Goal: Task Accomplishment & Management: Use online tool/utility

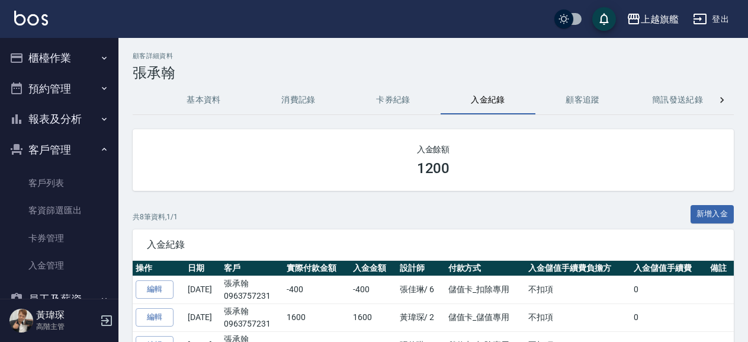
click at [79, 56] on button "櫃檯作業" at bounding box center [59, 58] width 109 height 31
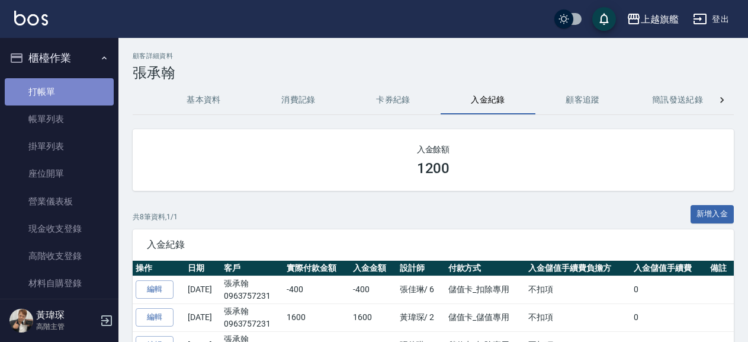
click at [59, 94] on link "打帳單" at bounding box center [59, 91] width 109 height 27
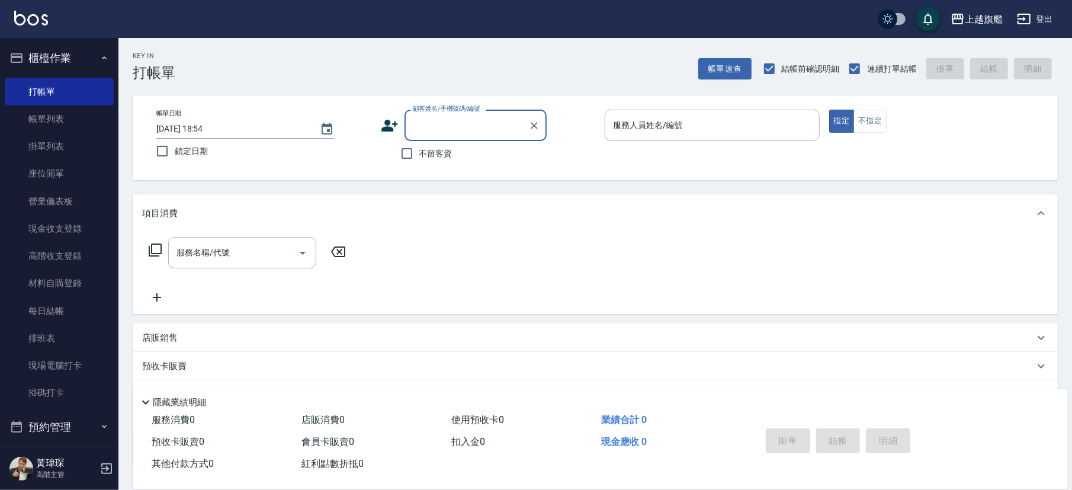
click at [441, 152] on span "不留客資" at bounding box center [435, 153] width 33 height 12
click at [419, 152] on input "不留客資" at bounding box center [406, 153] width 25 height 25
checkbox input "true"
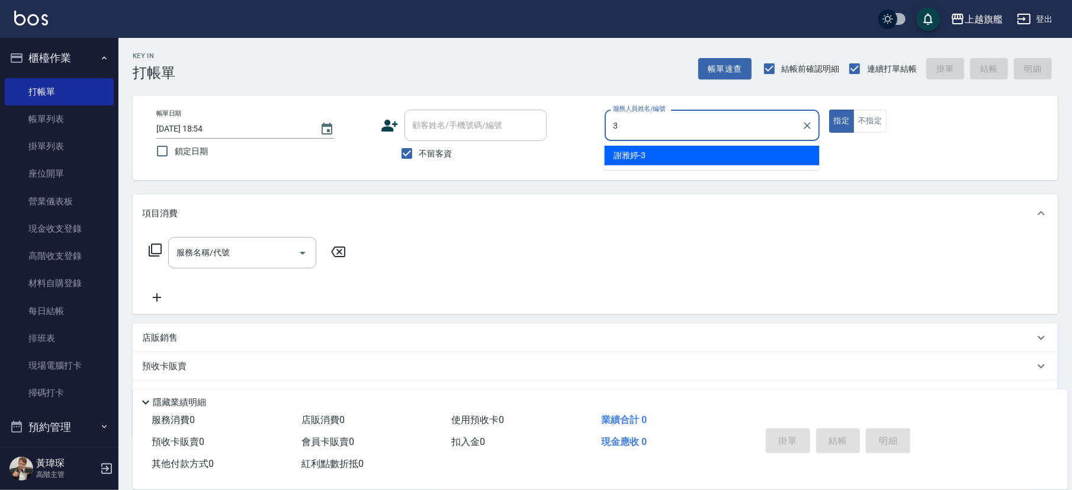
type input "[PERSON_NAME]-3"
type button "true"
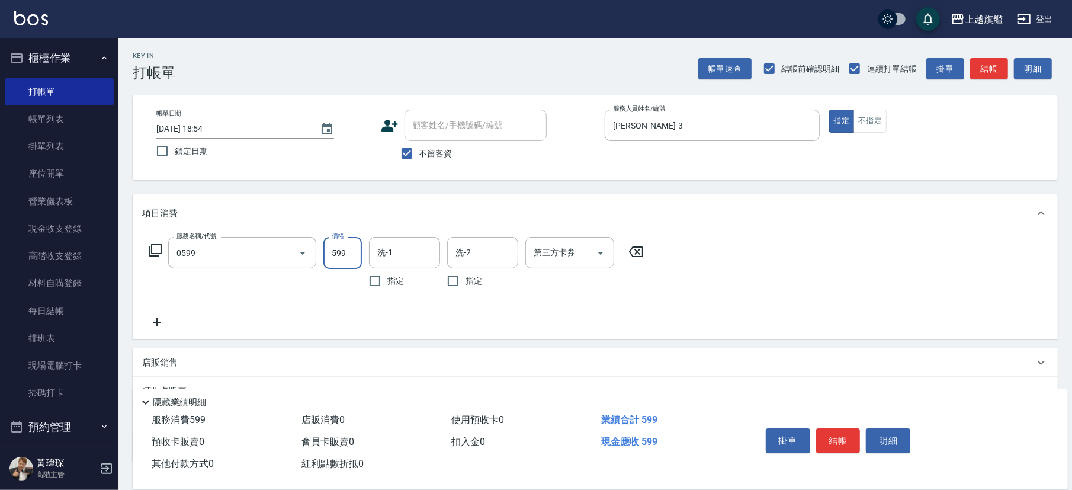
type input "去角質ITELY.(0599)"
type input "[PERSON_NAME]-36"
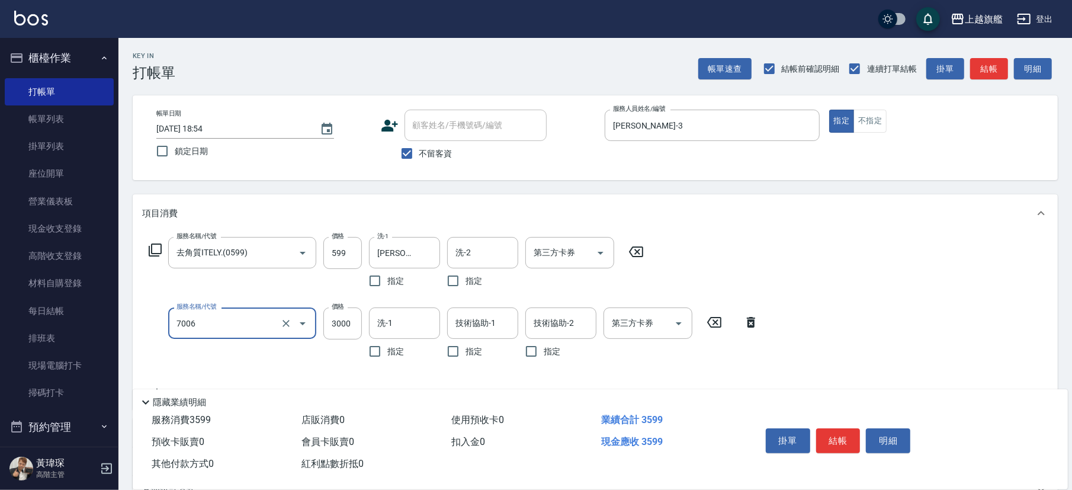
type input "重整(7006)"
click at [354, 317] on input "42100" at bounding box center [342, 323] width 38 height 32
click at [341, 319] on input "42100" at bounding box center [342, 323] width 38 height 32
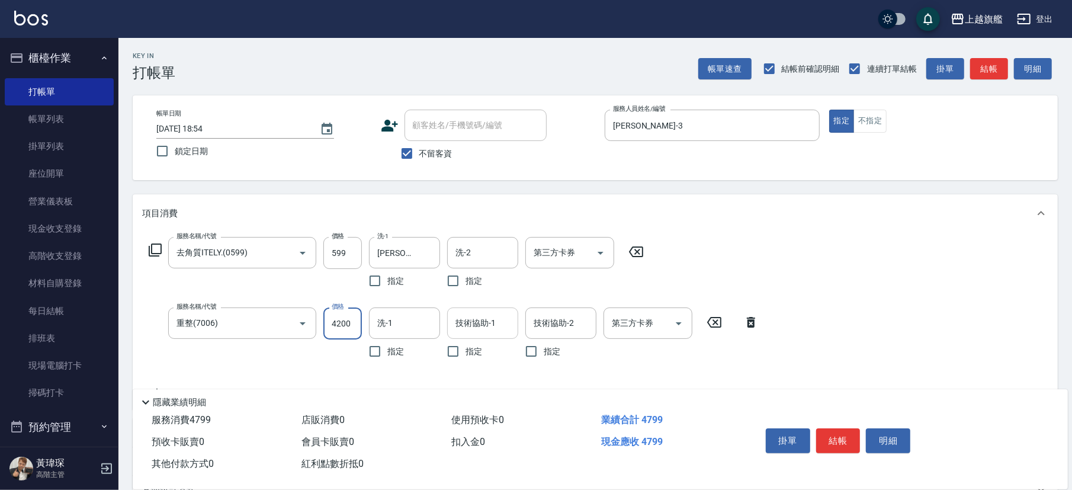
type input "4200"
click at [420, 322] on input "洗-1" at bounding box center [404, 323] width 60 height 21
type input "[PERSON_NAME]-36"
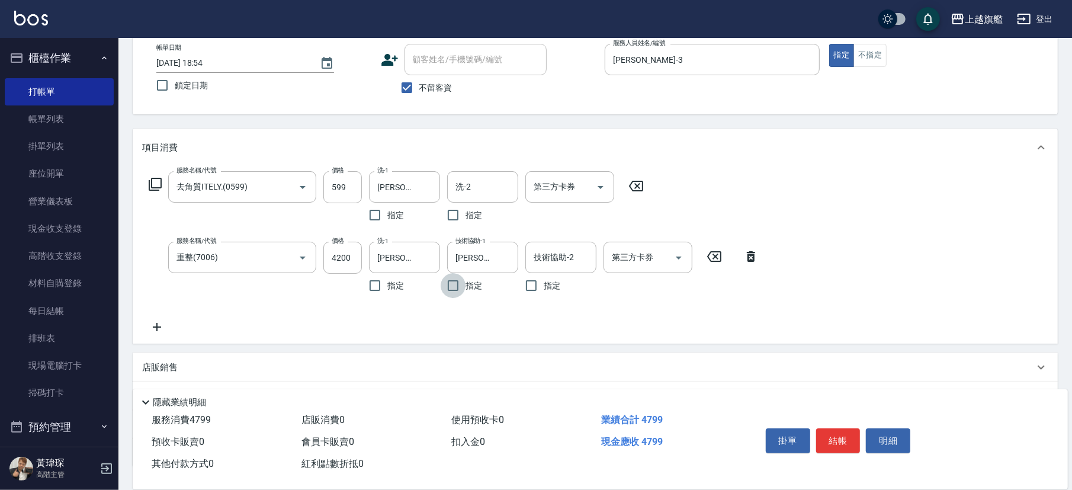
click at [155, 327] on icon at bounding box center [157, 327] width 30 height 14
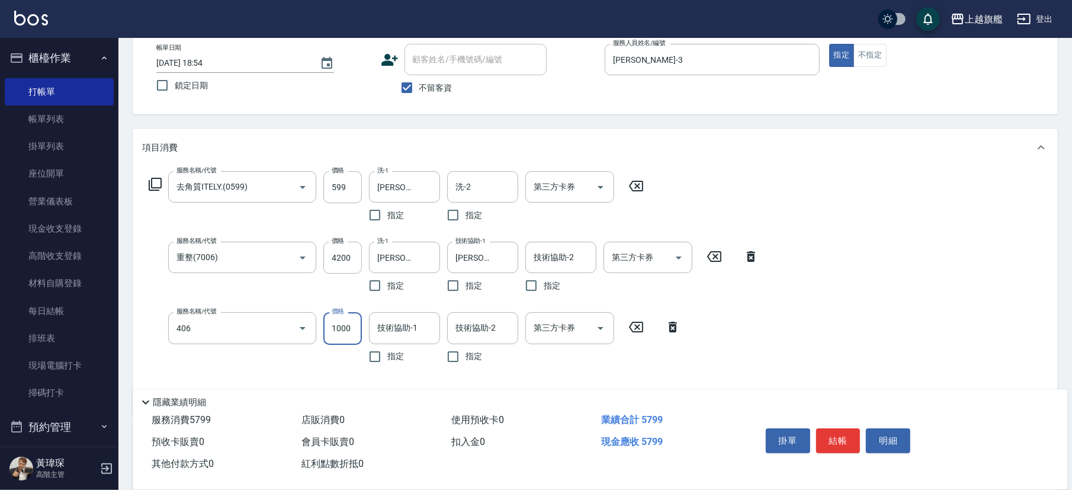
type input "水漾護1000(406)"
type input "[PERSON_NAME]-36"
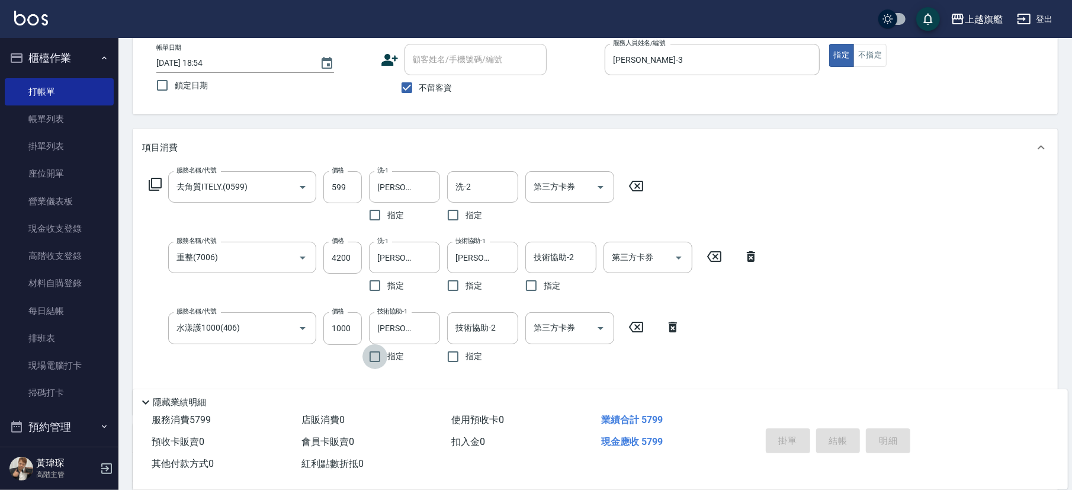
type input "[DATE] 18:55"
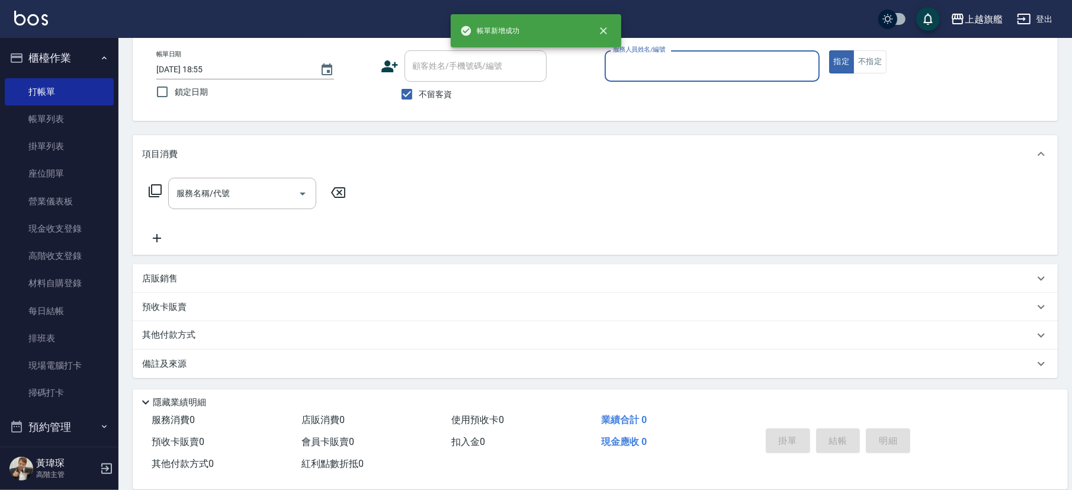
scroll to position [59, 0]
type input "[PERSON_NAME]-6"
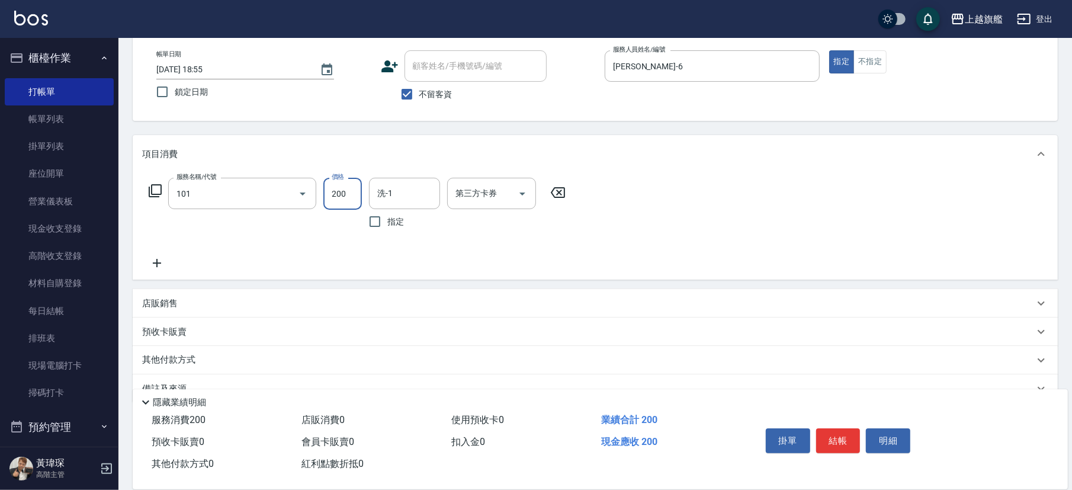
type input "一般洗(101)"
type input "400"
type input "[PERSON_NAME]-37"
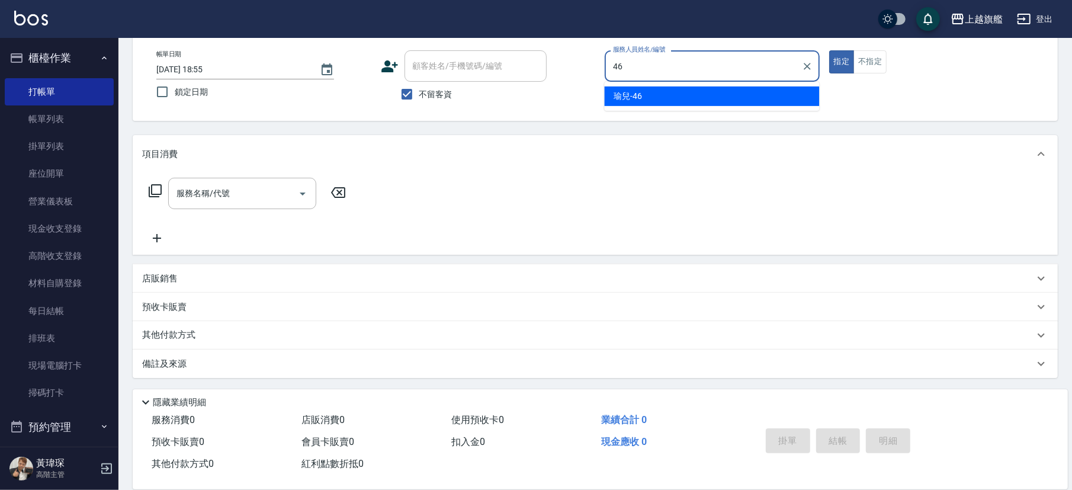
type input "瑜兒-46"
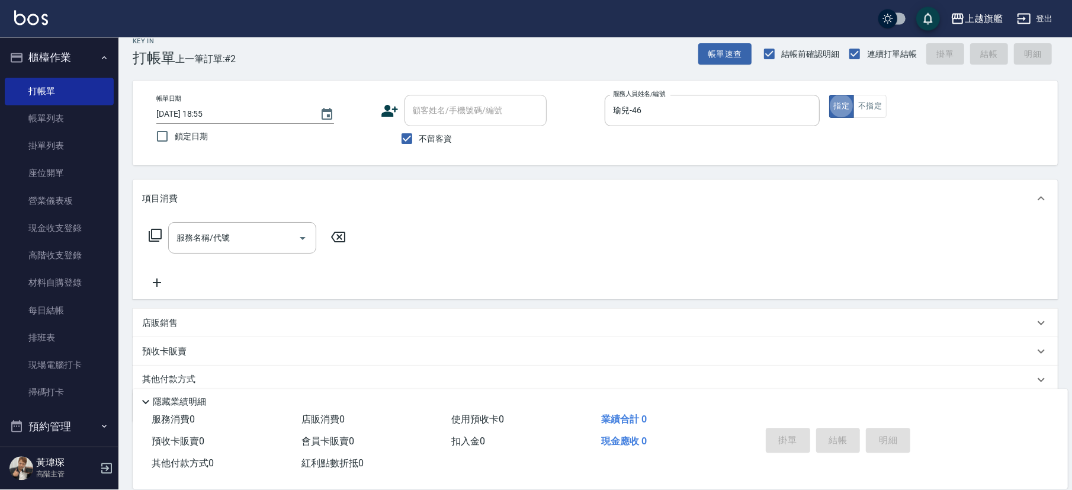
scroll to position [0, 0]
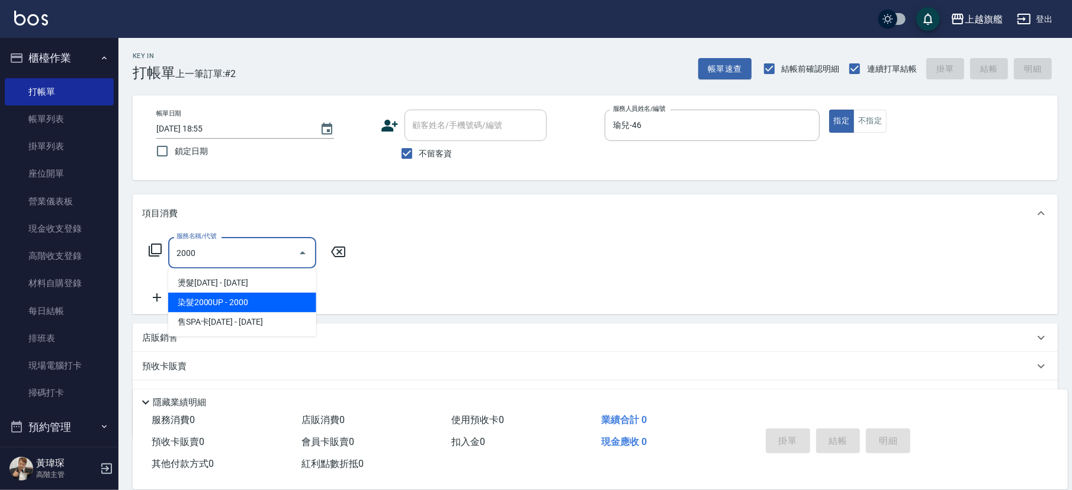
type input "染髮2000UP(520)"
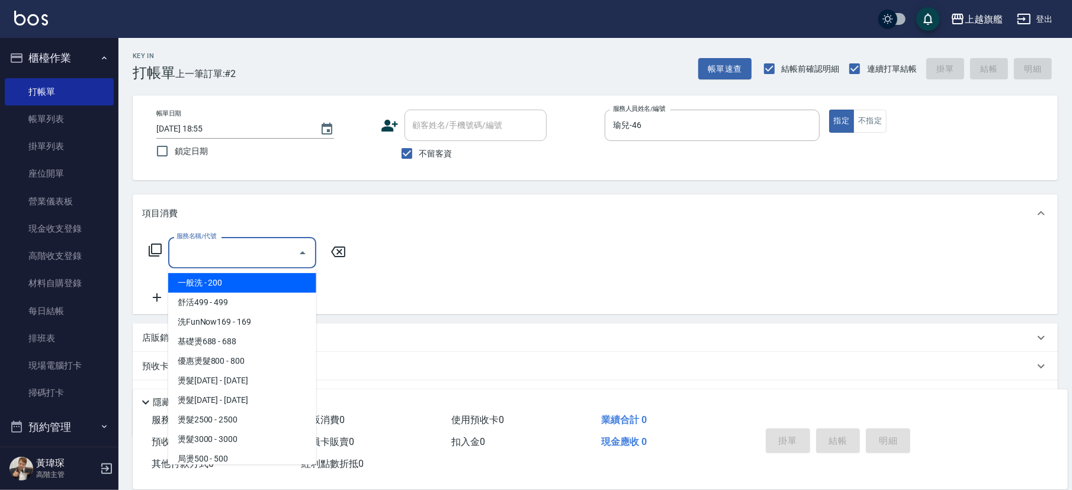
type input "1"
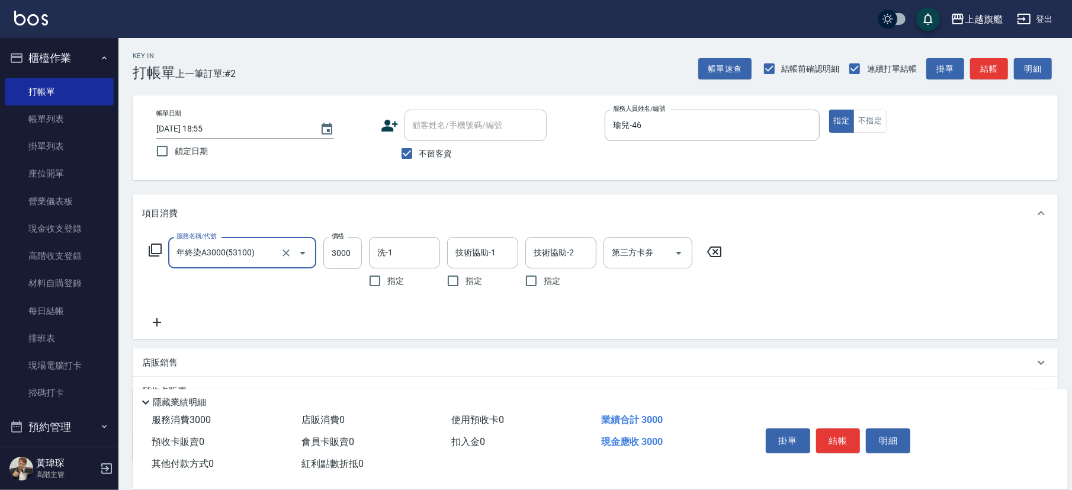
type input "年終染A3000(53100)"
type input "3180"
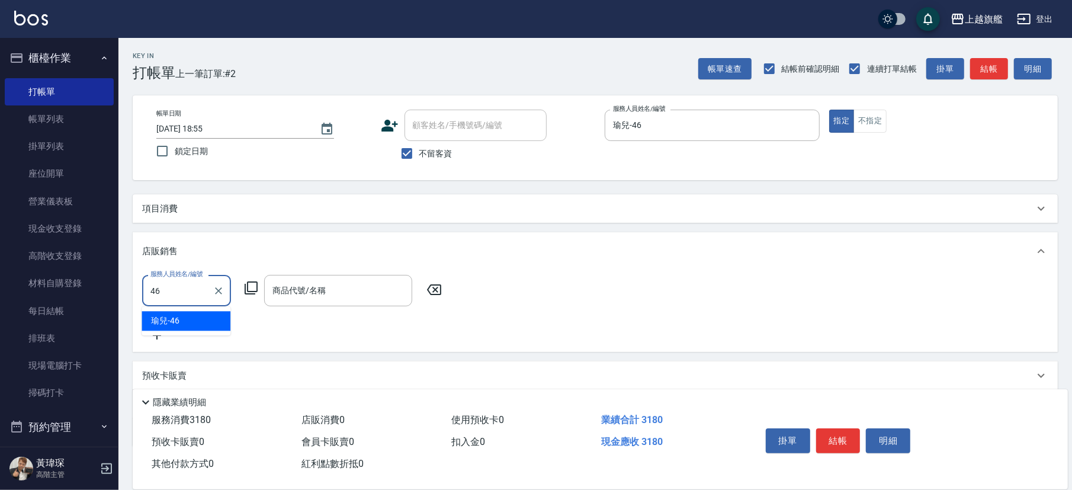
type input "瑜兒-46"
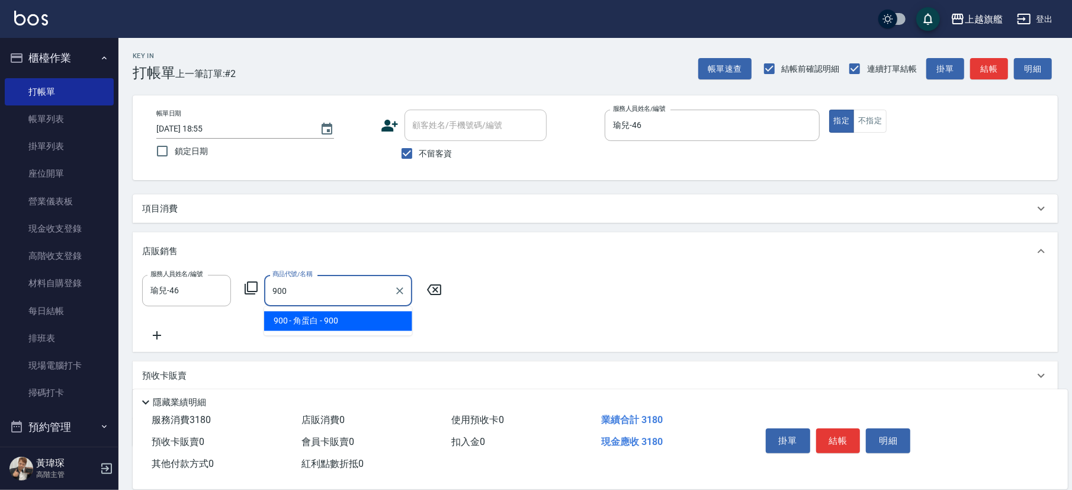
type input "角蛋白"
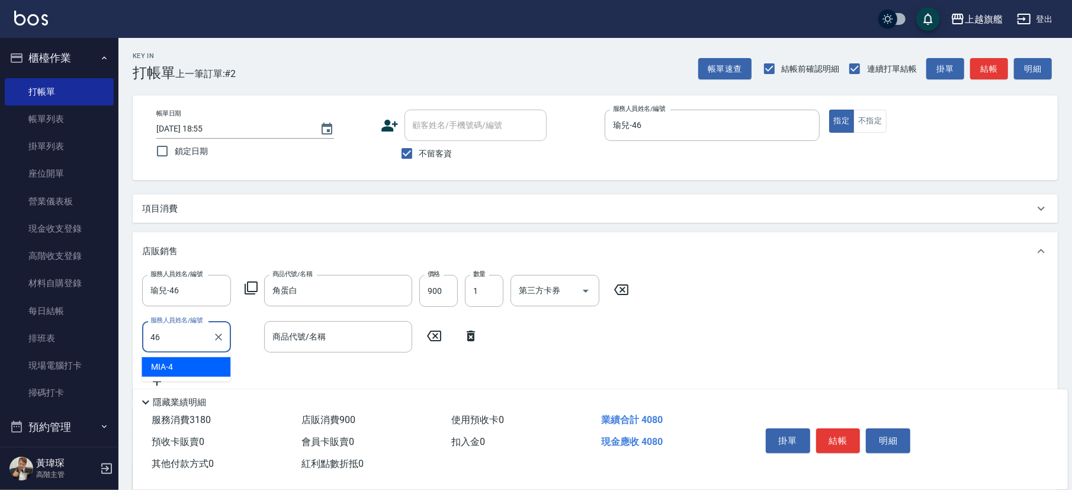
type input "瑜兒-46"
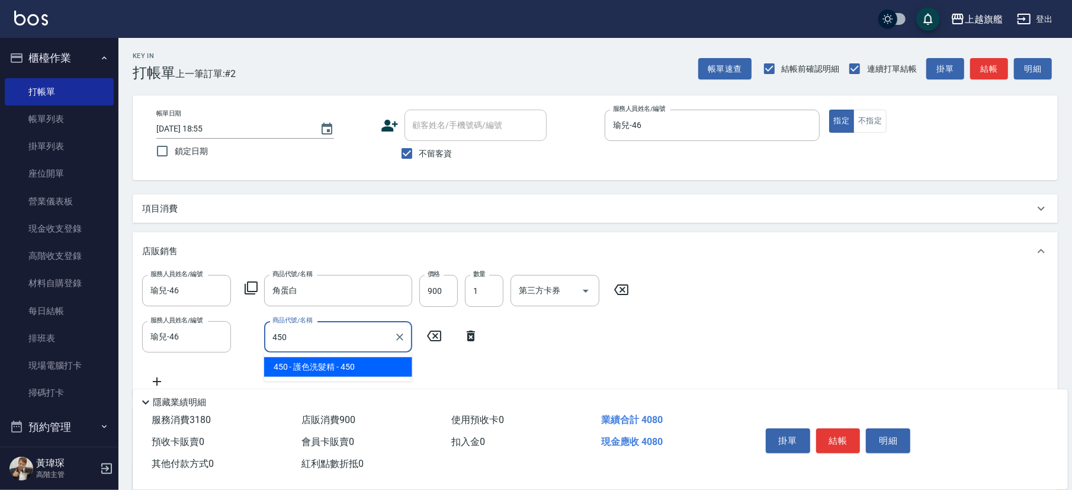
type input "護色洗髮精"
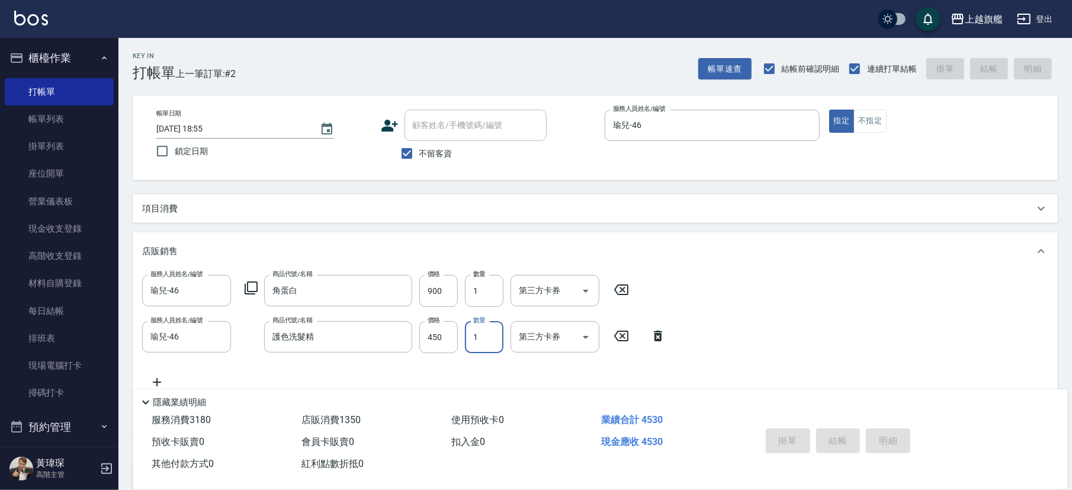
type input "[DATE] 19:21"
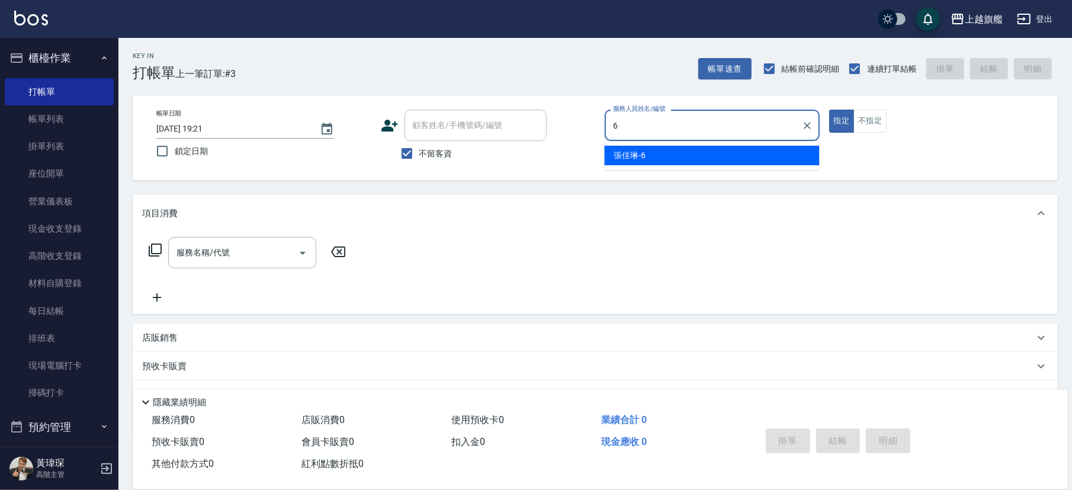
type input "[PERSON_NAME]-6"
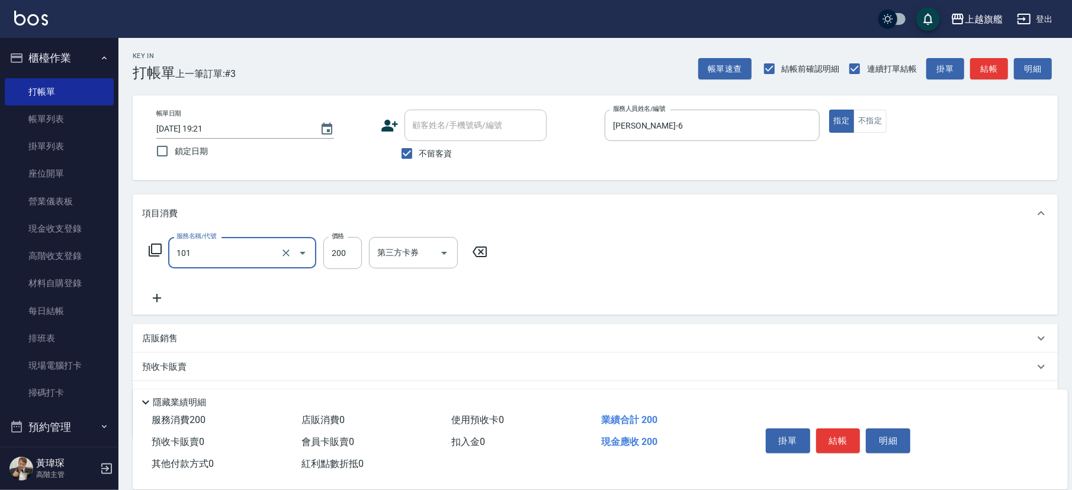
type input "一般洗(101)"
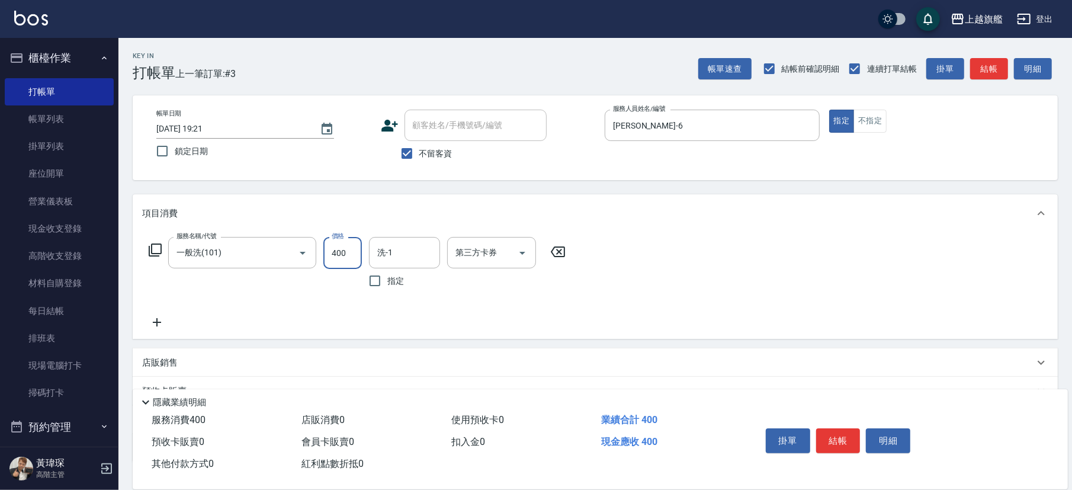
type input "400"
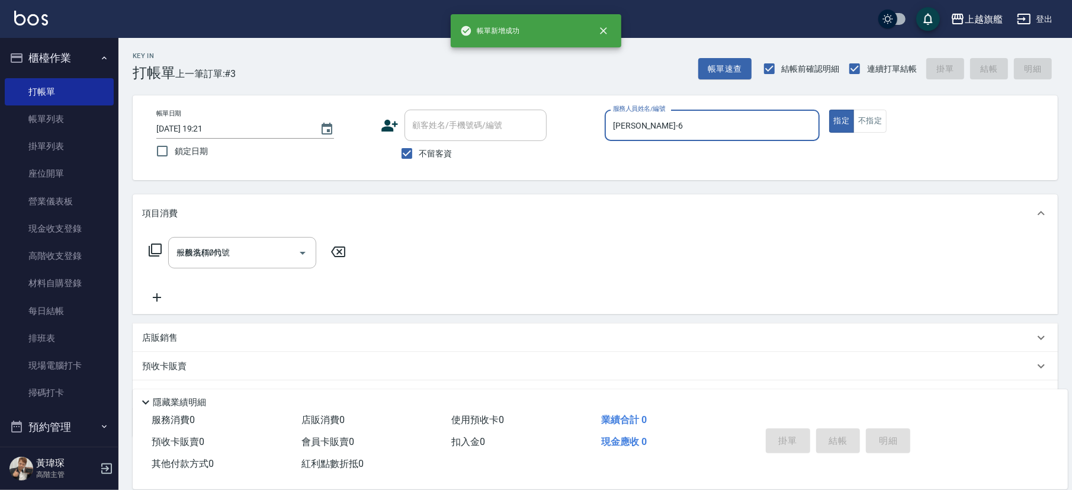
type input "[DATE] 19:22"
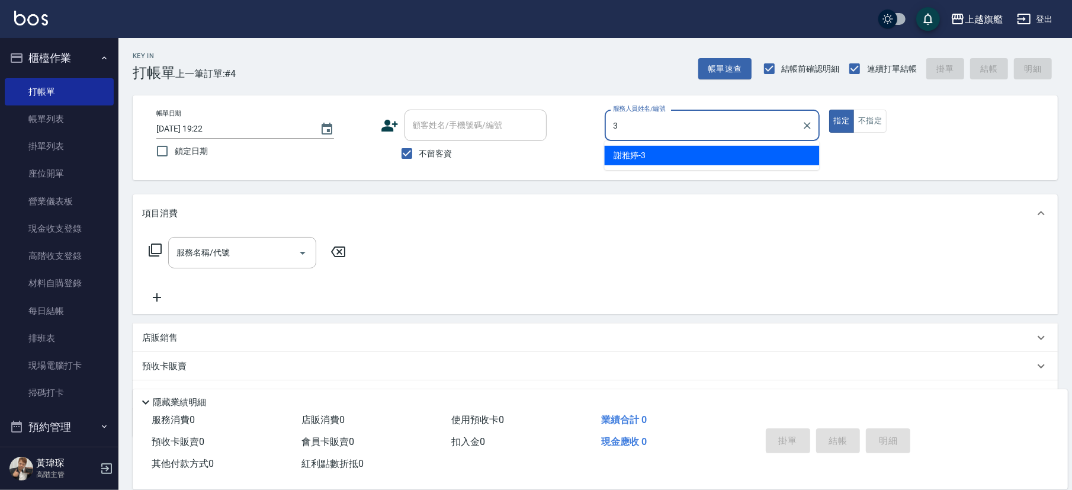
type input "[PERSON_NAME]-3"
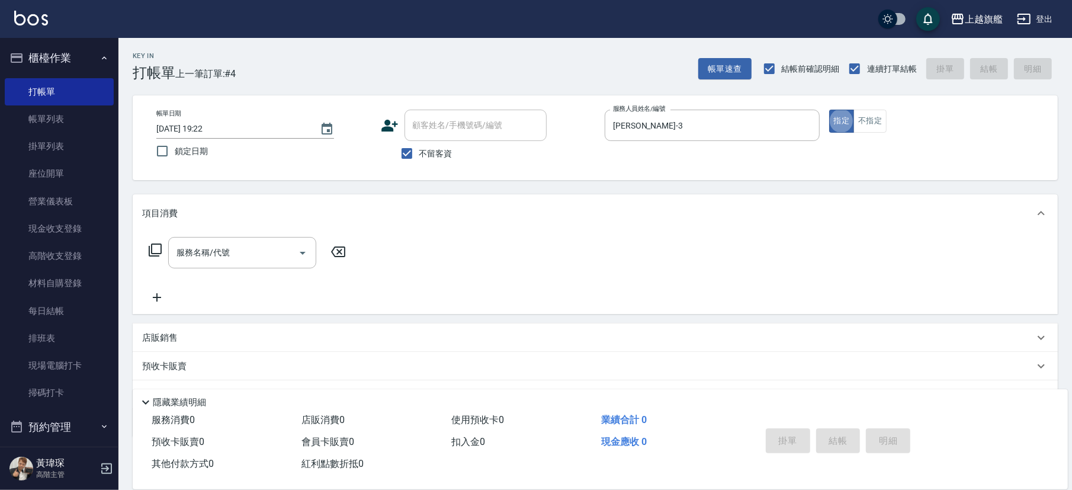
click at [747, 198] on div "項目消費" at bounding box center [595, 213] width 925 height 38
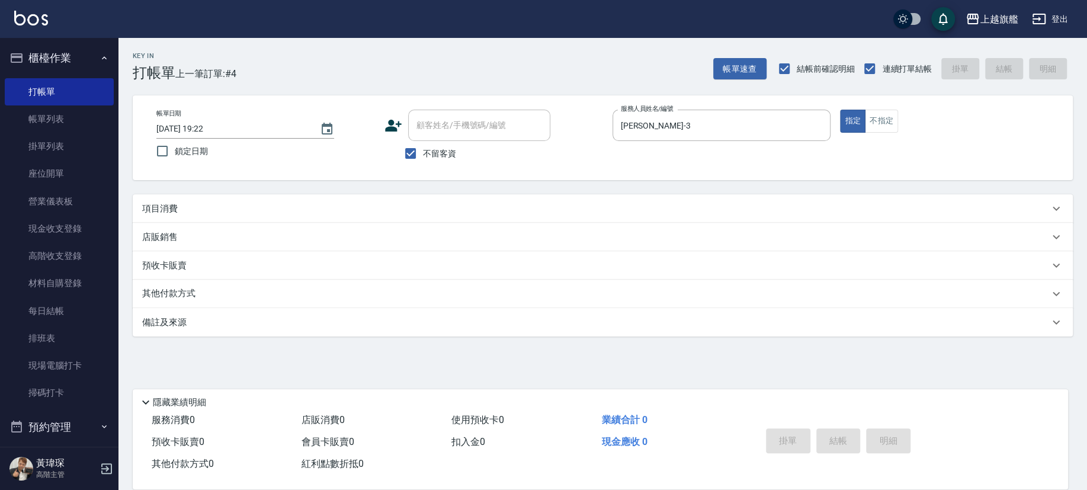
click at [172, 203] on p "項目消費" at bounding box center [160, 209] width 36 height 12
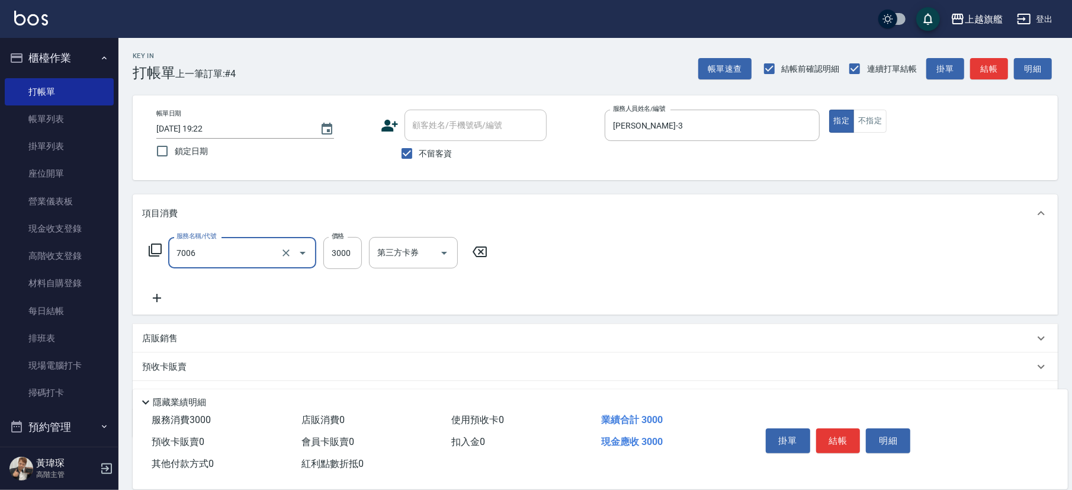
type input "重整(7006)"
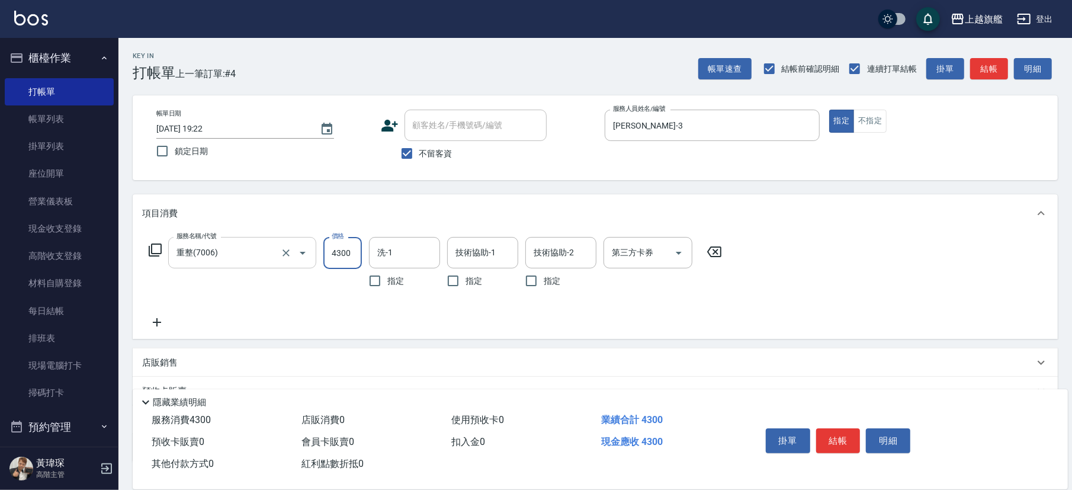
type input "4300"
type input "[PERSON_NAME]-36"
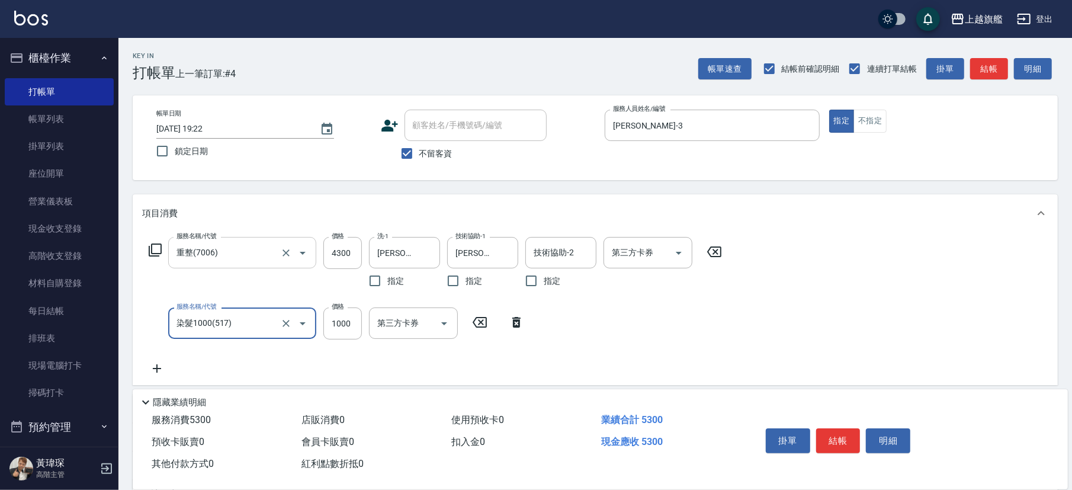
type input "染髮1000(517)"
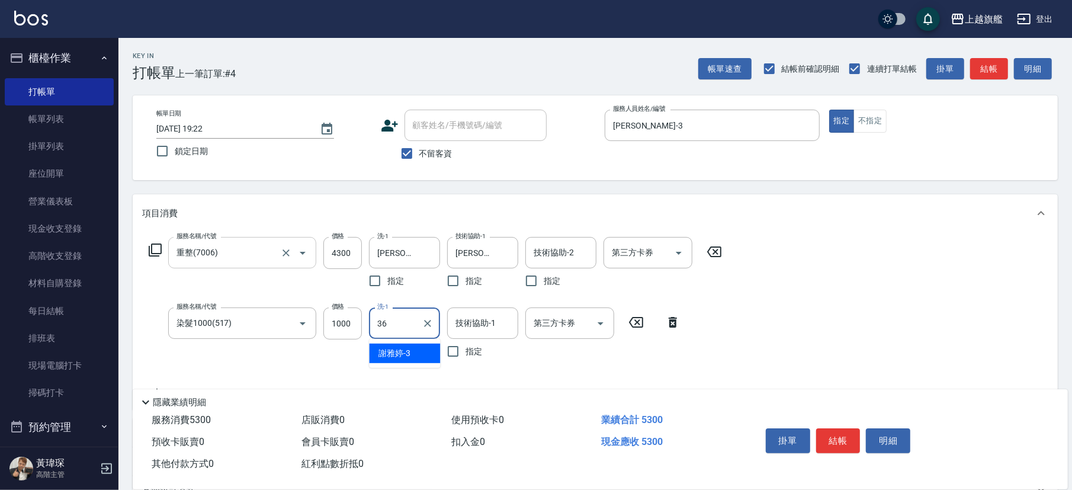
type input "[PERSON_NAME]-36"
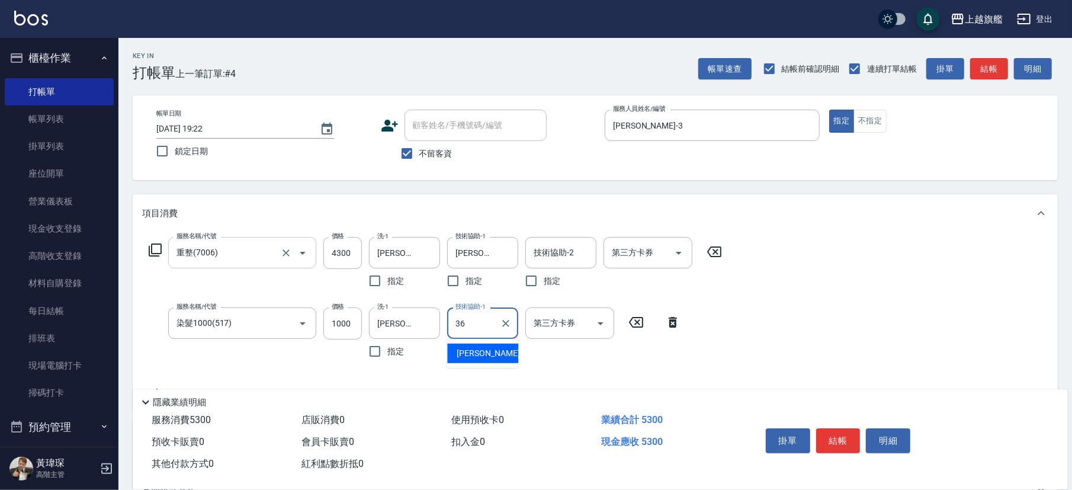
type input "[PERSON_NAME]-36"
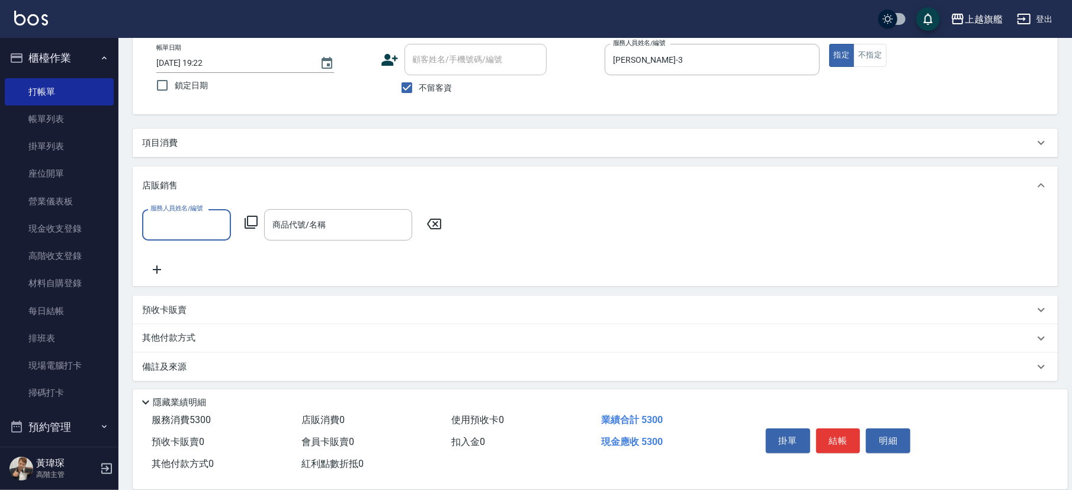
scroll to position [1, 0]
type input "[PERSON_NAME]-3"
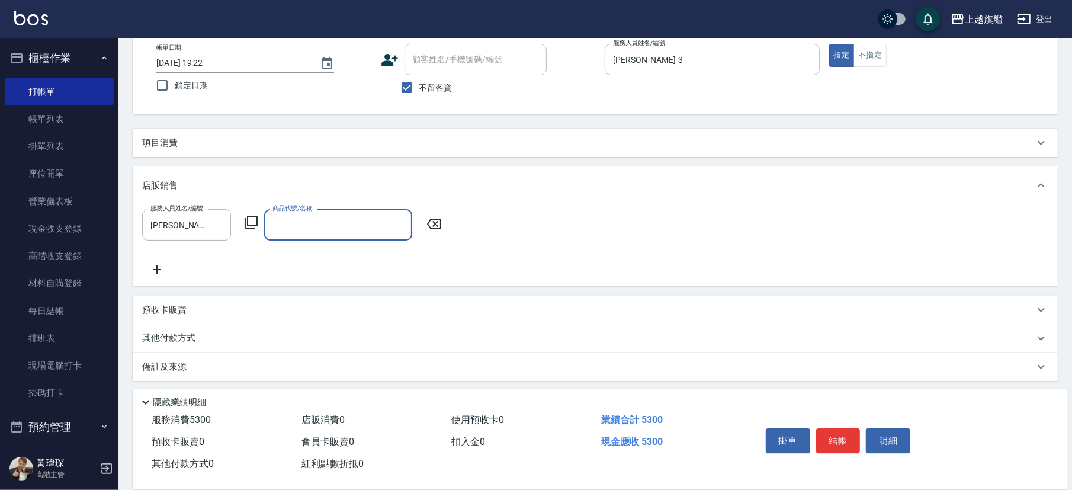
type input "3"
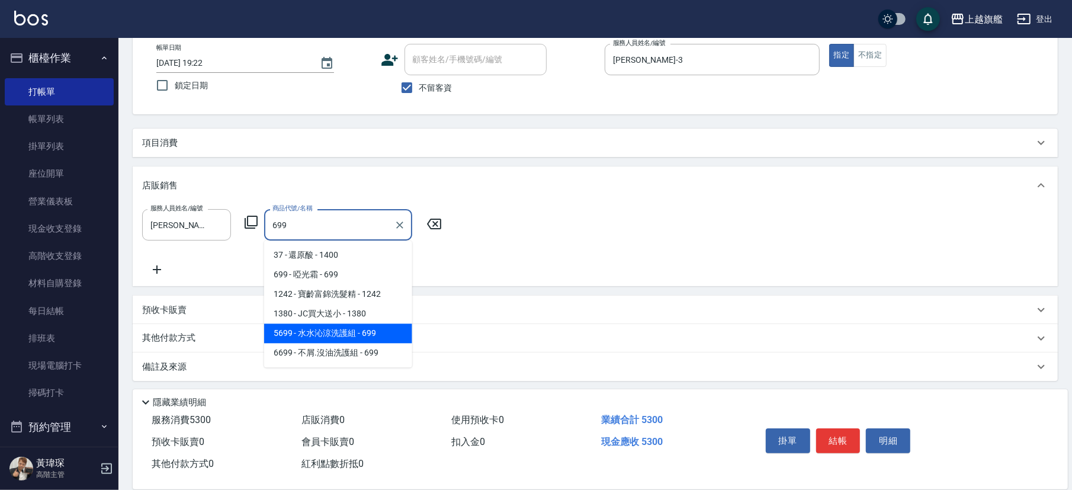
type input "[PERSON_NAME]涼洗護組"
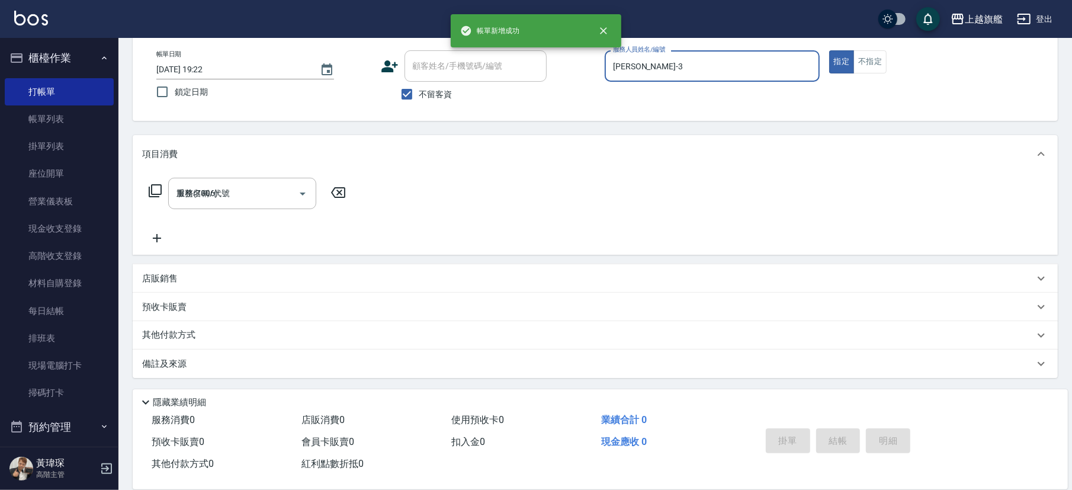
type input "[DATE] 19:24"
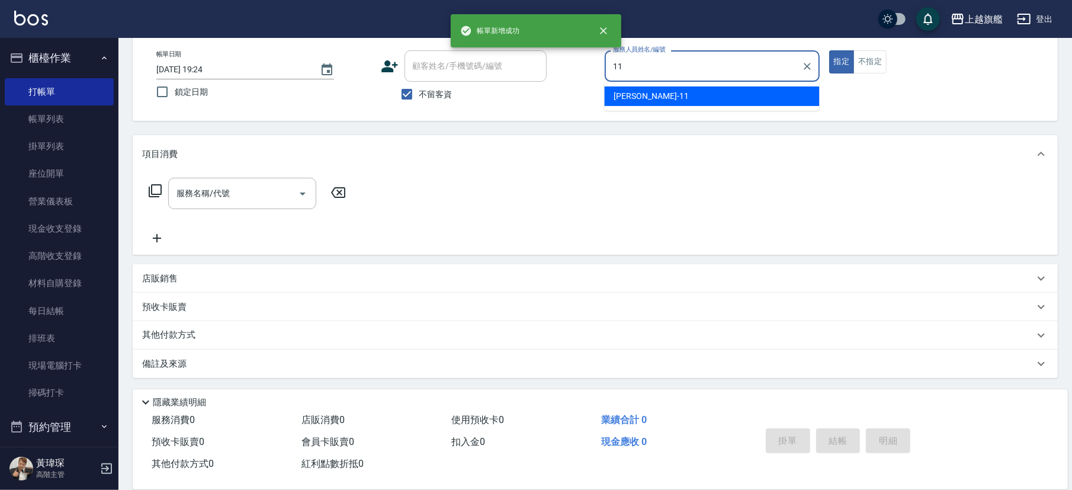
type input "[PERSON_NAME]-11"
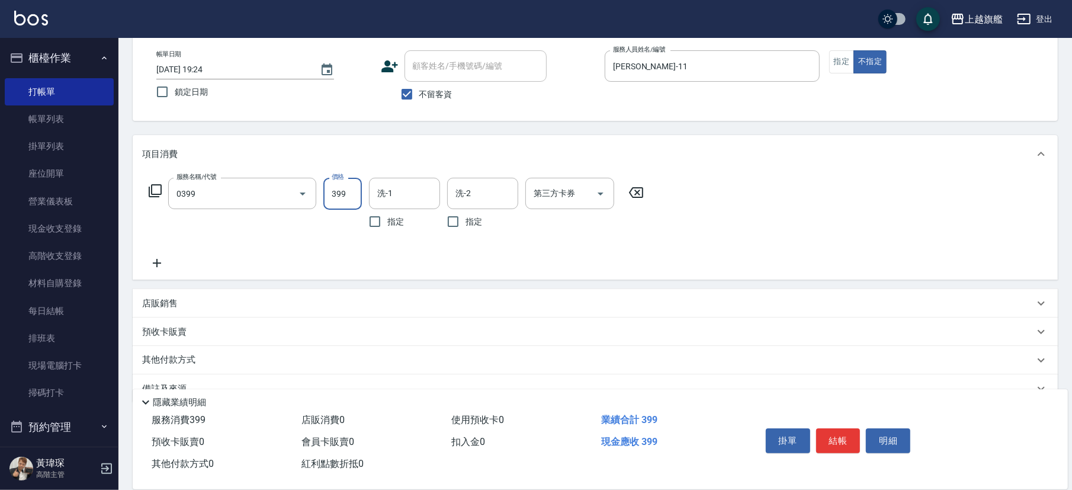
type input "海鹽SPA(0399)"
type input "[PERSON_NAME]-37"
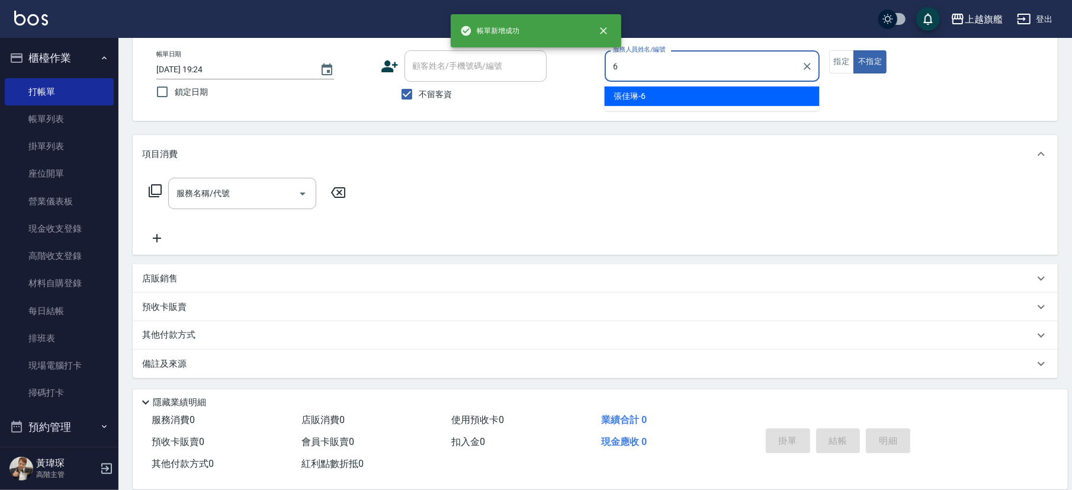
type input "[PERSON_NAME]-6"
type button "false"
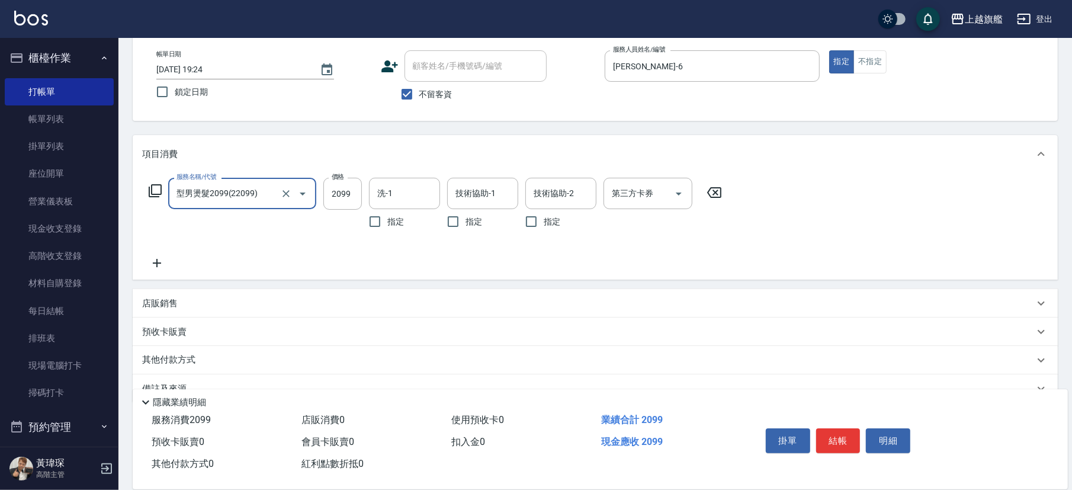
type input "型男燙髮2099(22099)"
type input "2499"
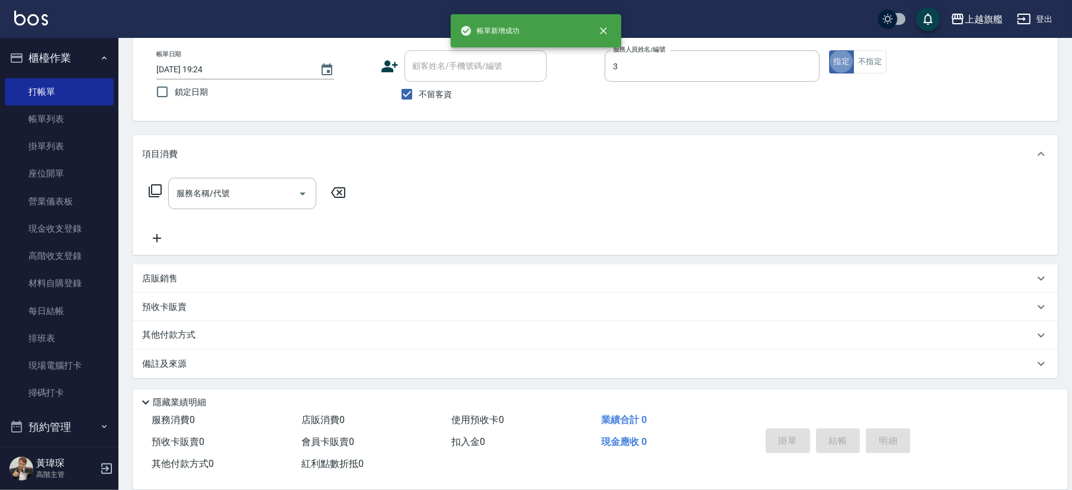
type input "[PERSON_NAME]-3"
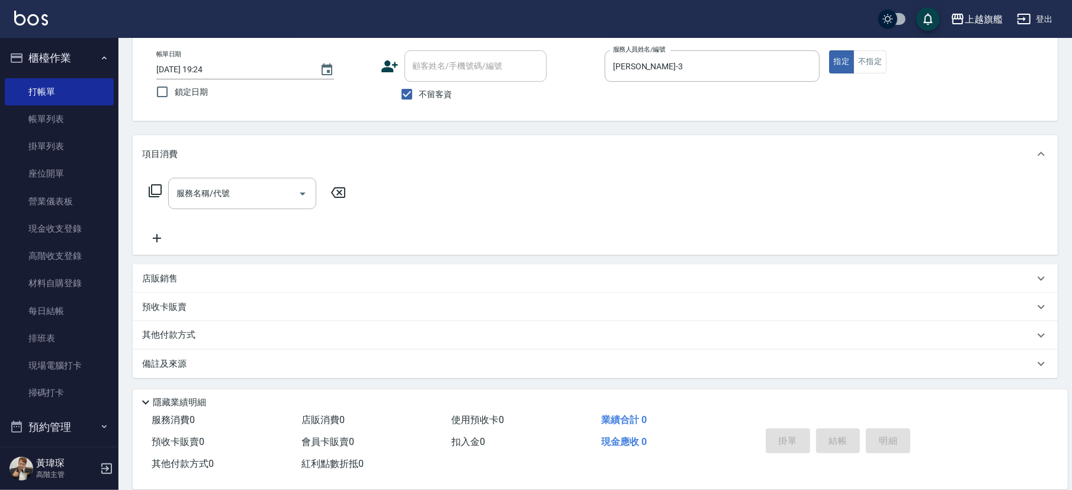
click at [431, 98] on span "不留客資" at bounding box center [435, 94] width 33 height 12
click at [419, 98] on input "不留客資" at bounding box center [406, 94] width 25 height 25
checkbox input "false"
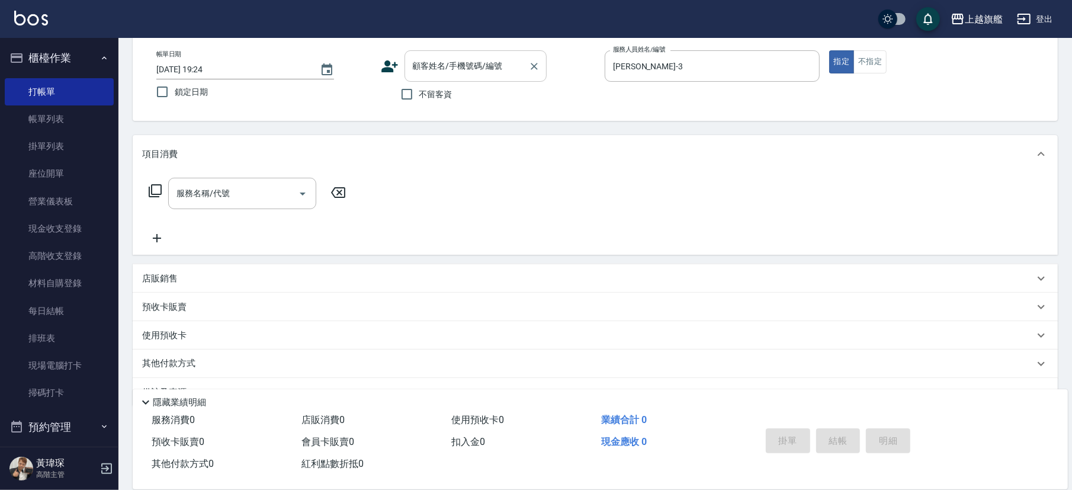
click at [435, 70] on input "顧客姓名/手機號碼/編號" at bounding box center [467, 66] width 114 height 21
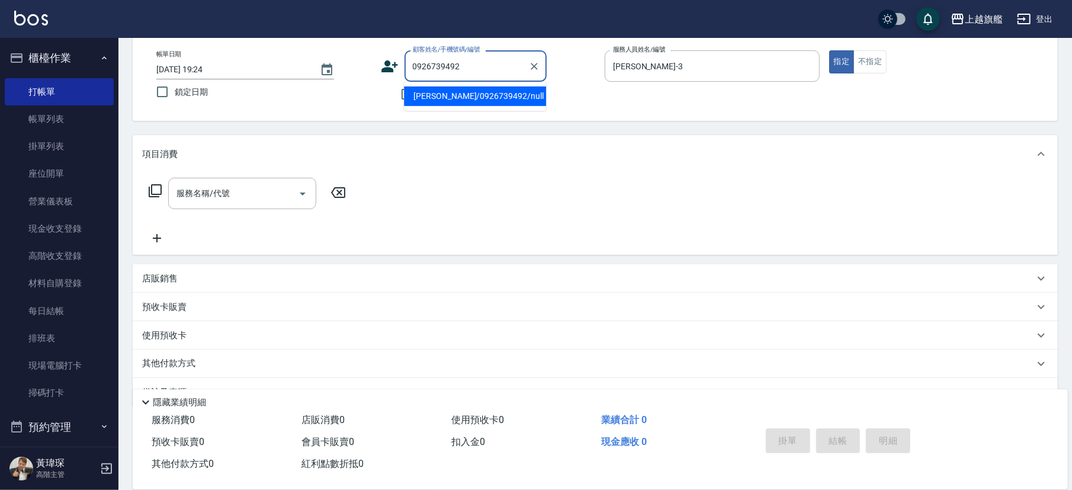
type input "[PERSON_NAME]/0926739492/null"
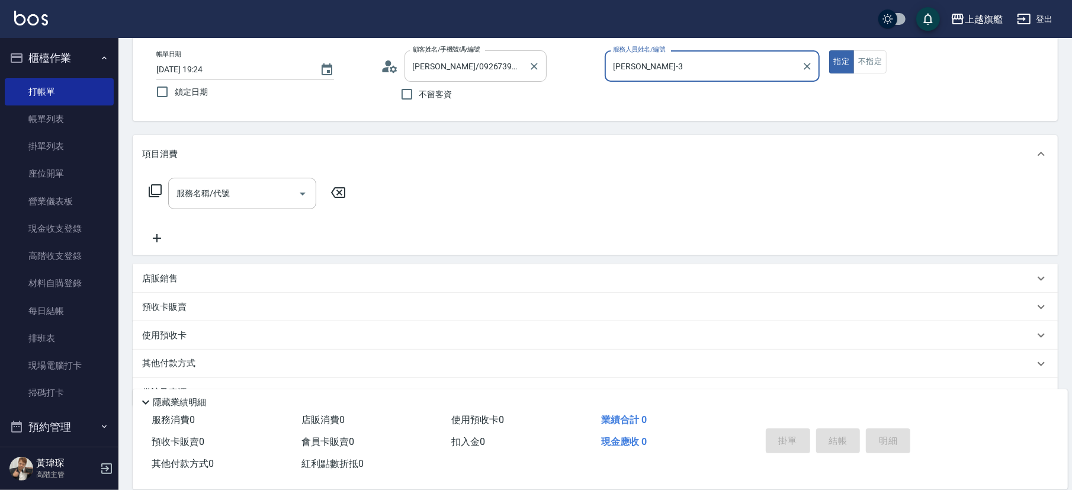
click at [747, 50] on button "指定" at bounding box center [841, 61] width 25 height 23
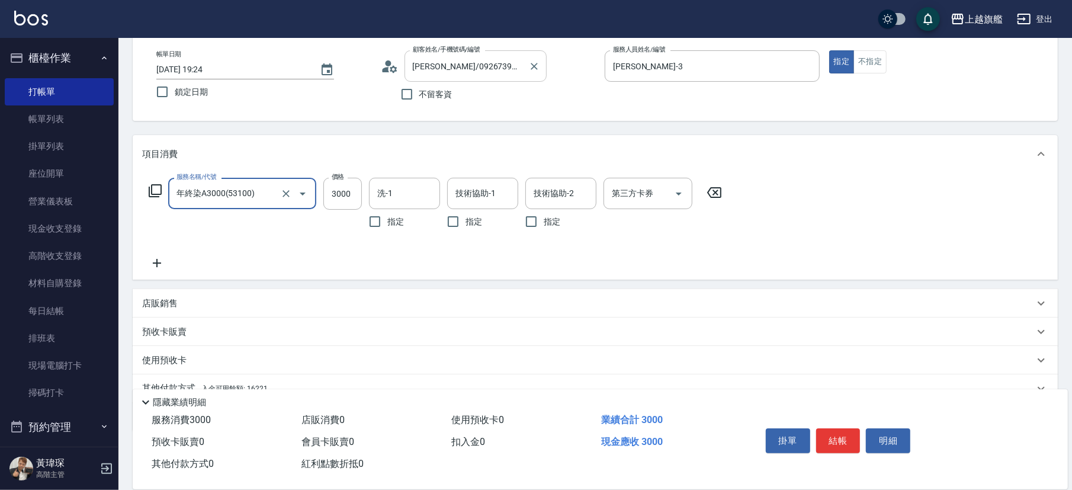
type input "年終染A3000(53100)"
type input "4000"
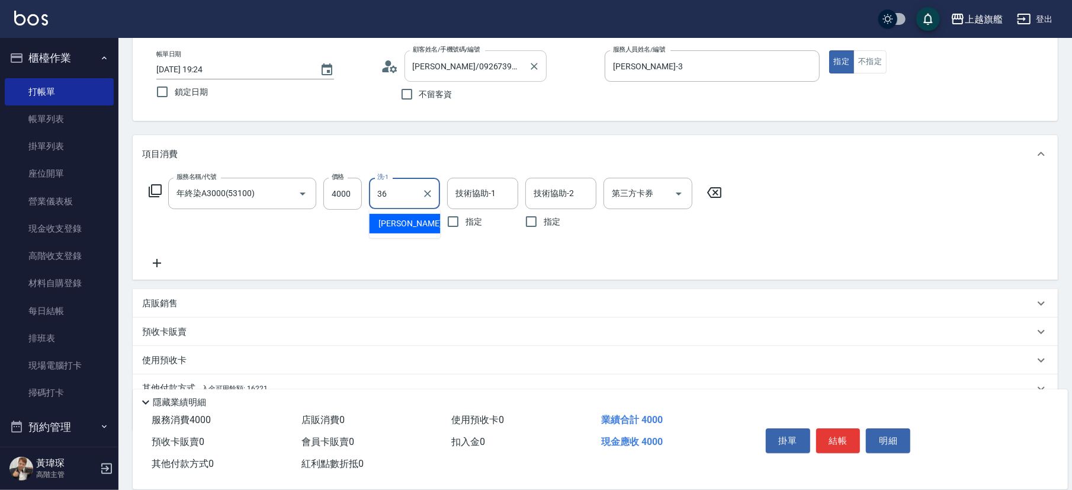
type input "[PERSON_NAME]-36"
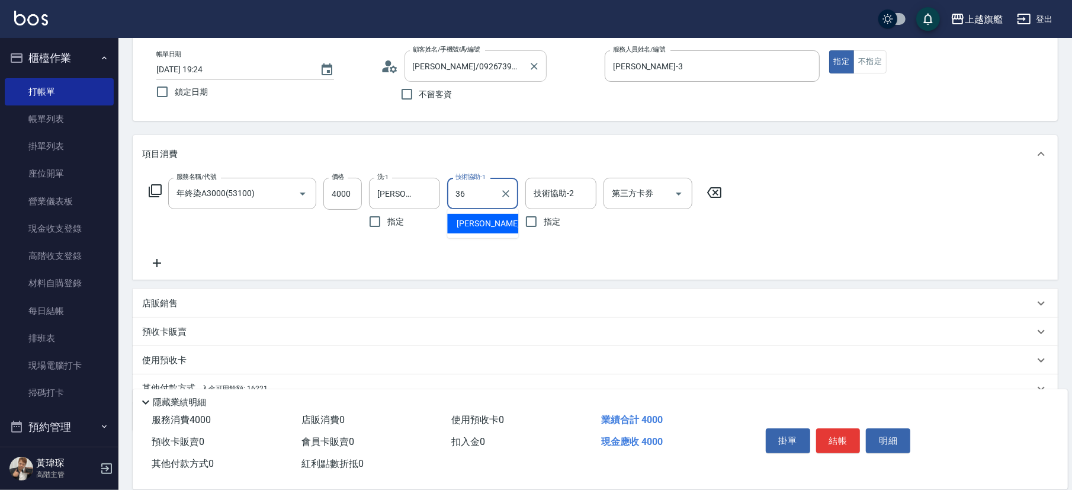
type input "[PERSON_NAME]-36"
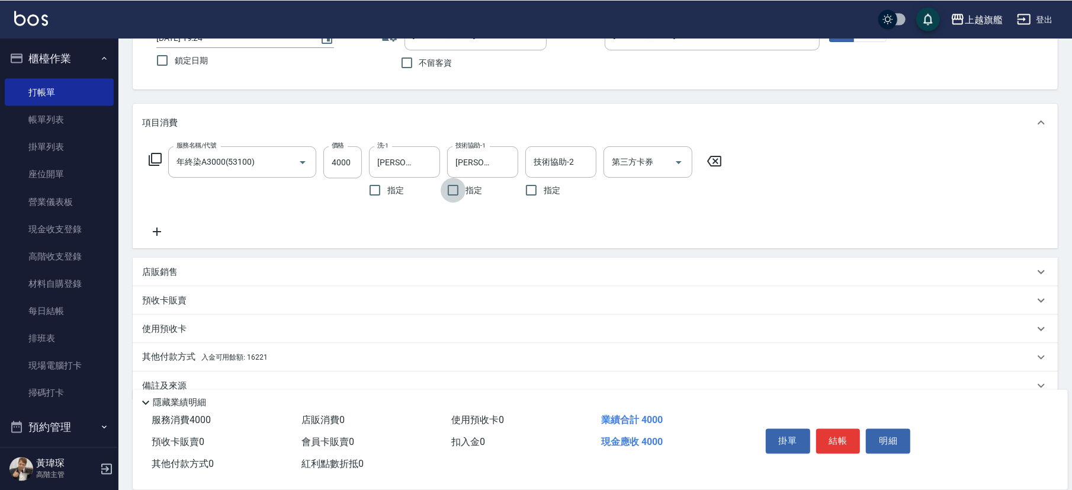
scroll to position [113, 0]
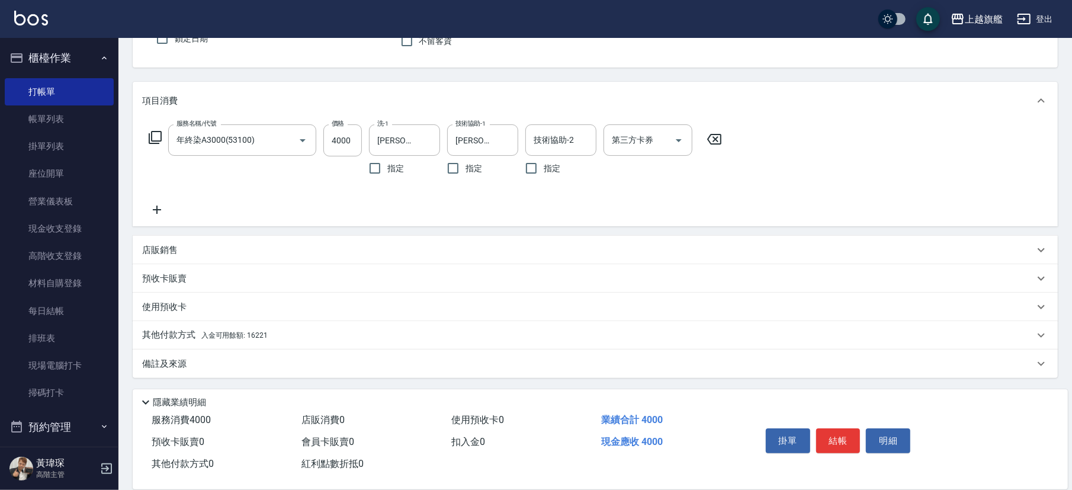
click at [274, 327] on div "其他付款方式 入金可用餘額: 16221" at bounding box center [595, 335] width 925 height 28
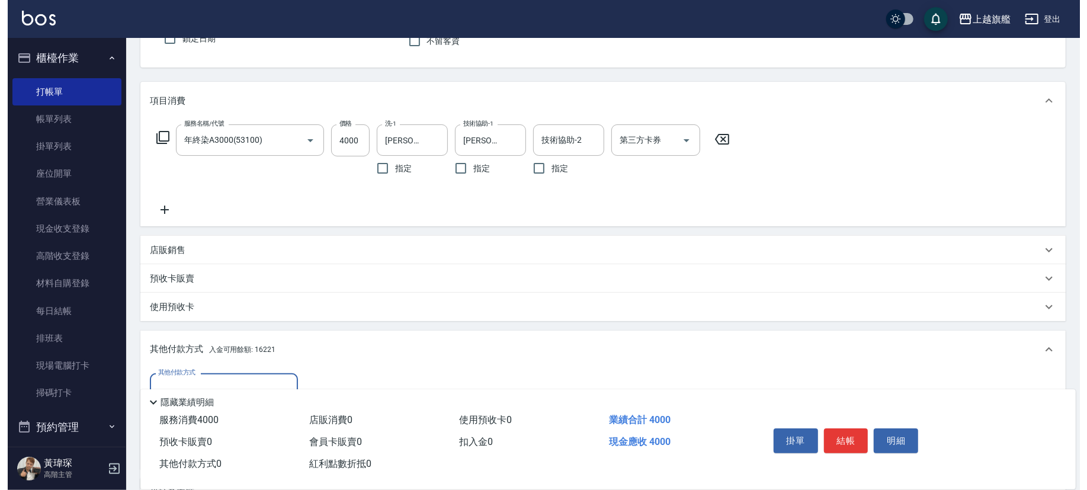
scroll to position [0, 0]
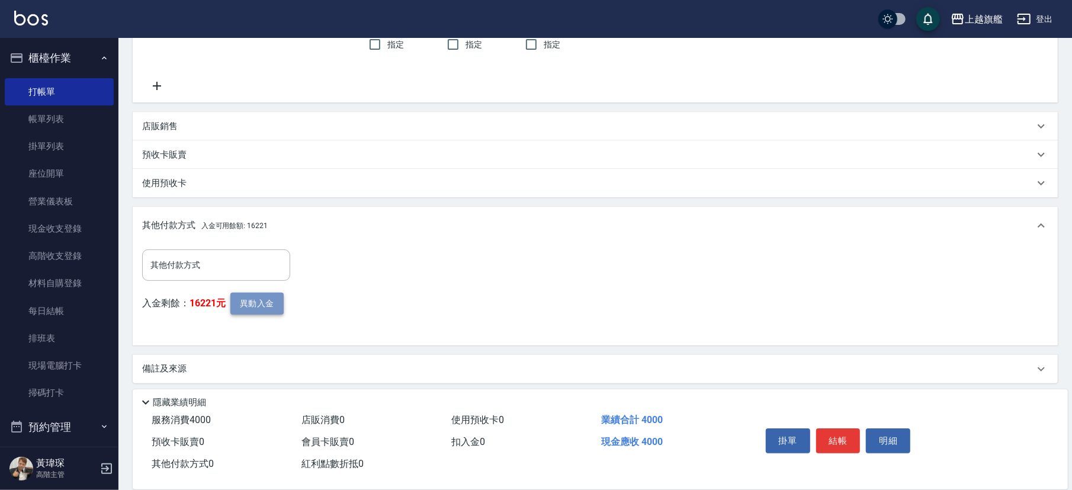
click at [254, 299] on button "異動入金" at bounding box center [256, 304] width 53 height 22
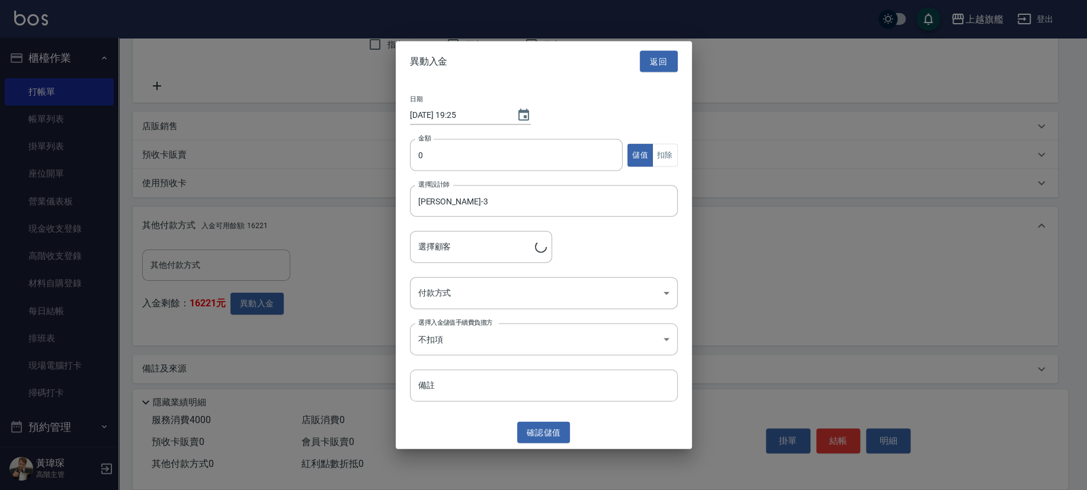
type input "[PERSON_NAME]/0926739492"
click at [464, 152] on input "0" at bounding box center [516, 155] width 213 height 32
type input "4000"
click at [677, 153] on div "日期 [DATE] 19:25 金額 4000 金額 儲值 扣除 選擇設計師 [PERSON_NAME]-3 選擇設計師 選擇顧客 [PERSON_NAME]…" at bounding box center [544, 249] width 296 height 334
click at [660, 151] on button "扣除" at bounding box center [664, 154] width 25 height 23
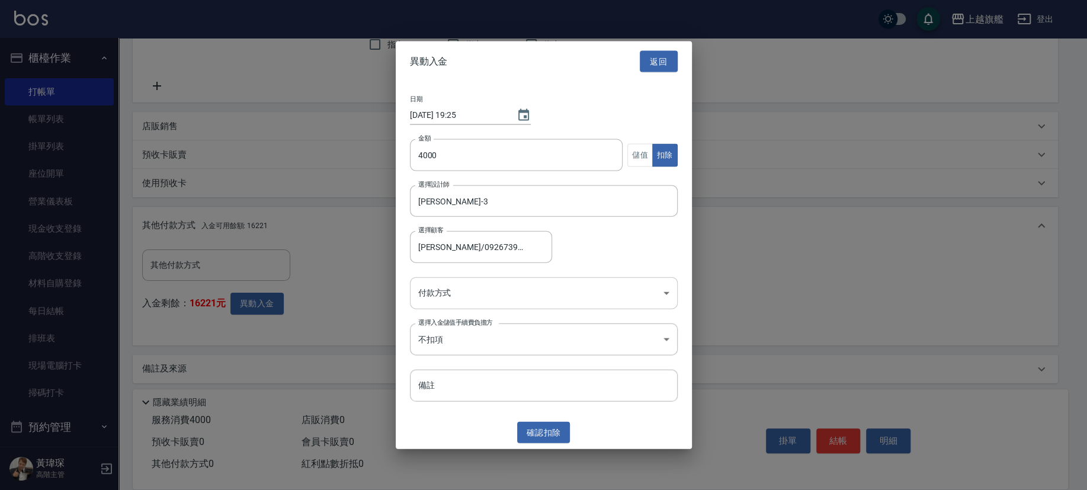
click at [467, 302] on body "上越旗艦 登出 櫃檯作業 打帳單 帳單列表 掛單列表 座位開單 營業儀表板 現金收支登錄 高階收支登錄 材料自購登錄 每日結帳 排班表 現場電腦打卡 掃碼打卡…" at bounding box center [543, 129] width 1087 height 731
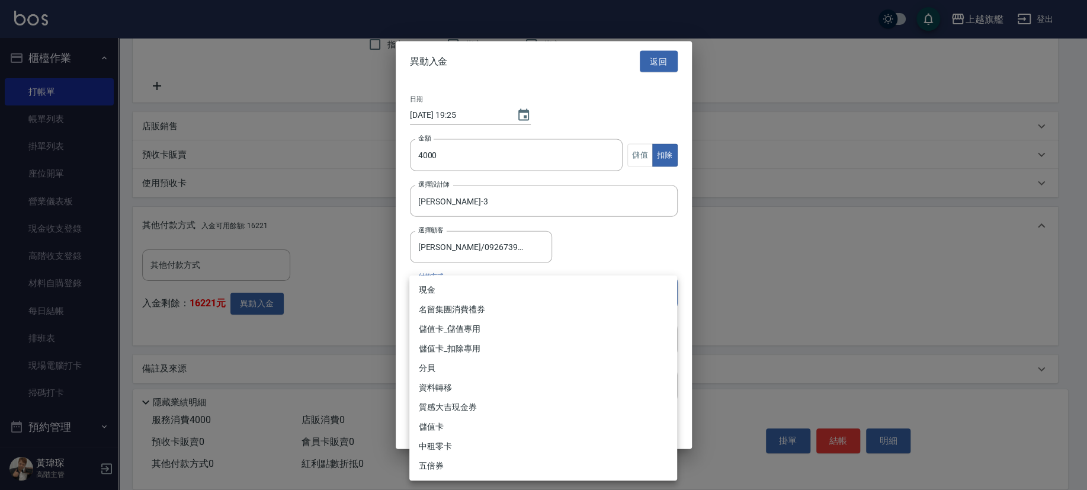
click at [452, 341] on li "儲值卡_扣除專用" at bounding box center [543, 349] width 268 height 20
type input "儲值卡_扣除專用"
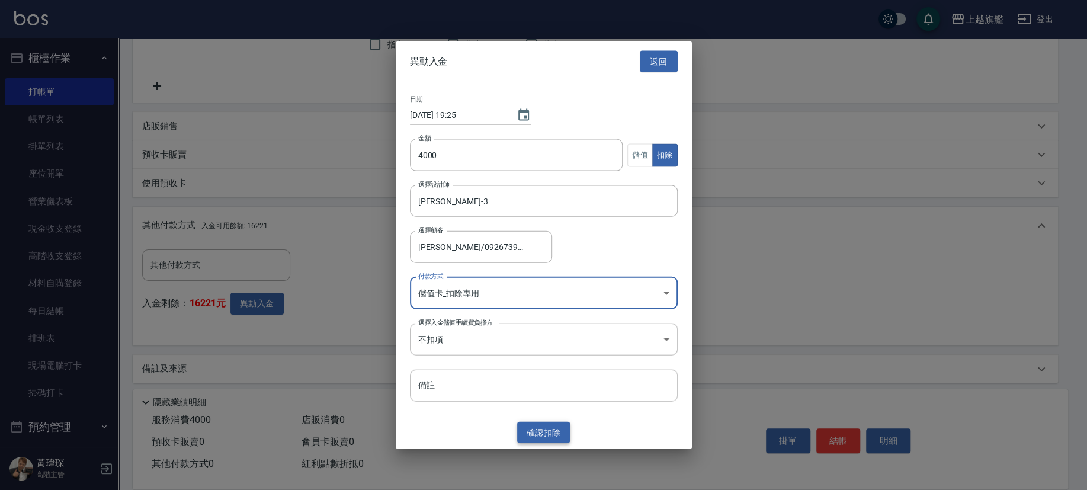
click at [535, 341] on button "確認 扣除" at bounding box center [543, 432] width 53 height 22
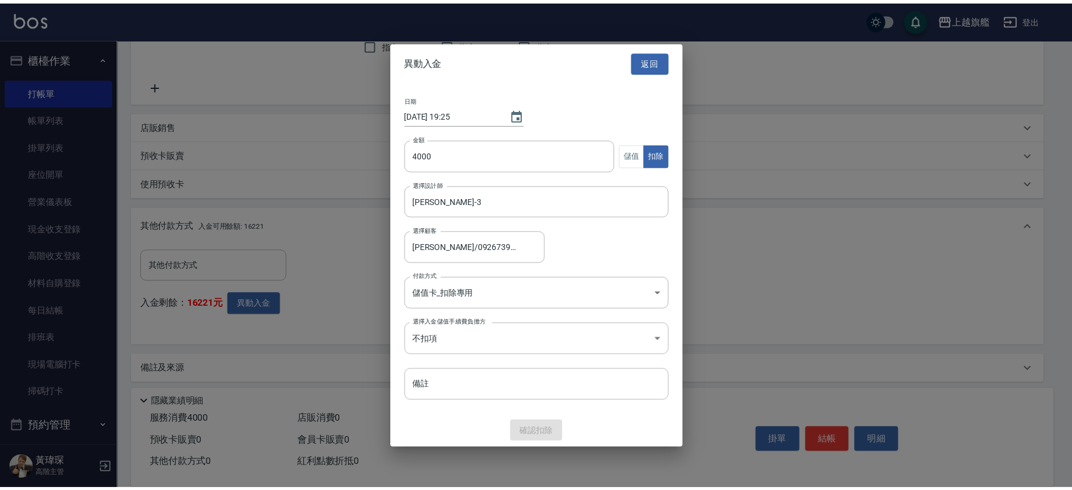
scroll to position [187, 0]
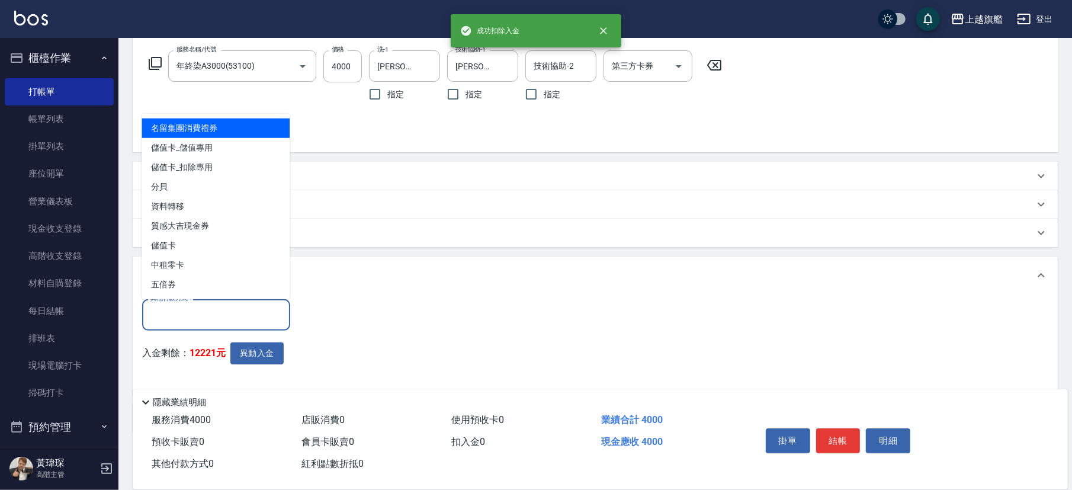
click at [241, 316] on input "其他付款方式" at bounding box center [215, 314] width 137 height 21
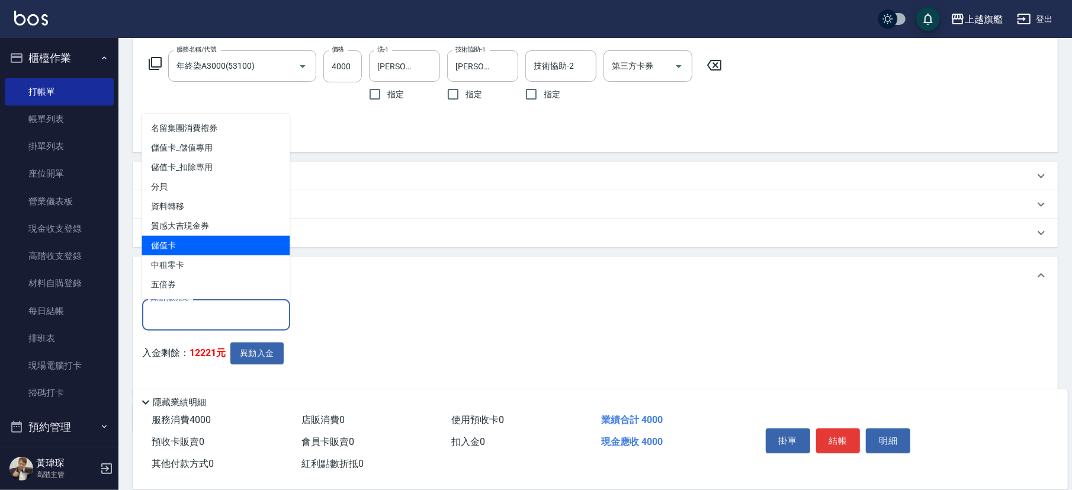
click at [185, 243] on span "儲值卡" at bounding box center [216, 246] width 148 height 20
type input "儲值卡"
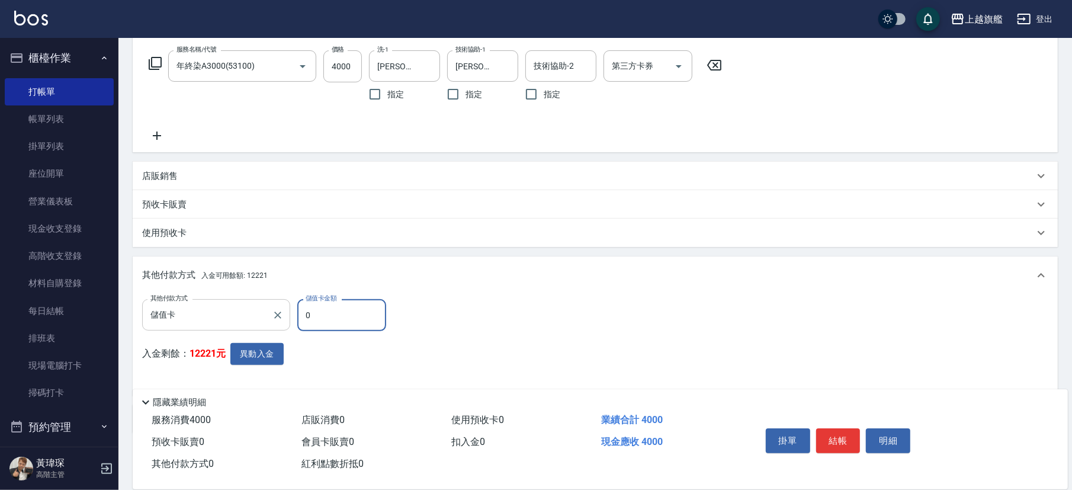
drag, startPoint x: 338, startPoint y: 308, endPoint x: 242, endPoint y: 311, distance: 95.4
click at [297, 313] on input "0" at bounding box center [341, 315] width 89 height 32
type input "4000"
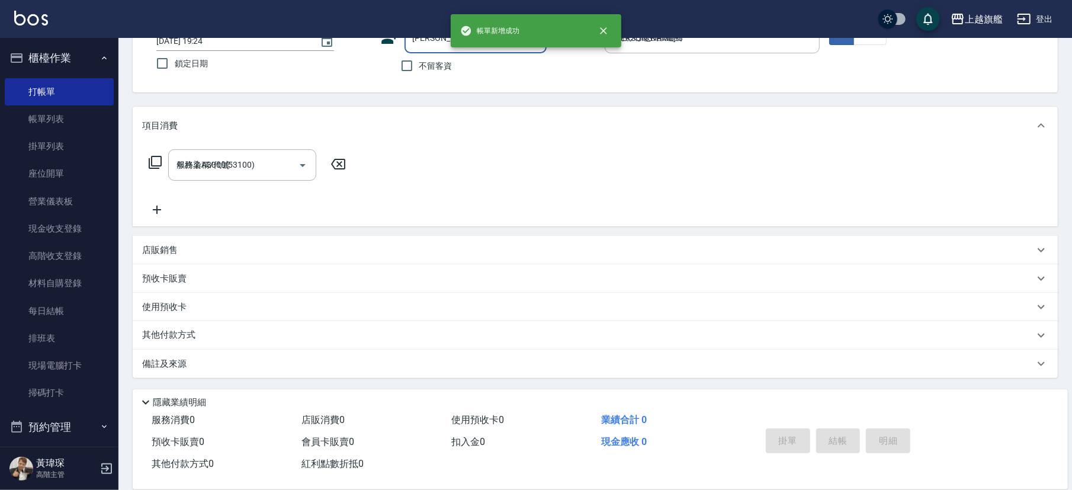
type input "[DATE] 19:25"
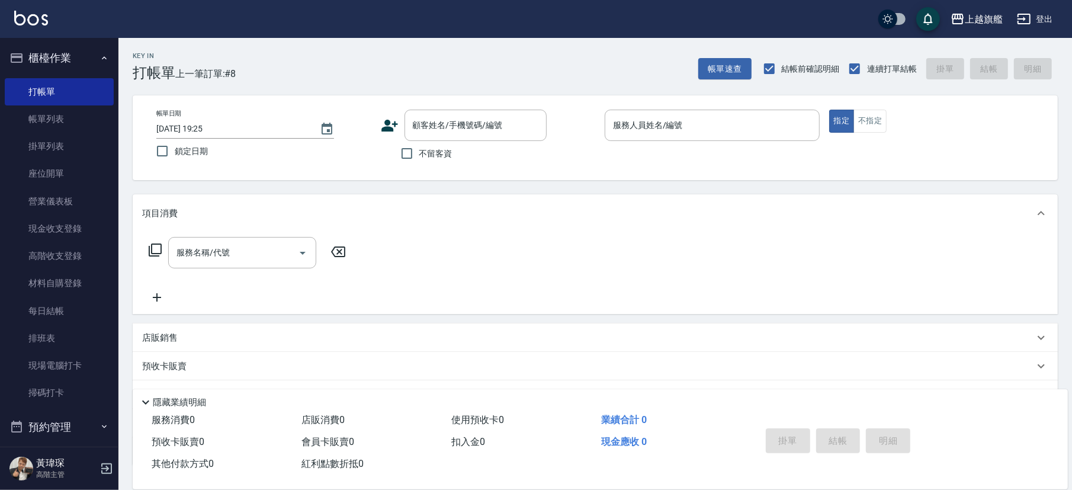
click at [435, 149] on span "不留客資" at bounding box center [435, 153] width 33 height 12
click at [419, 149] on input "不留客資" at bounding box center [406, 153] width 25 height 25
checkbox input "true"
type input "[PERSON_NAME]/0939941594/"
type input "[PERSON_NAME]-11"
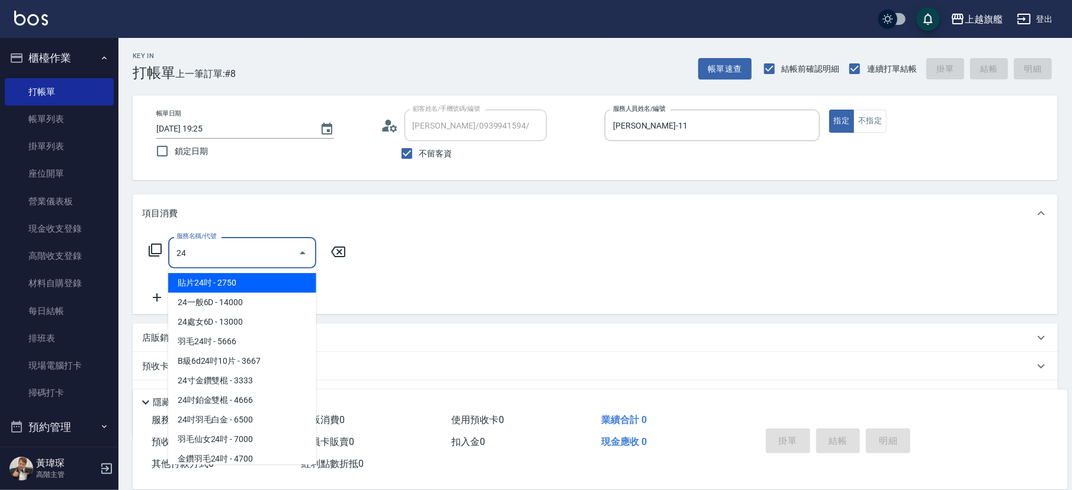
type input "2"
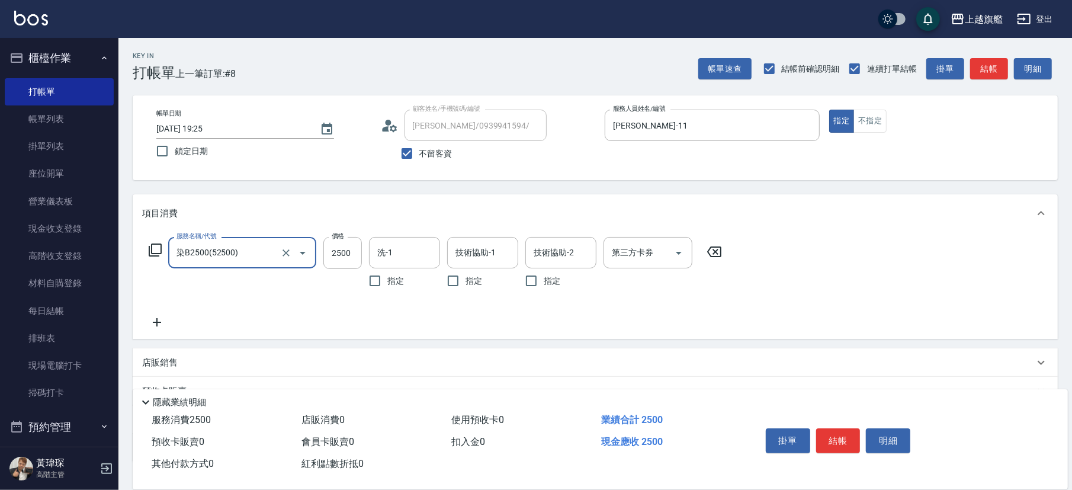
type input "染B2500(52500)"
type input "2499"
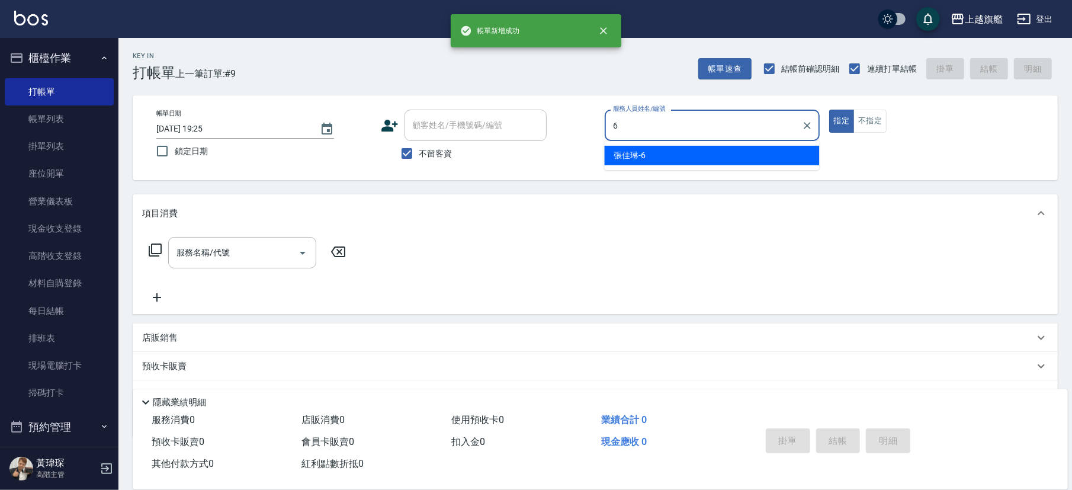
type input "[PERSON_NAME]-6"
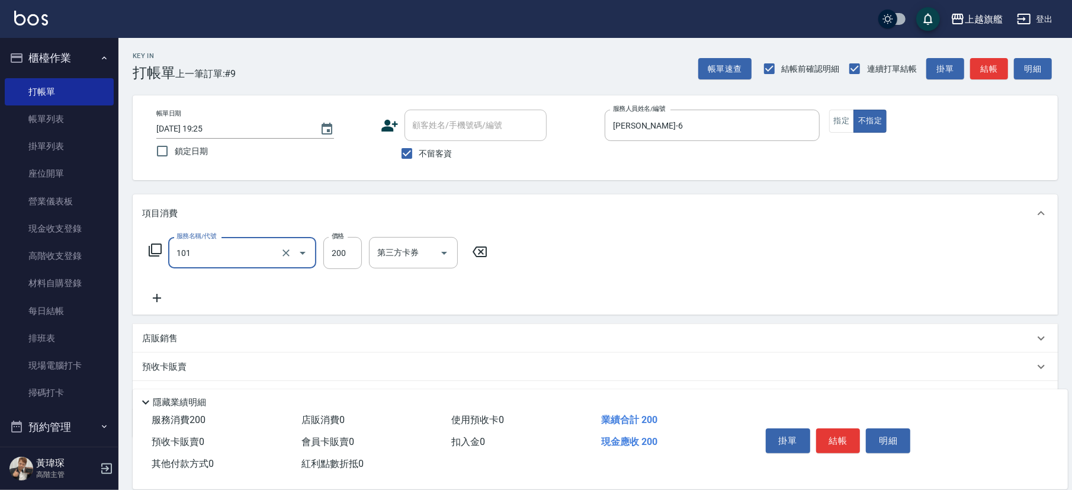
type input "一般洗(101)"
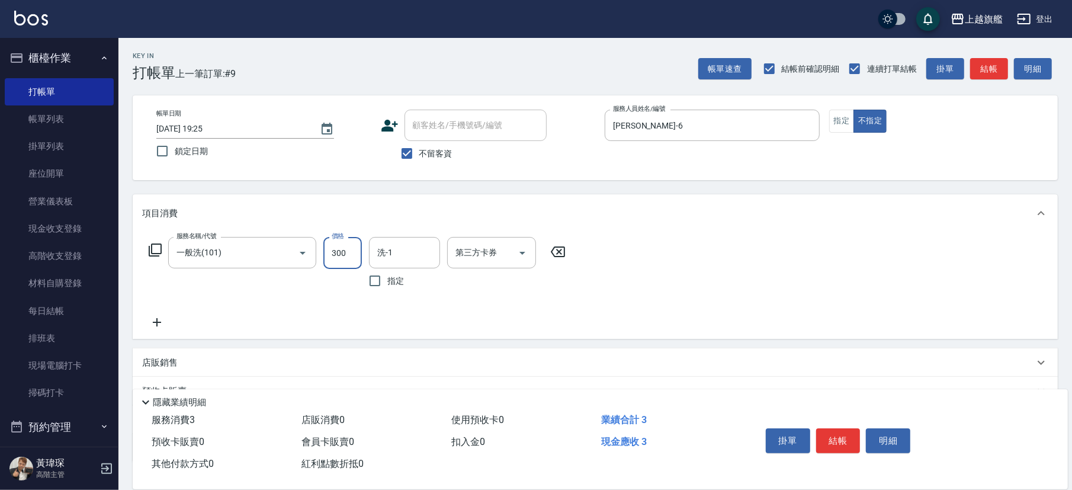
type input "300"
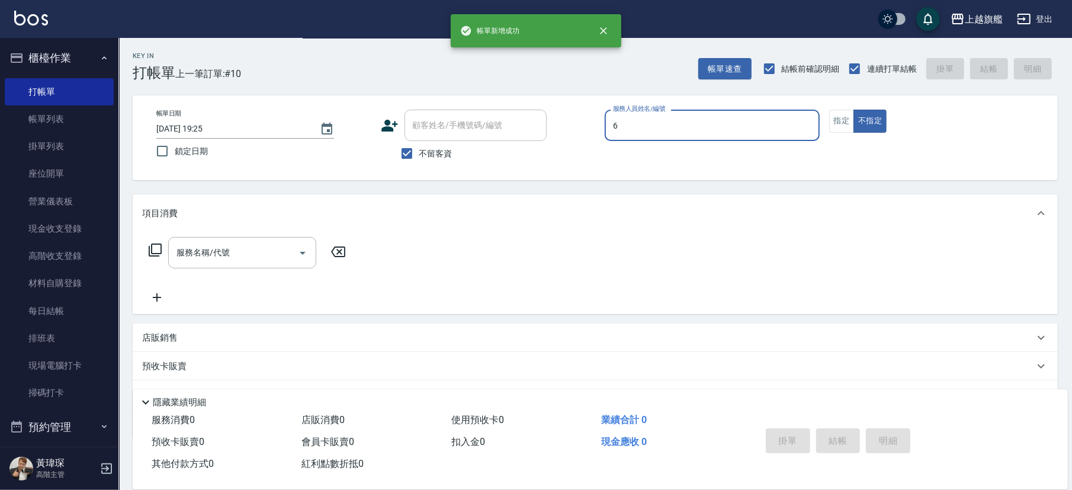
type input "[PERSON_NAME]-6"
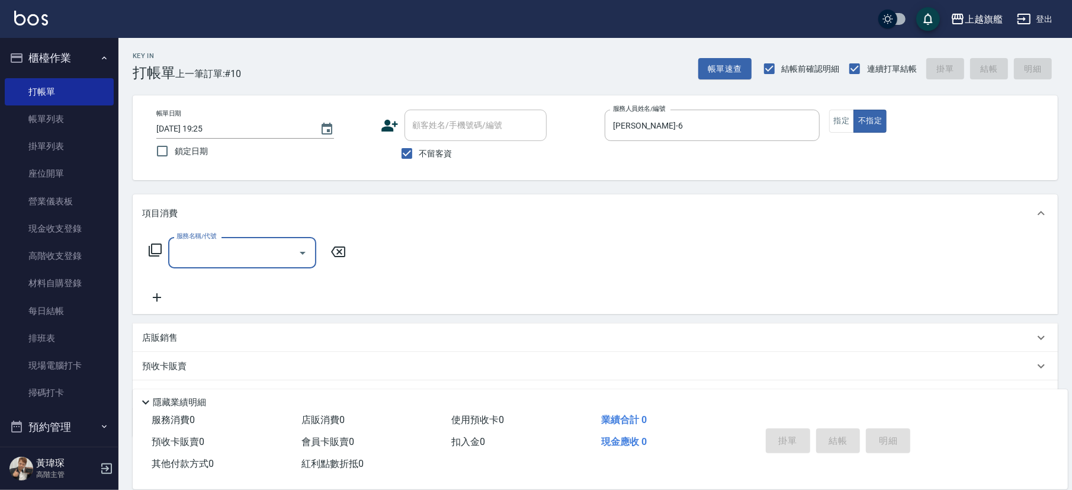
type input "1"
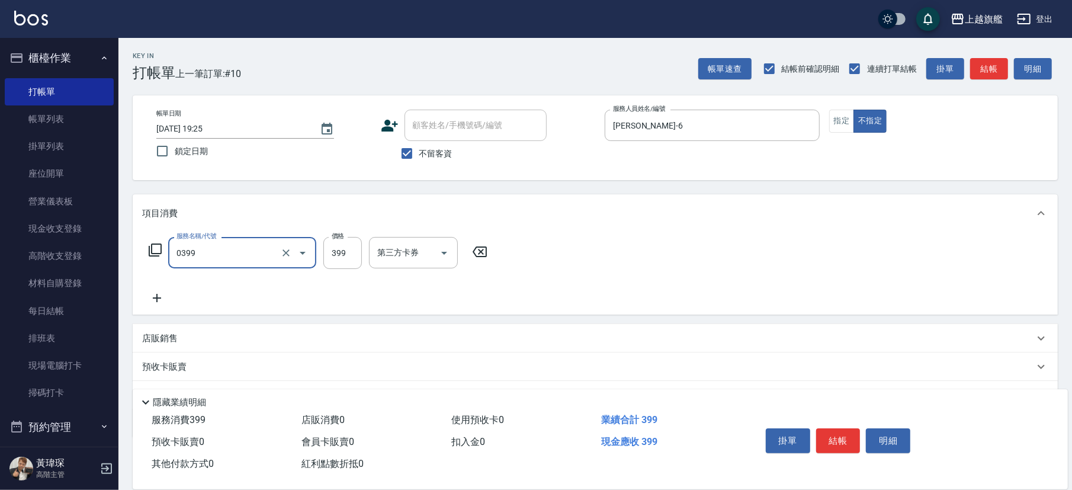
type input "海鹽SPA(0399)"
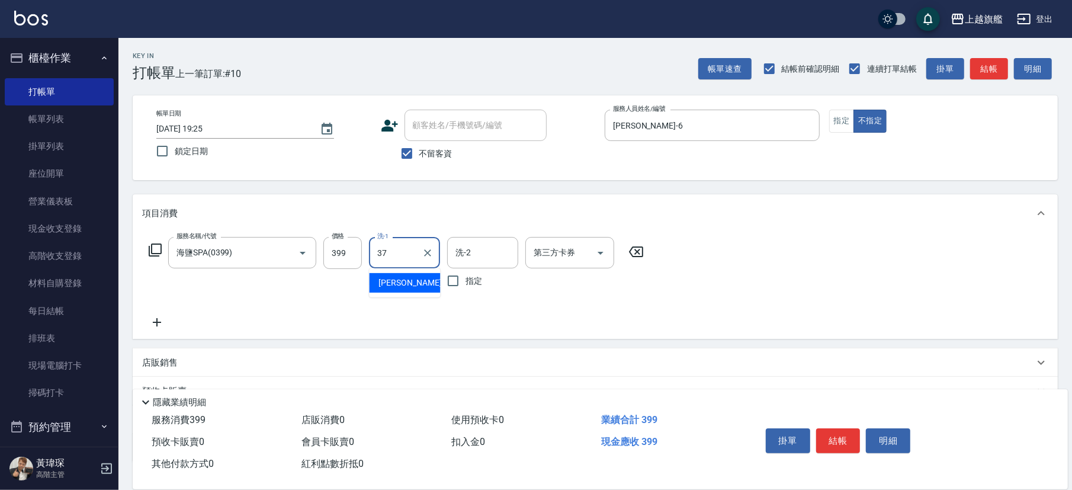
type input "[PERSON_NAME]-37"
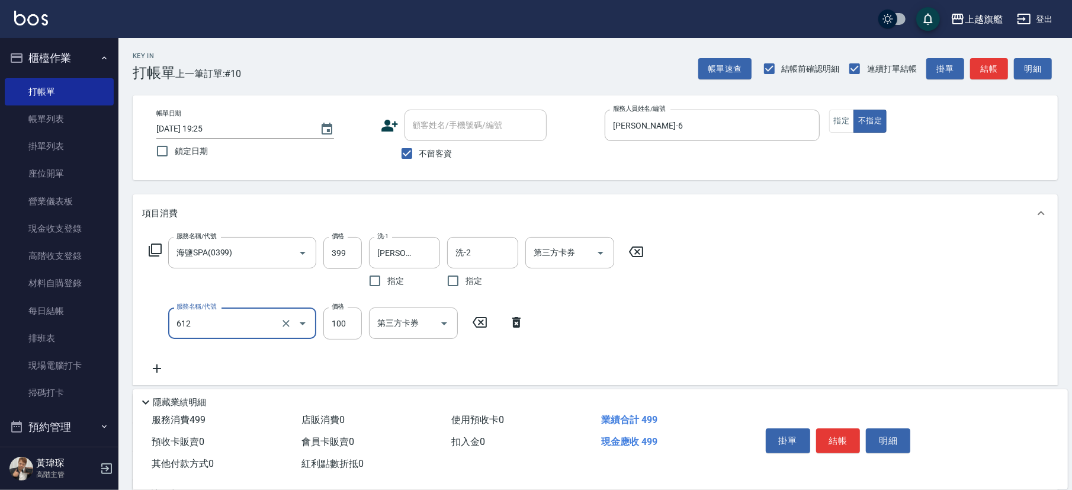
type input "造型(612)"
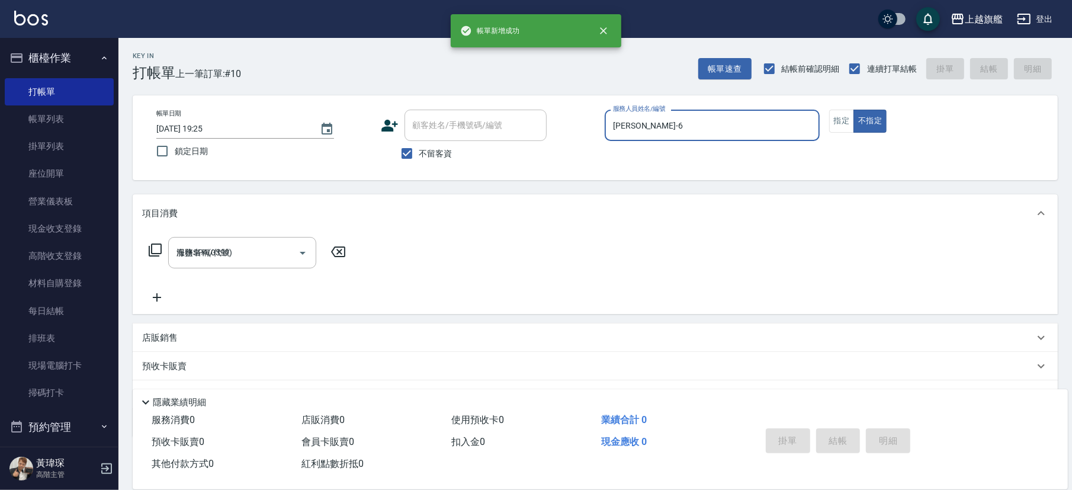
type input "[DATE] 19:26"
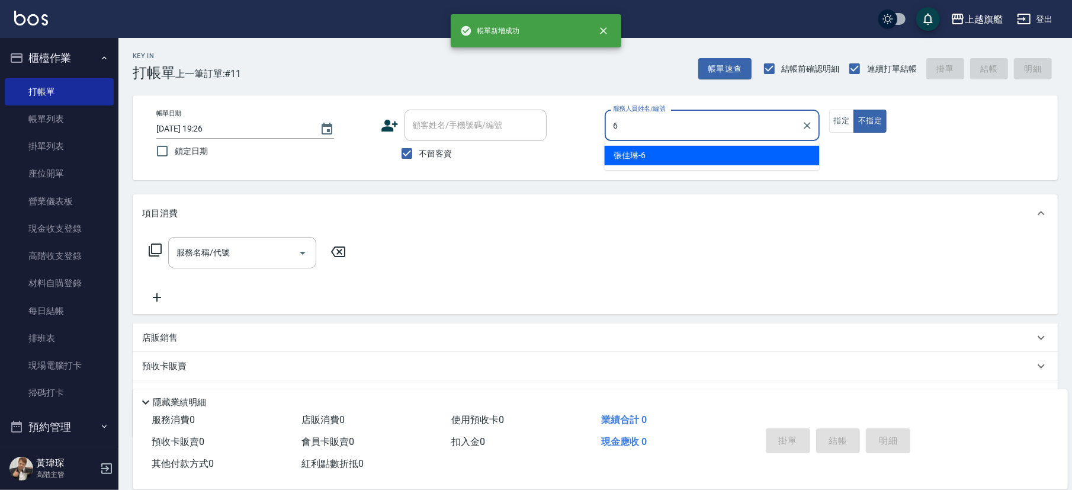
type input "[PERSON_NAME]-6"
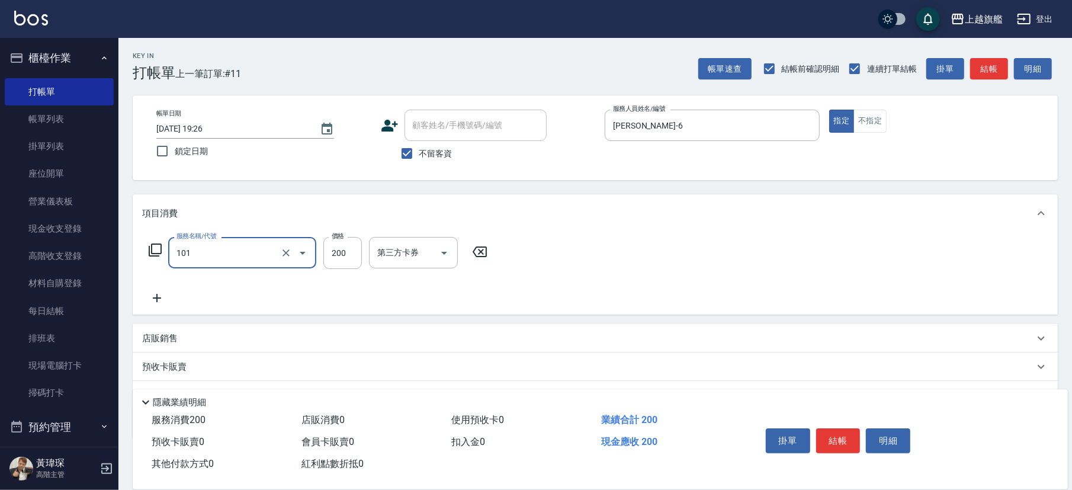
type input "一般洗(101)"
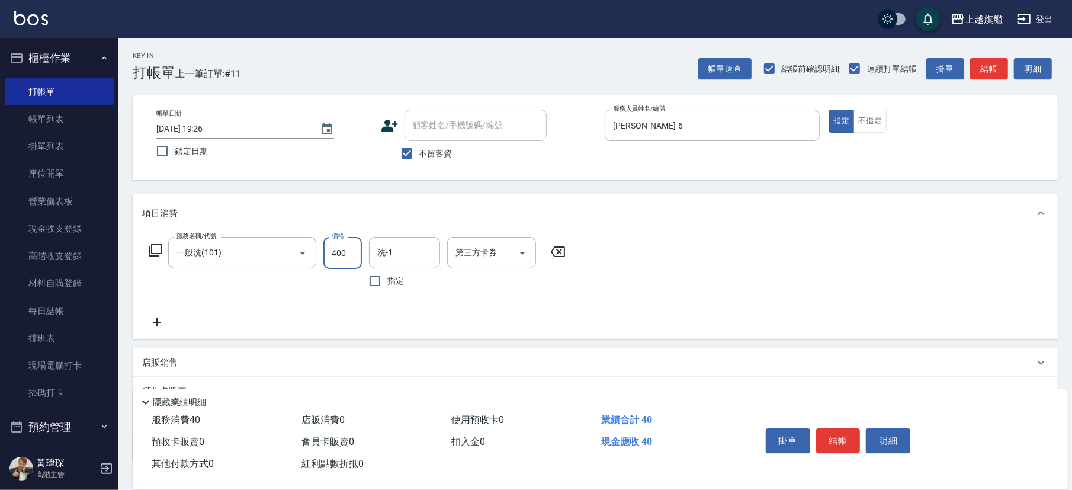
type input "400"
click at [456, 158] on div "不留客資" at bounding box center [464, 153] width 166 height 25
click at [447, 153] on span "不留客資" at bounding box center [435, 153] width 33 height 12
click at [419, 153] on input "不留客資" at bounding box center [406, 153] width 25 height 25
checkbox input "false"
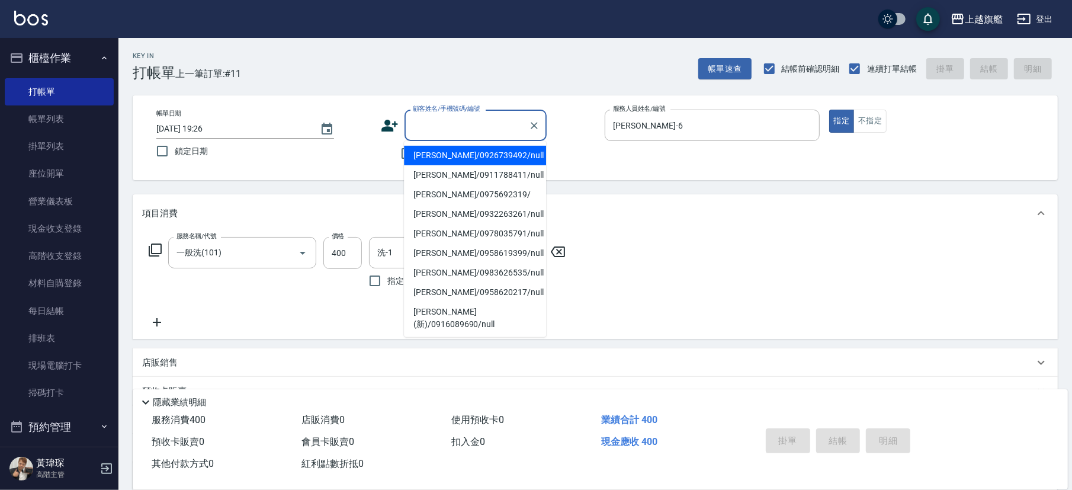
click at [444, 135] on input "顧客姓名/手機號碼/編號" at bounding box center [467, 125] width 114 height 21
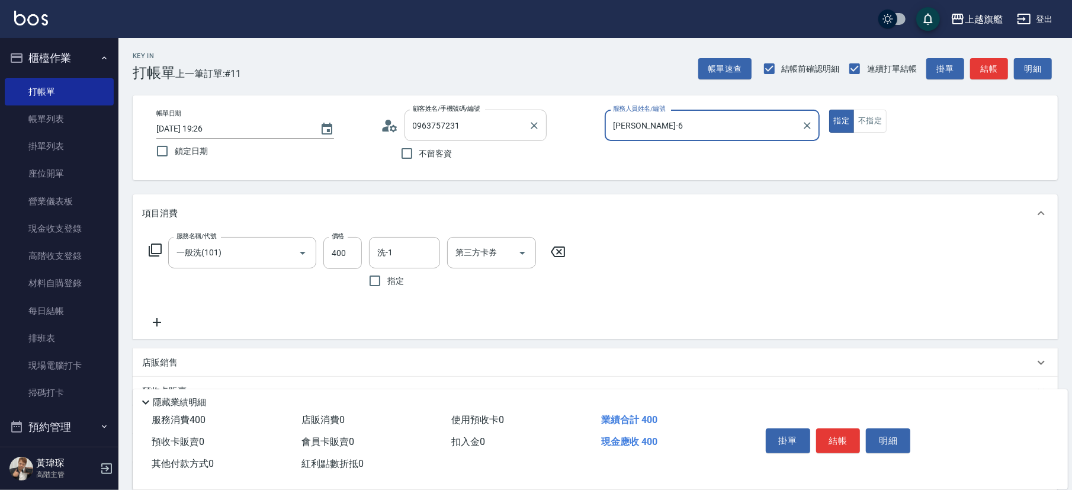
type input "[PERSON_NAME]/0963757231/"
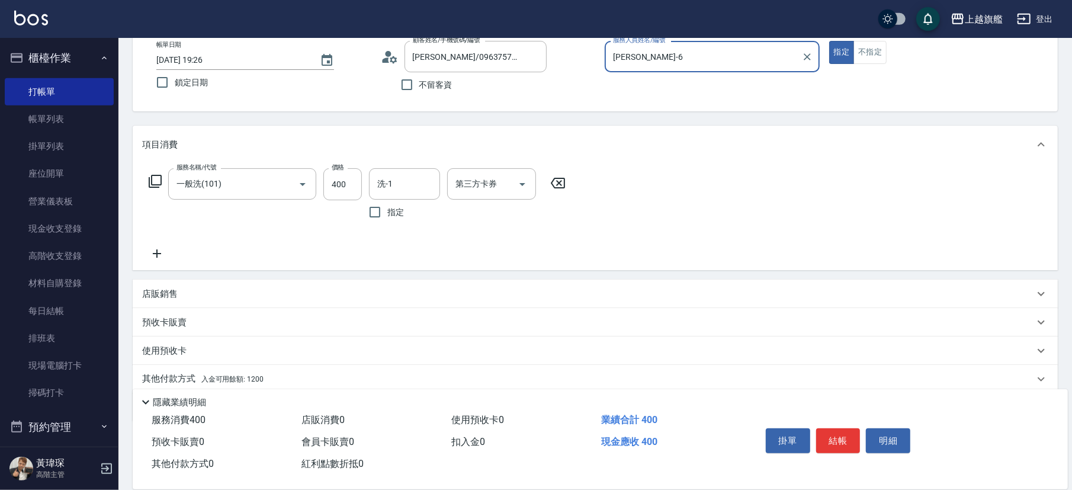
scroll to position [113, 0]
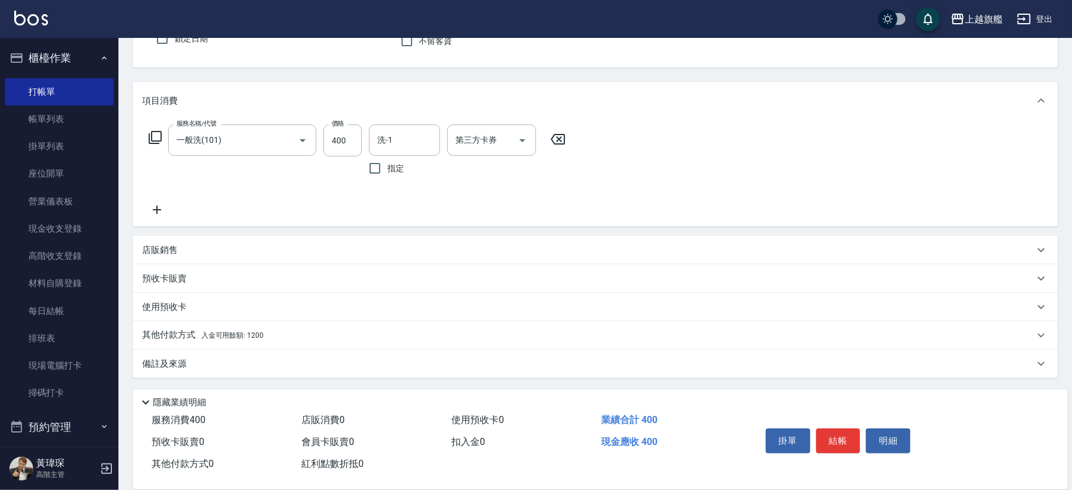
click at [239, 332] on span "入金可用餘額: 1200" at bounding box center [232, 335] width 62 height 8
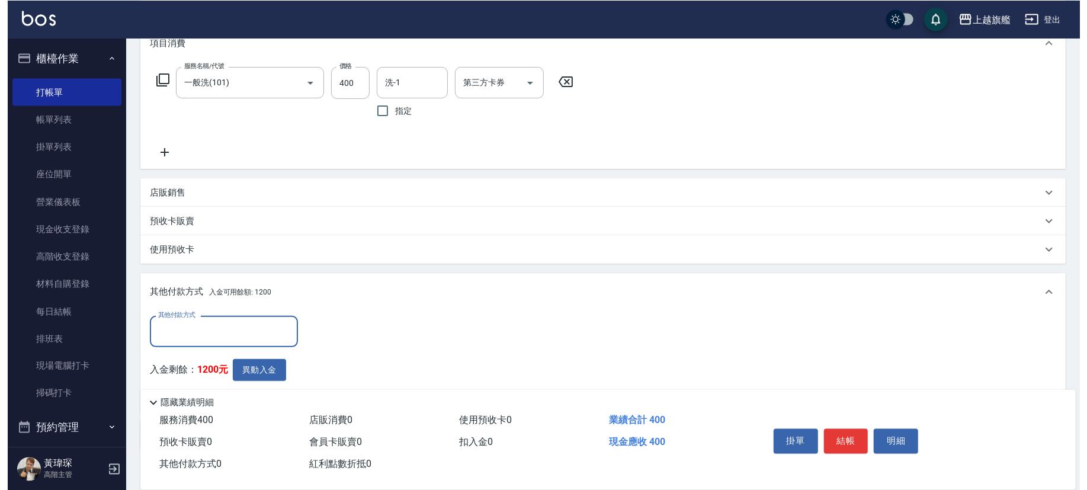
scroll to position [224, 0]
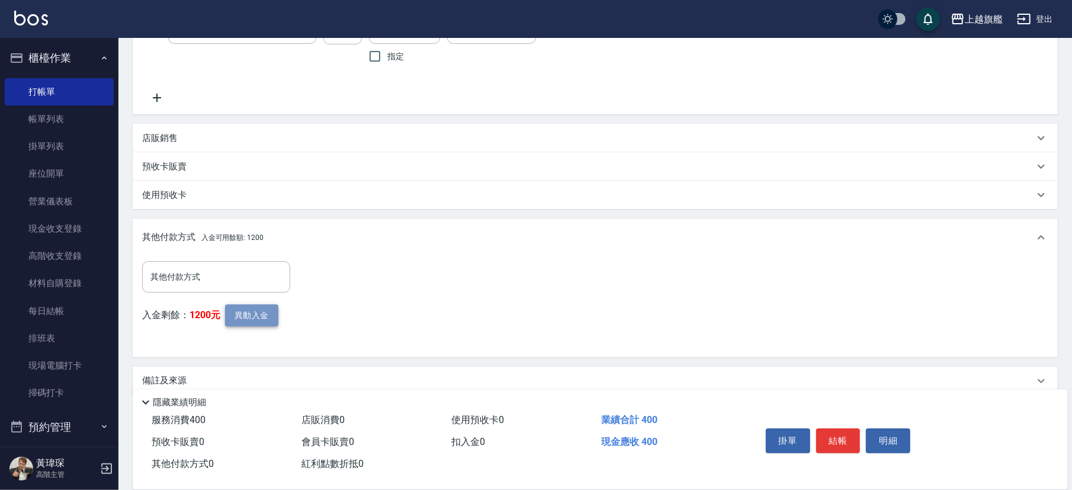
click at [255, 317] on button "異動入金" at bounding box center [251, 315] width 53 height 22
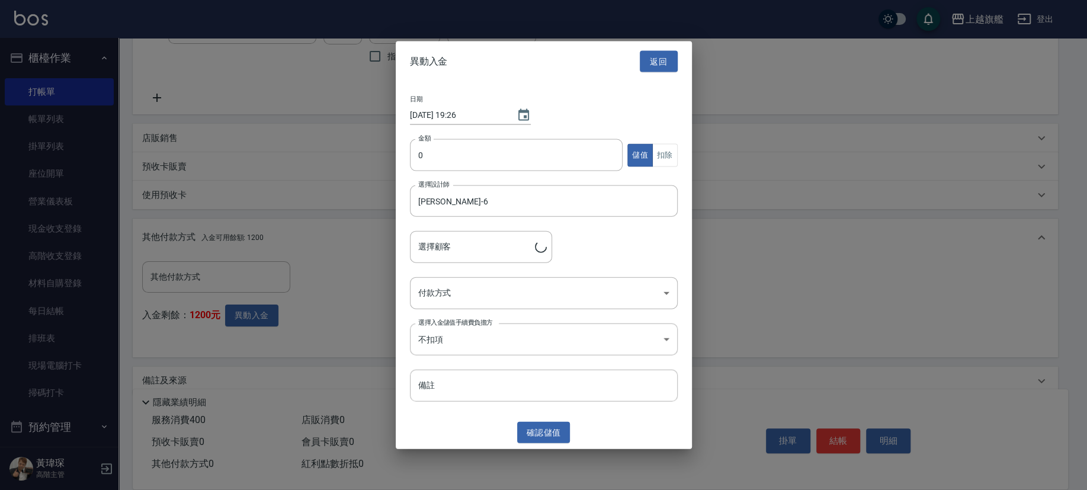
type input "[PERSON_NAME]/0963757231/"
drag, startPoint x: 521, startPoint y: 157, endPoint x: 537, endPoint y: 147, distance: 19.1
click at [519, 157] on input "0" at bounding box center [516, 155] width 213 height 32
type input "400"
click at [676, 150] on button "扣除" at bounding box center [664, 154] width 25 height 23
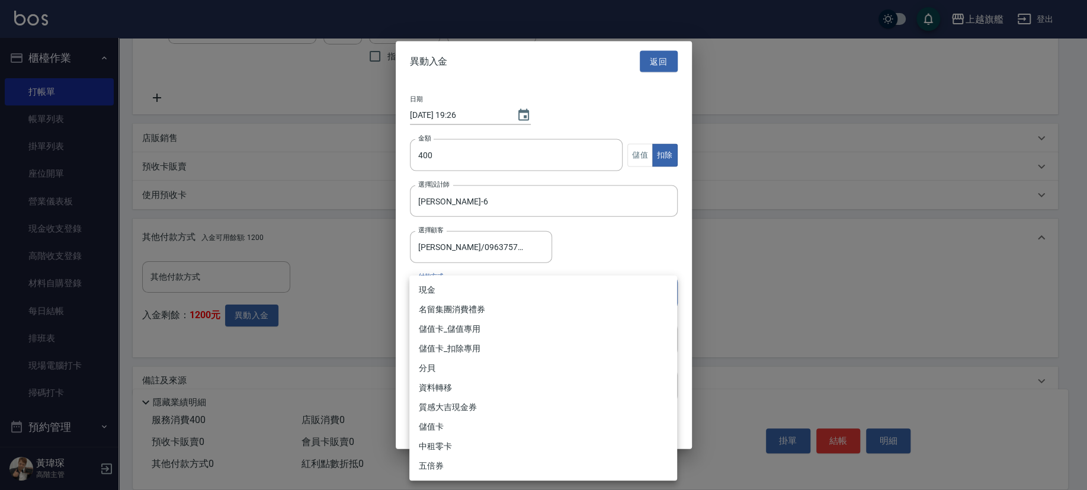
click at [527, 297] on body "上越旗艦 登出 櫃檯作業 打帳單 帳單列表 掛單列表 座位開單 營業儀表板 現金收支登錄 高階收支登錄 材料自購登錄 每日結帳 排班表 現場電腦打卡 掃碼打卡…" at bounding box center [543, 141] width 1087 height 731
click at [458, 341] on li "儲值卡_扣除專用" at bounding box center [543, 349] width 268 height 20
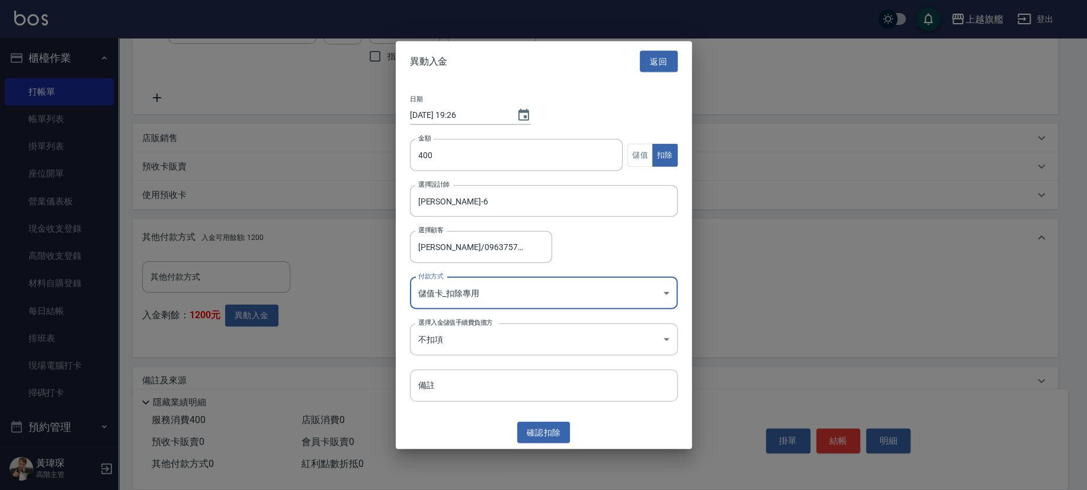
type input "儲值卡_扣除專用"
click at [535, 341] on button "確認 扣除" at bounding box center [543, 432] width 53 height 22
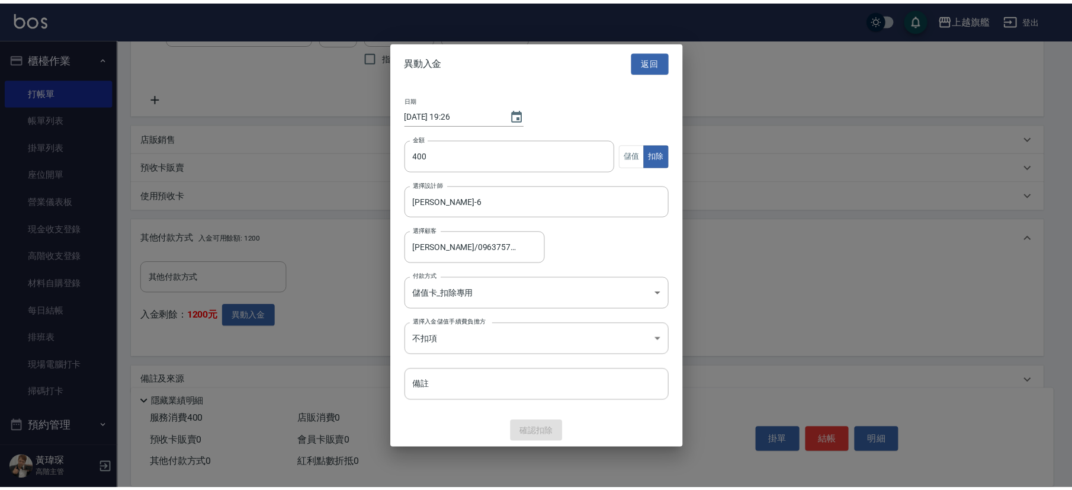
scroll to position [187, 0]
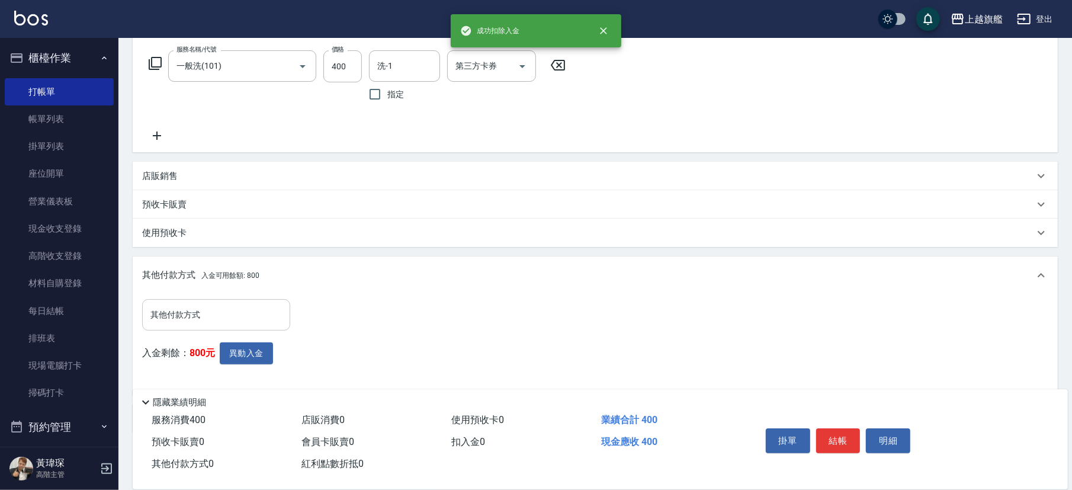
click at [224, 313] on input "其他付款方式" at bounding box center [215, 314] width 137 height 21
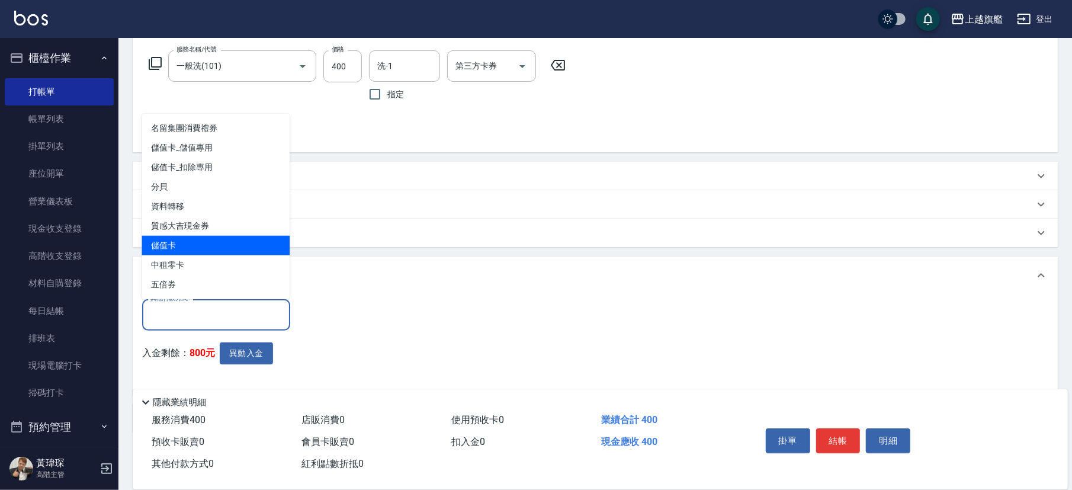
click at [225, 239] on span "儲值卡" at bounding box center [216, 246] width 148 height 20
type input "儲值卡"
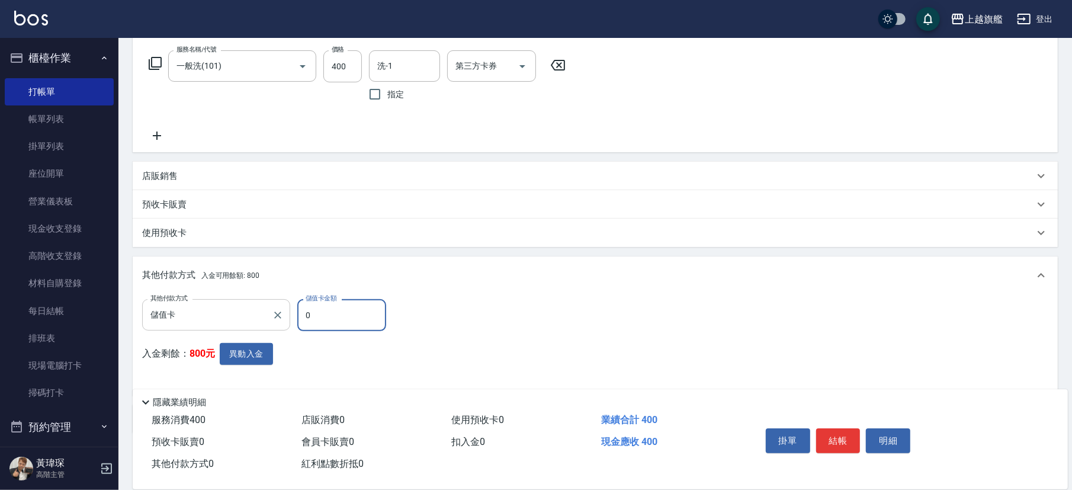
drag, startPoint x: 327, startPoint y: 309, endPoint x: 278, endPoint y: 304, distance: 50.0
click at [297, 306] on input "0" at bounding box center [341, 315] width 89 height 32
type input "400"
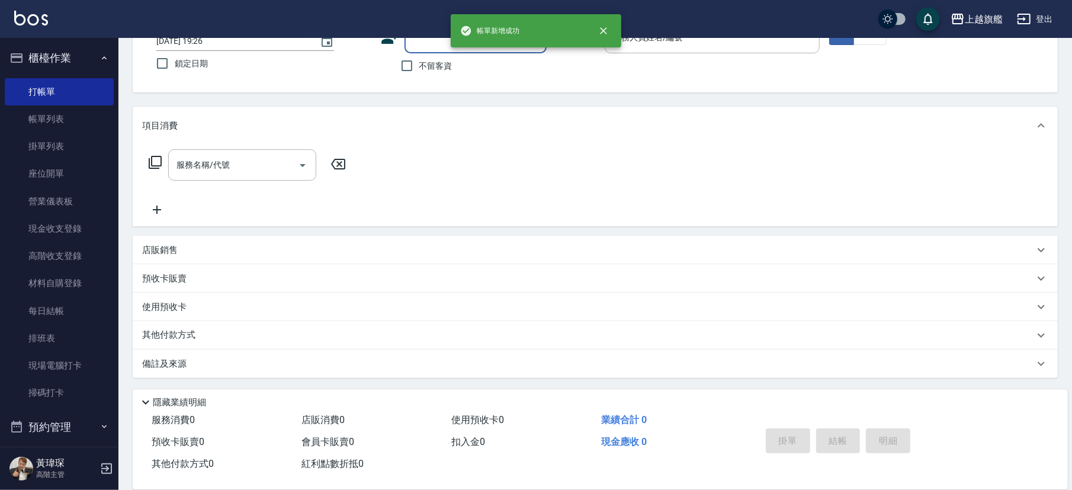
scroll to position [0, 0]
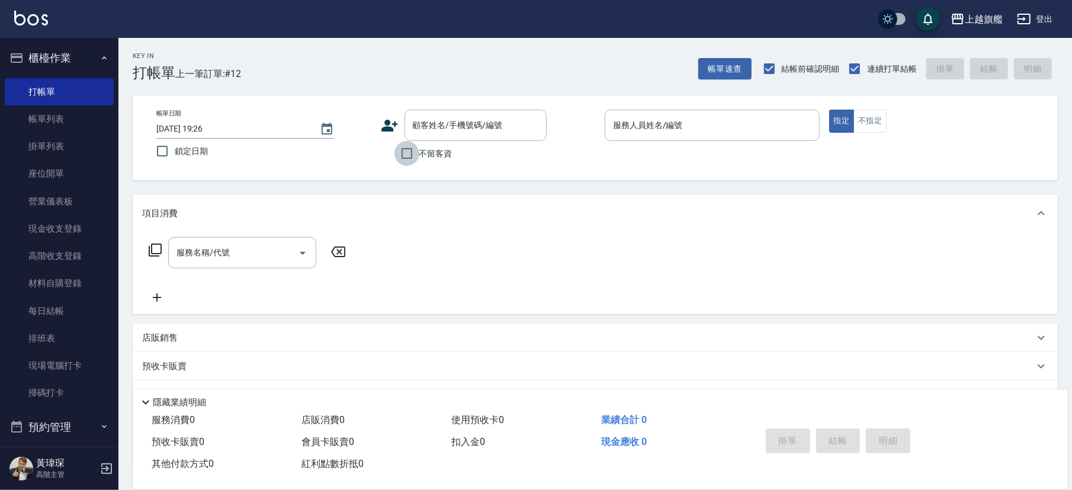
click at [414, 157] on input "不留客資" at bounding box center [406, 153] width 25 height 25
checkbox input "true"
type input "[PERSON_NAME]/0963757231/"
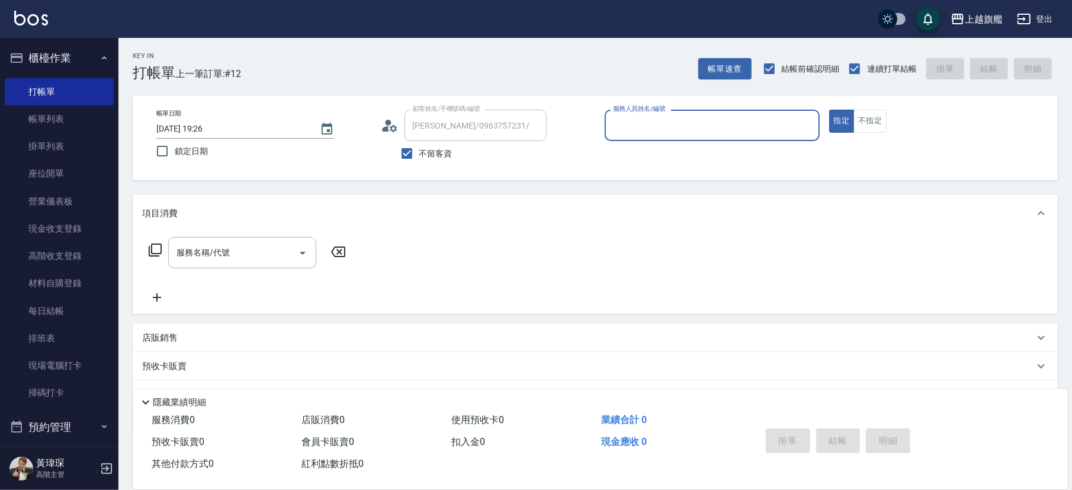
type input "[PERSON_NAME]-6"
type input "[PERSON_NAME]/0939941594/"
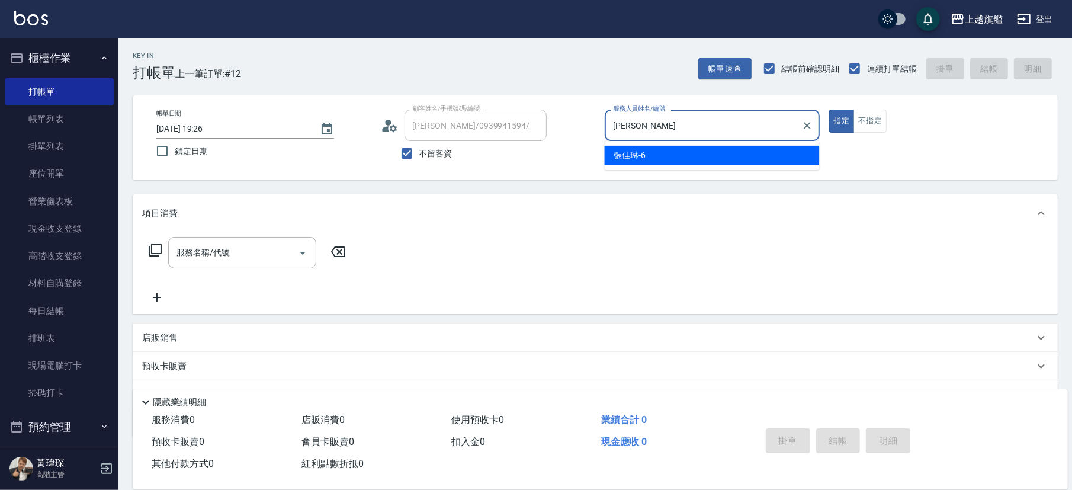
type input "張"
type input "[PERSON_NAME]-38"
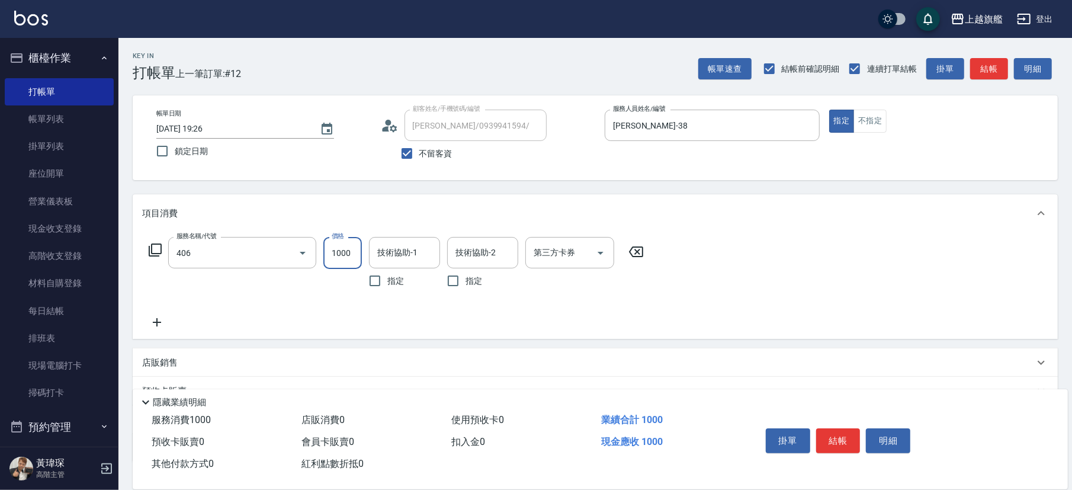
type input "水漾護1000(406)"
type input "1400"
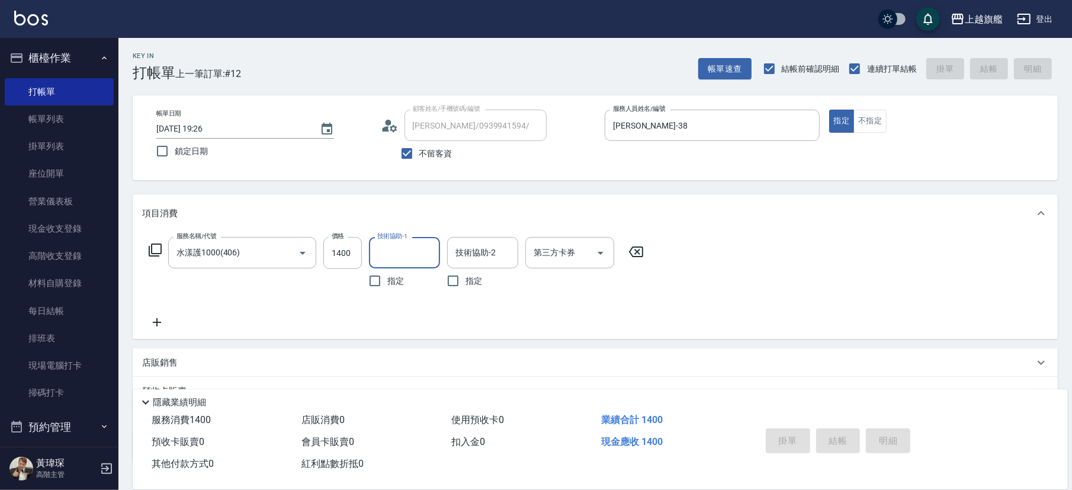
type input "[DATE] 19:27"
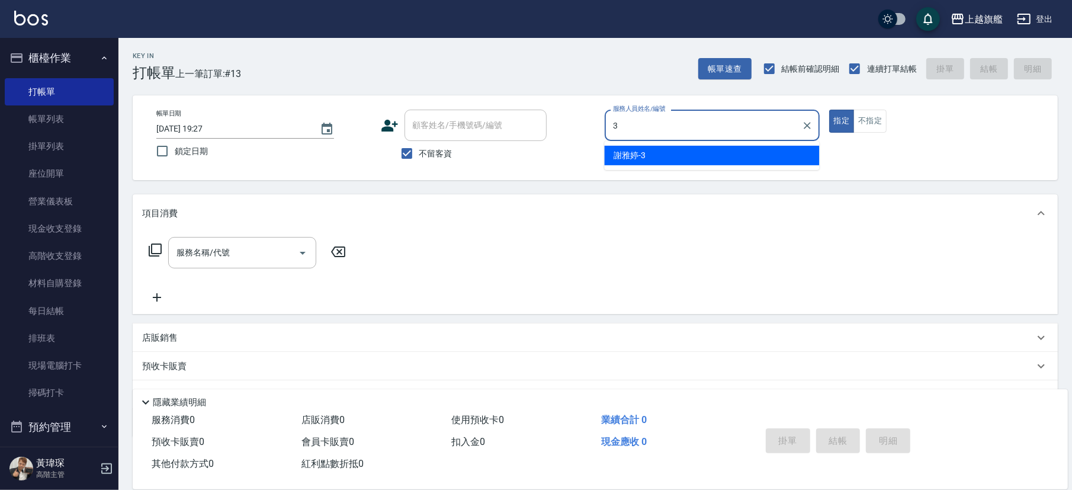
type input "[PERSON_NAME]-3"
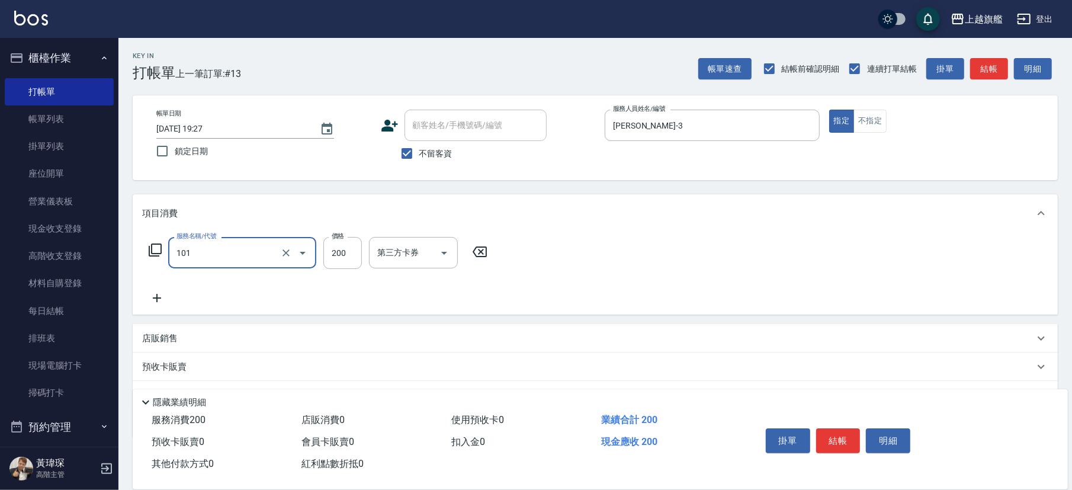
type input "一般洗(101)"
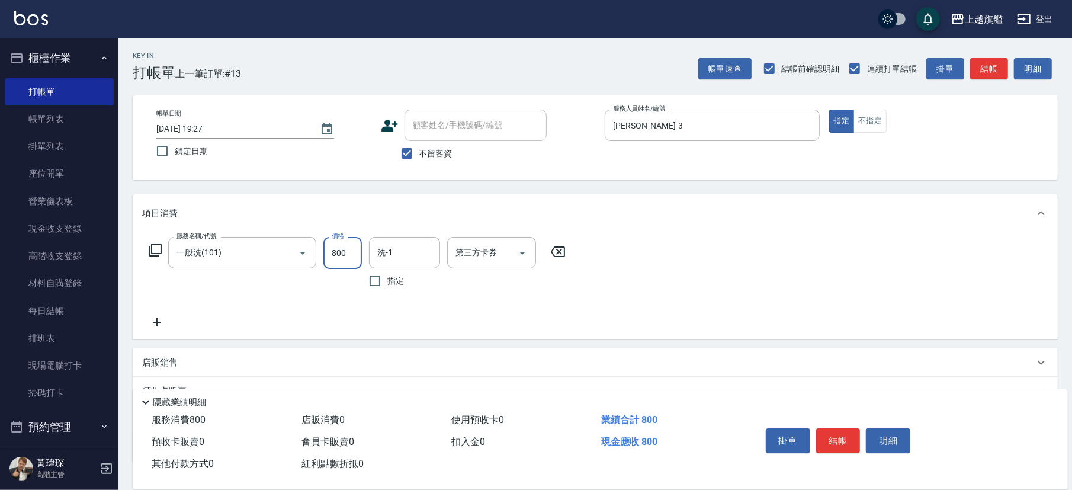
type input "800"
type input "[PERSON_NAME]-36"
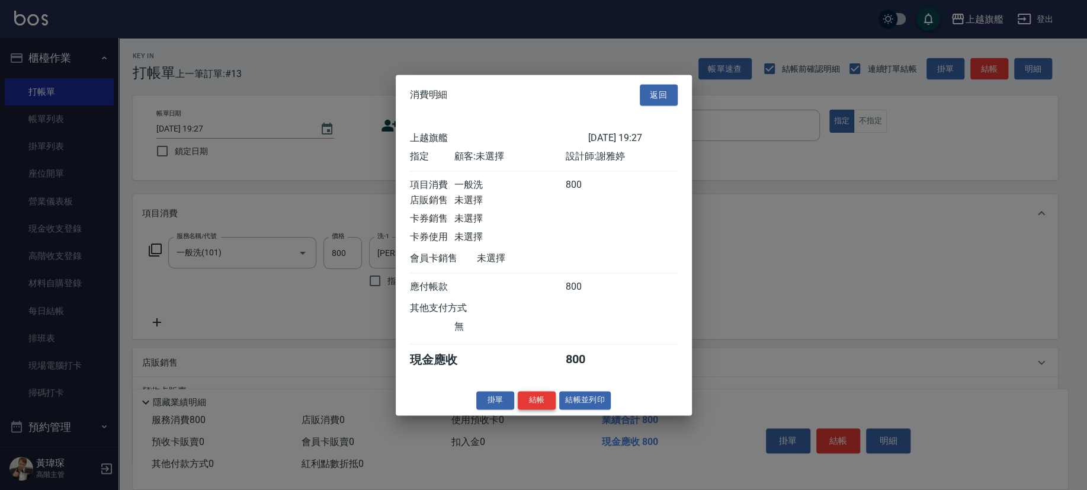
click at [533, 341] on button "結帳" at bounding box center [537, 400] width 38 height 18
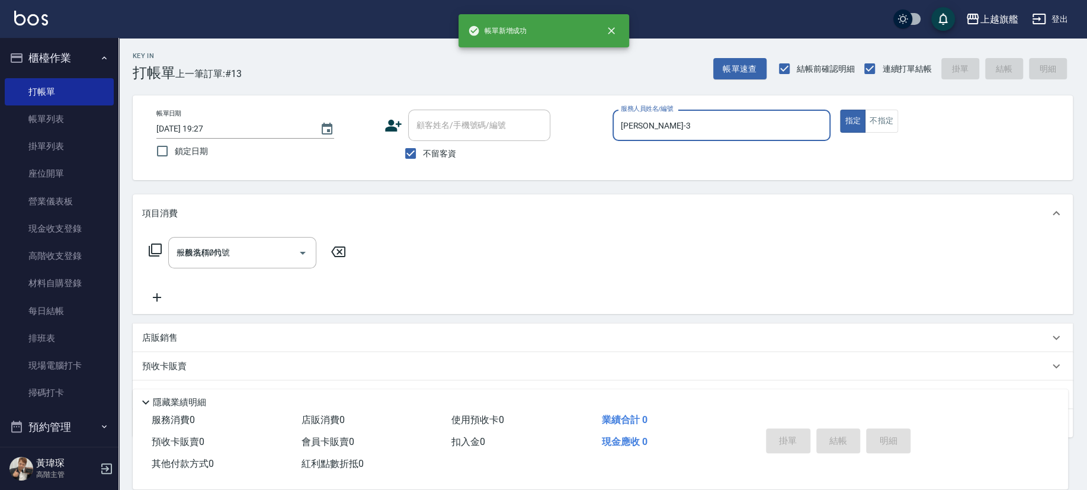
type input "[DATE] 20:02"
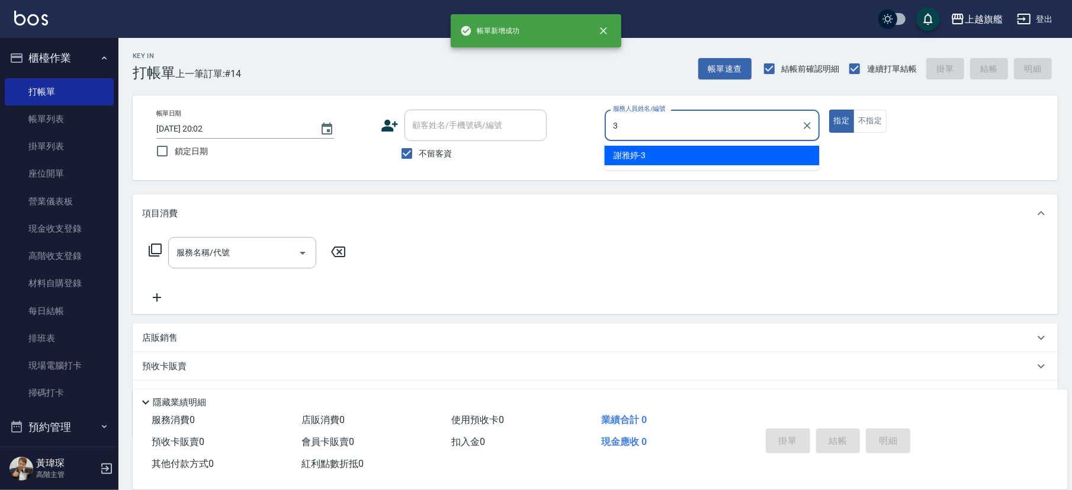
type input "[PERSON_NAME]-3"
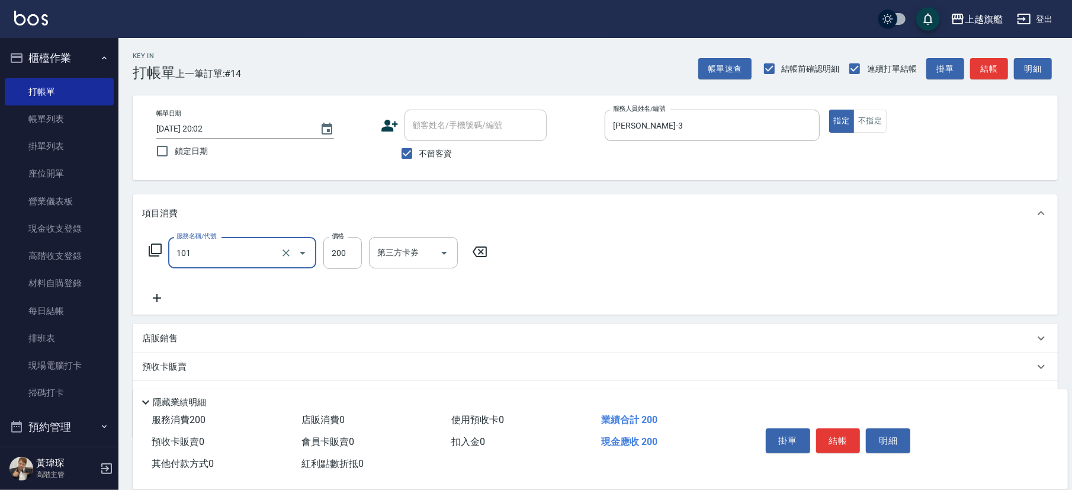
type input "一般洗(101)"
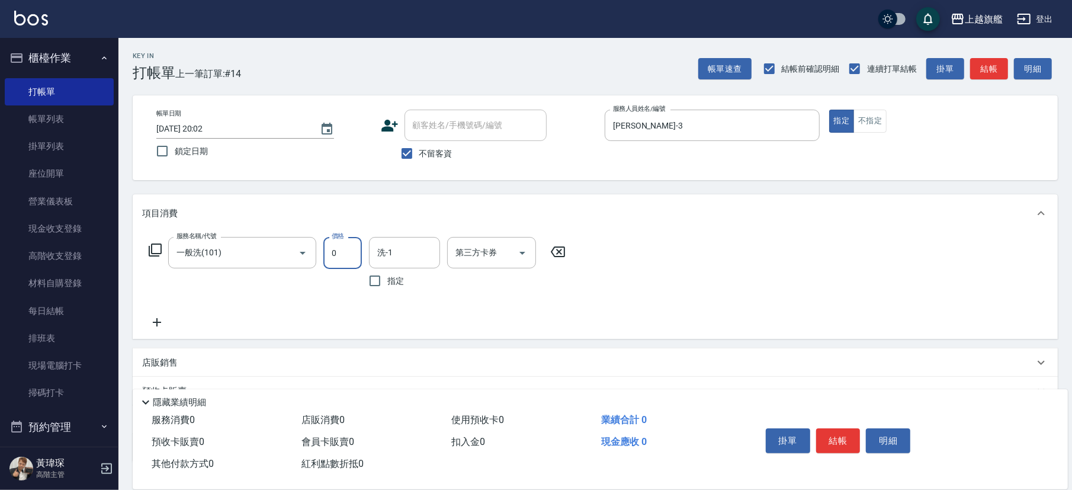
type input "0"
click at [558, 255] on icon at bounding box center [558, 252] width 30 height 14
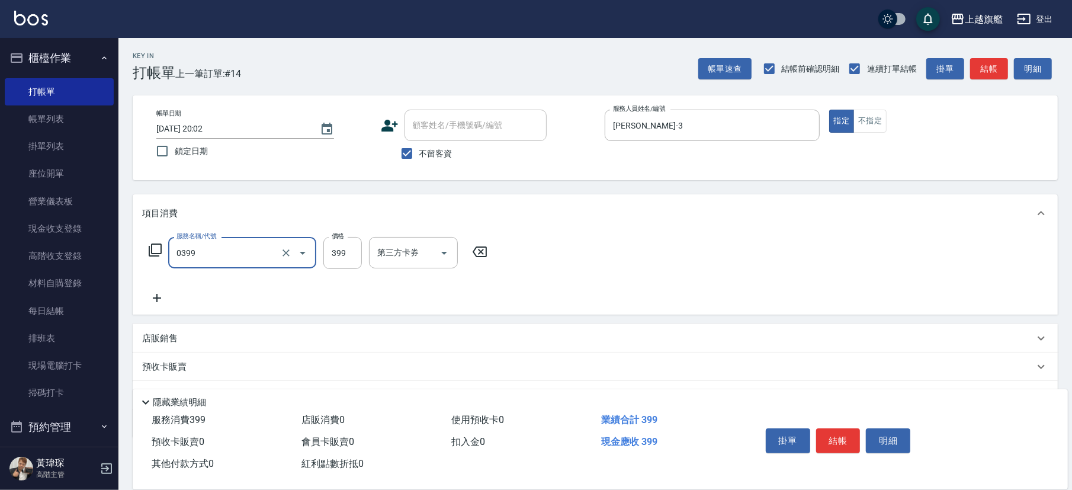
type input "海鹽SPA(0399)"
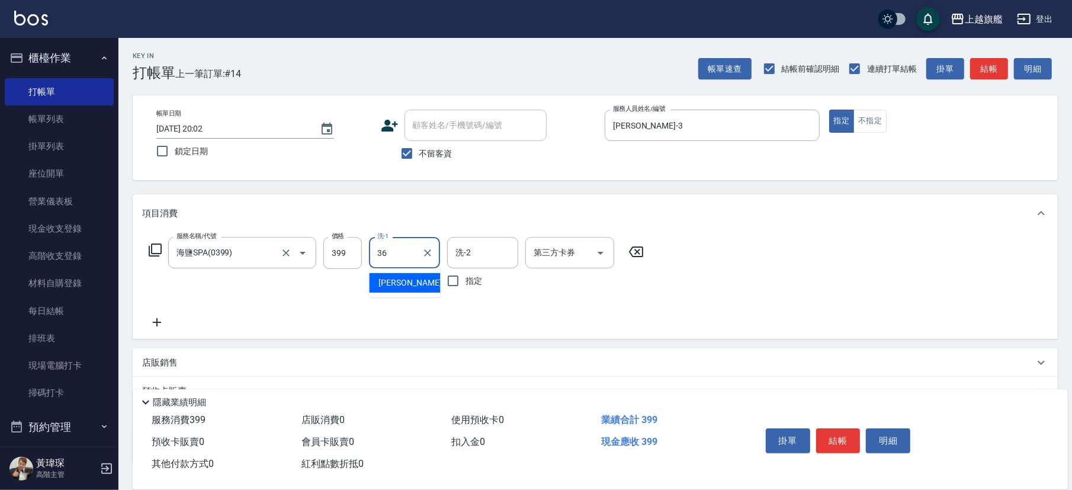
type input "[PERSON_NAME]-36"
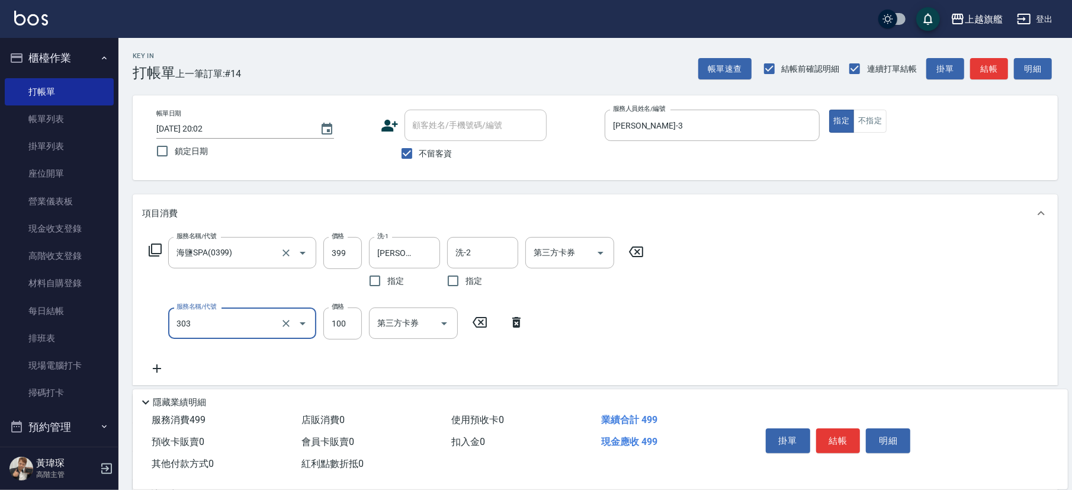
type input "剪髮100(303)"
type input "500"
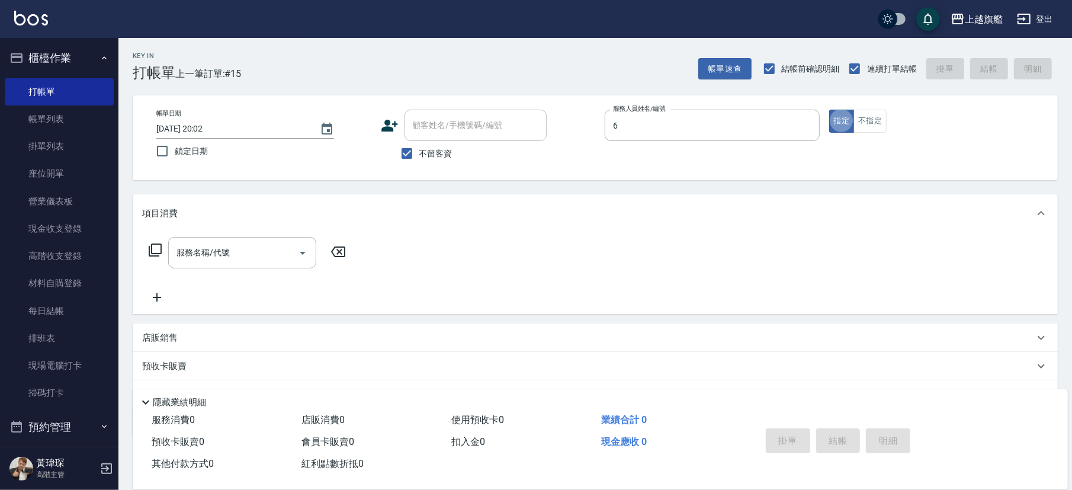
type input "[PERSON_NAME]-6"
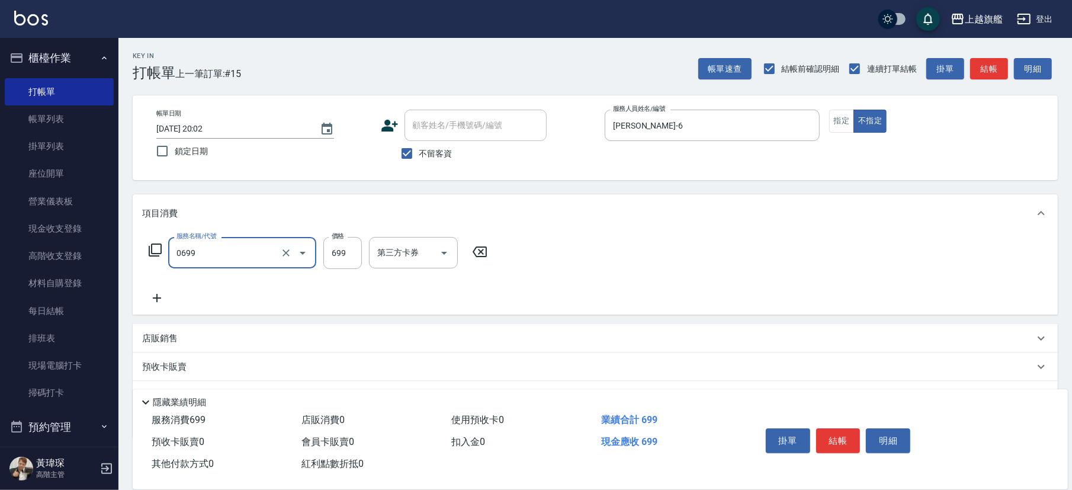
type input "精油SPA(0699)"
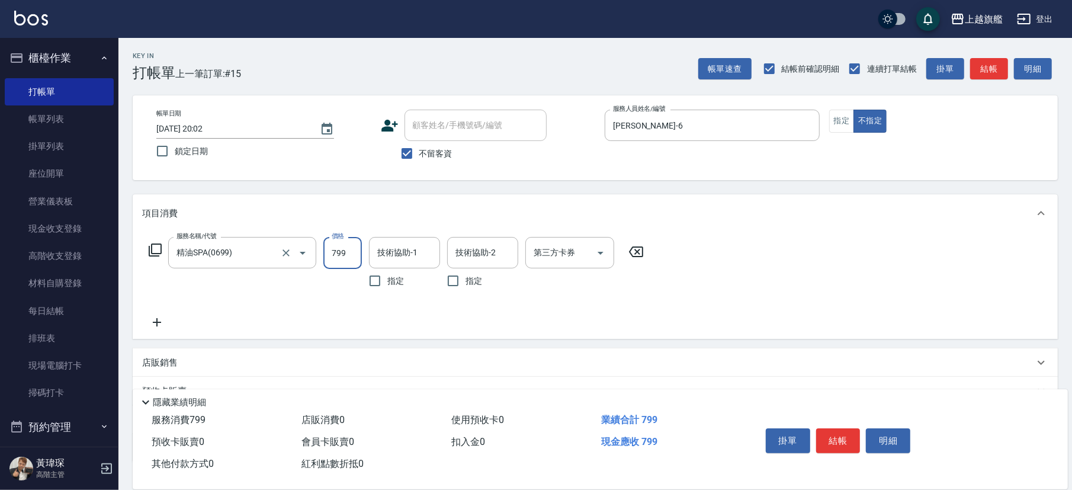
type input "799"
type input "[PERSON_NAME]-38"
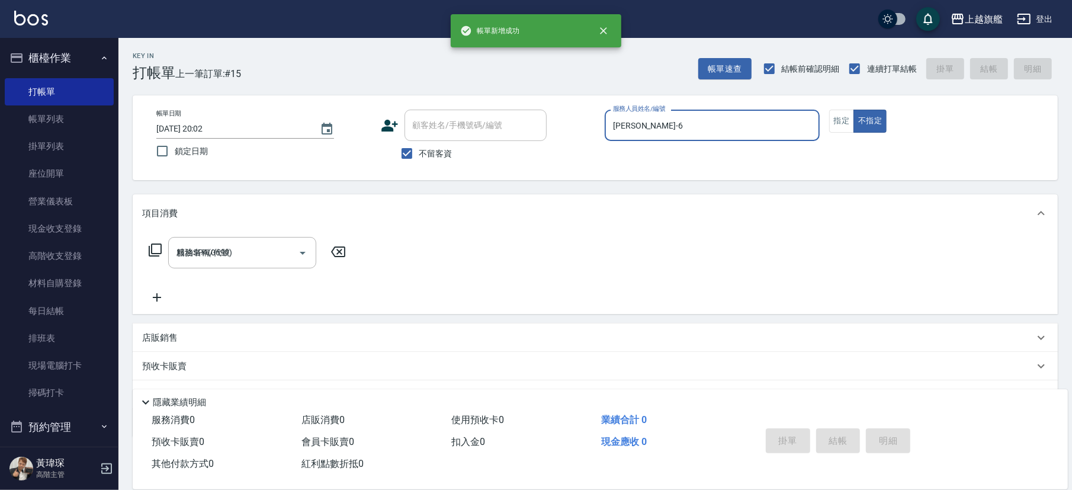
type input "[DATE] 20:27"
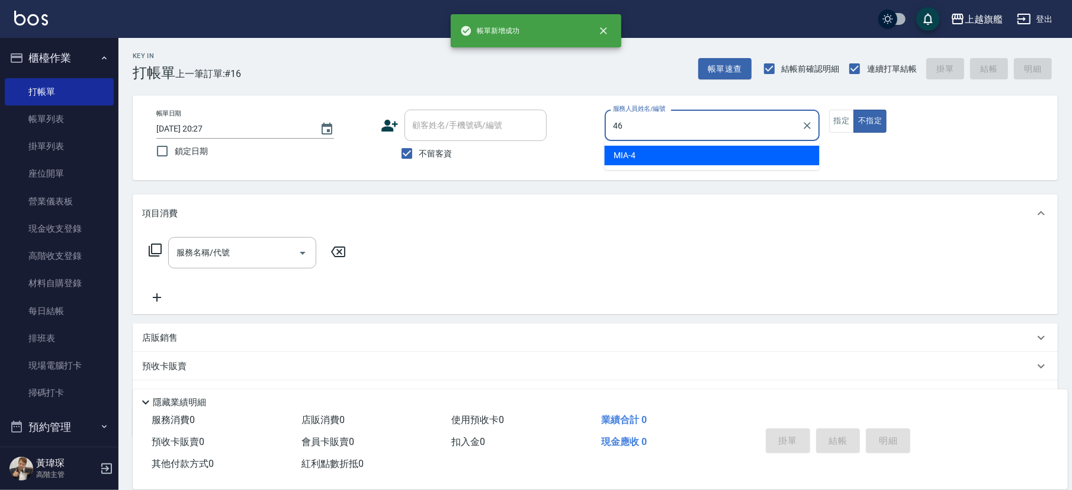
type input "瑜兒-46"
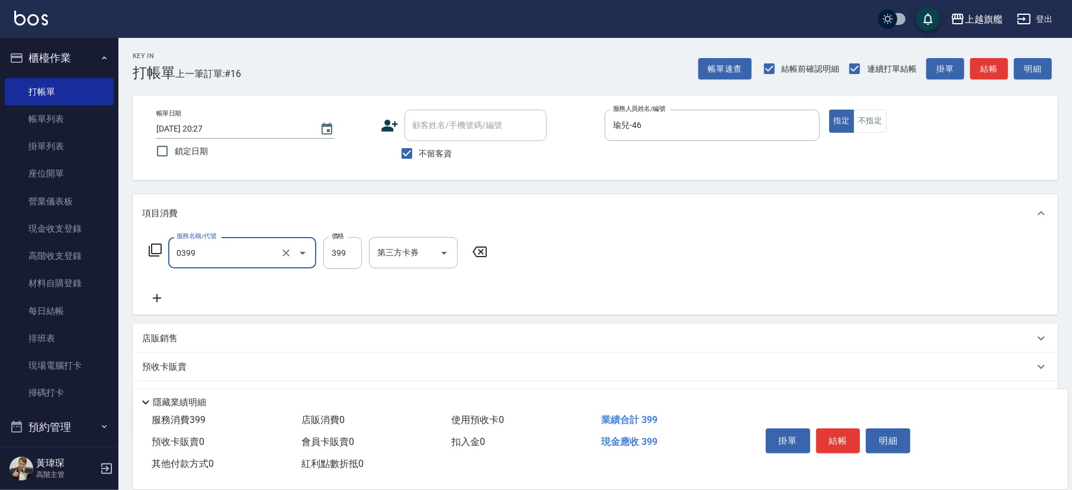
type input "海鹽SPA(0399)"
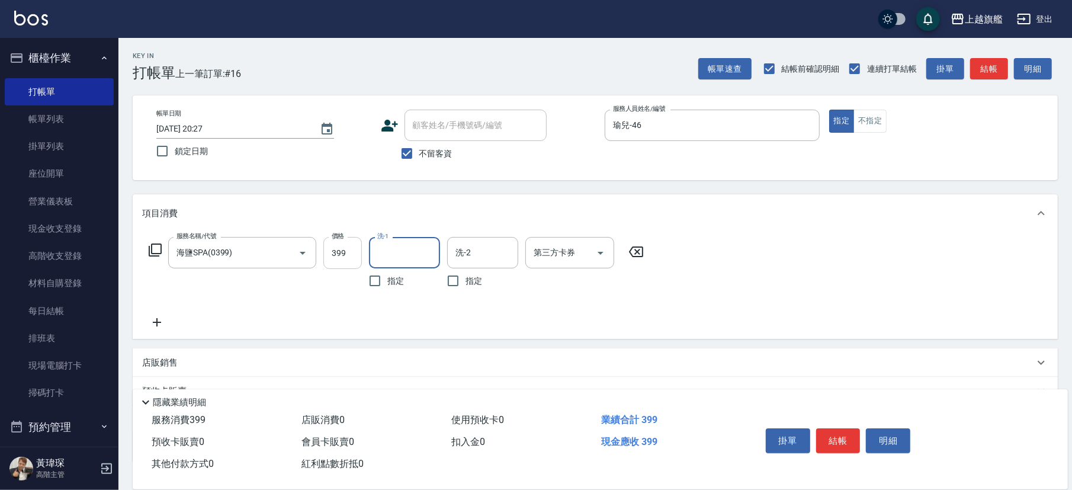
click at [337, 255] on input "399" at bounding box center [342, 253] width 38 height 32
type input "499"
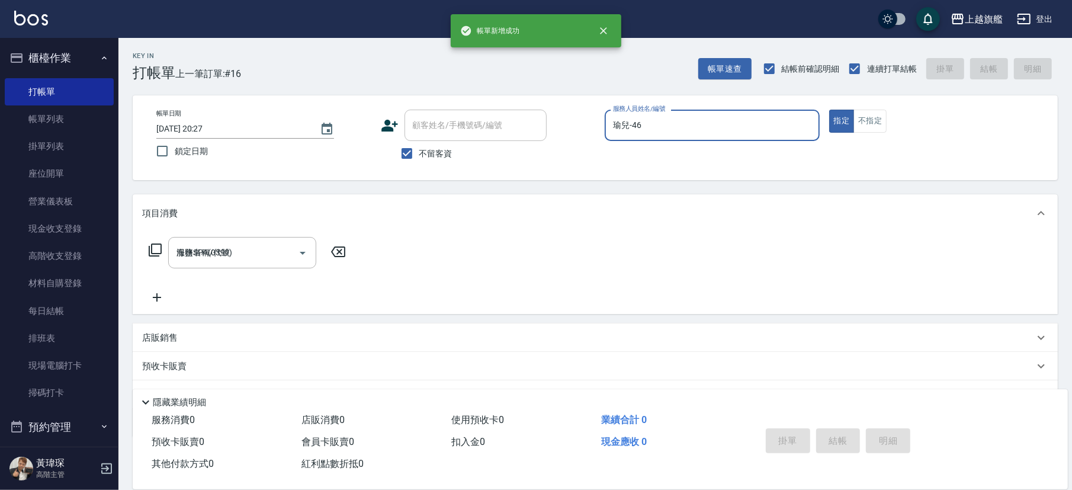
type input "[DATE] 20:28"
click at [53, 62] on button "櫃檯作業" at bounding box center [59, 58] width 109 height 31
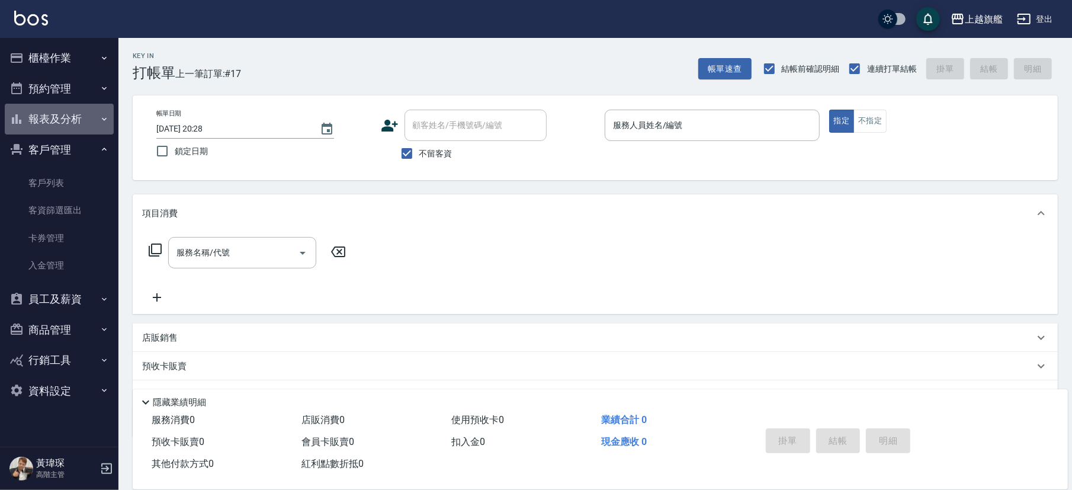
click at [67, 120] on button "報表及分析" at bounding box center [59, 119] width 109 height 31
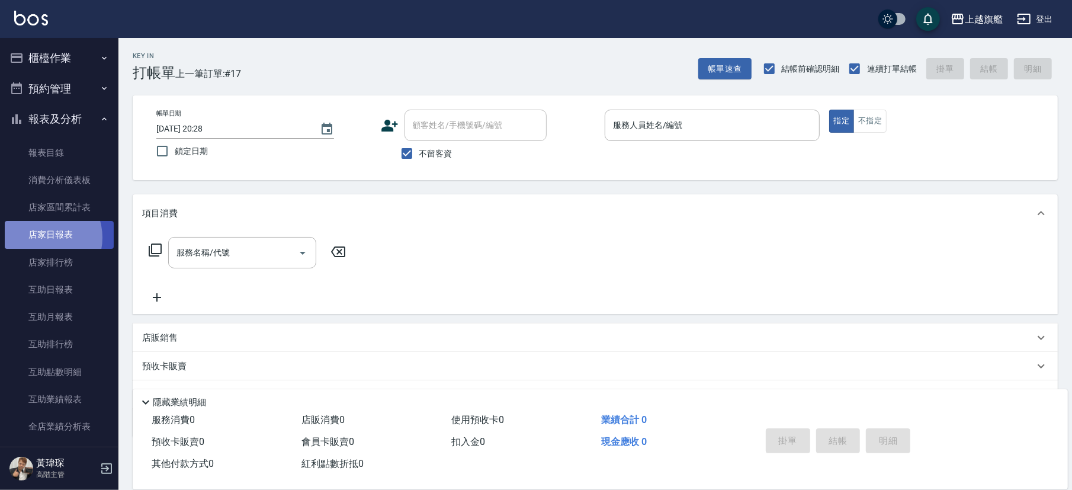
click at [41, 237] on link "店家日報表" at bounding box center [59, 234] width 109 height 27
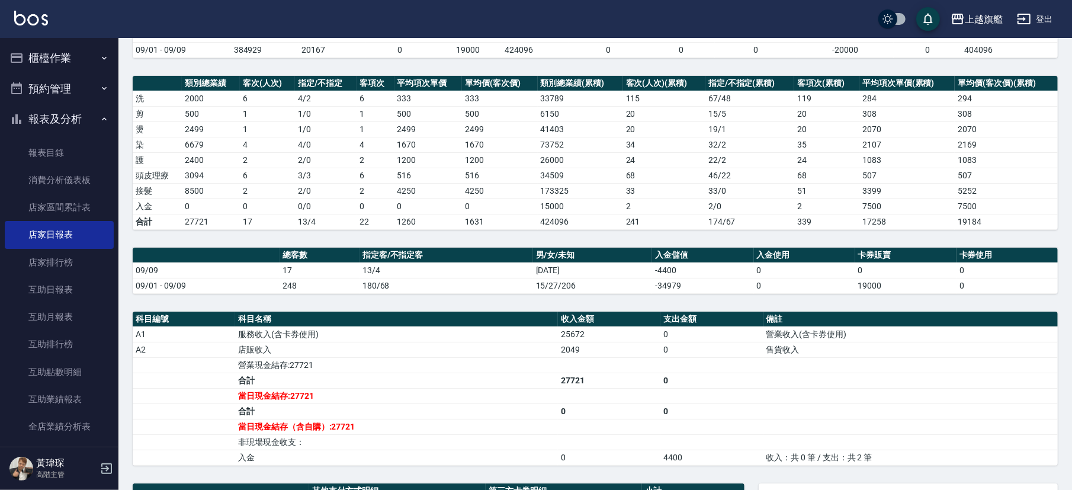
scroll to position [265, 0]
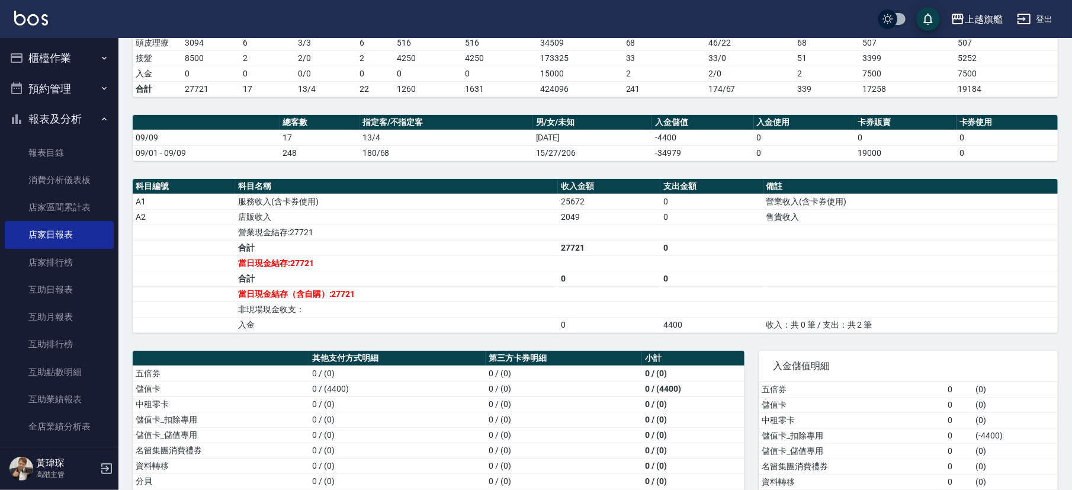
click at [421, 252] on td "合計" at bounding box center [396, 247] width 323 height 15
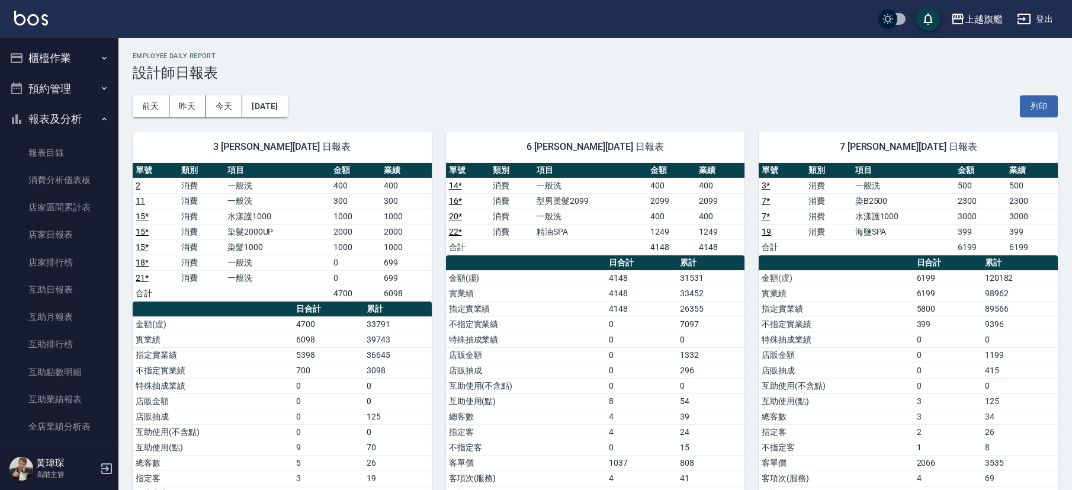
scroll to position [756, 0]
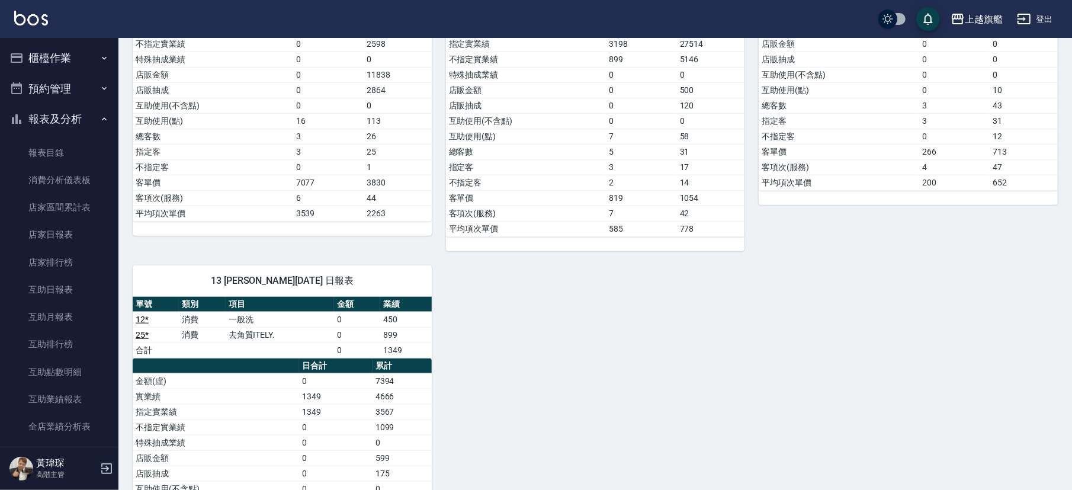
click at [65, 61] on button "櫃檯作業" at bounding box center [59, 58] width 109 height 31
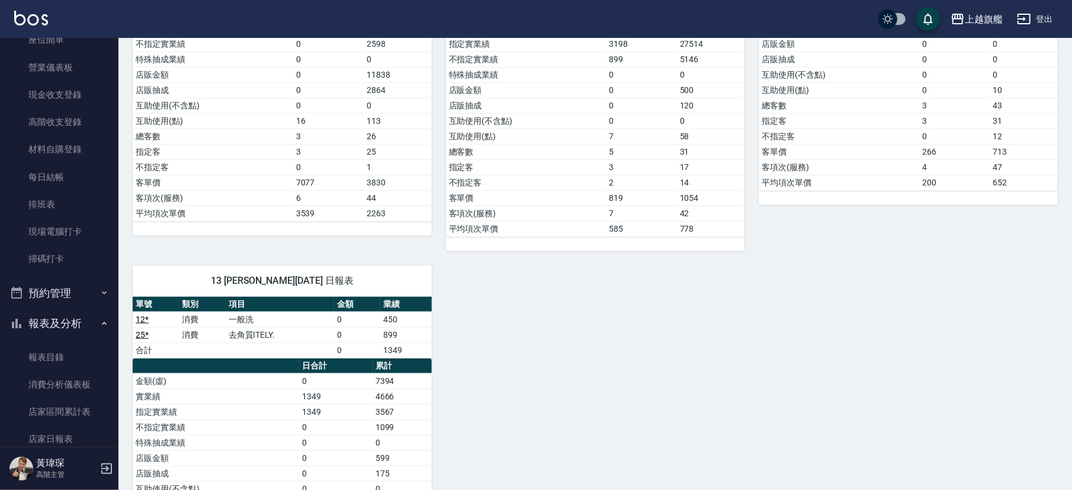
scroll to position [142, 0]
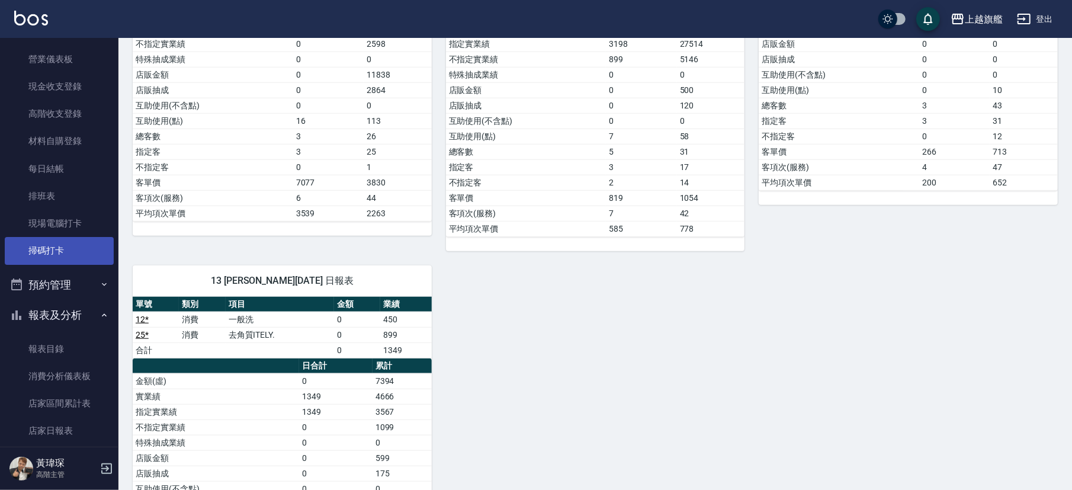
click at [61, 251] on link "掃碼打卡" at bounding box center [59, 250] width 109 height 27
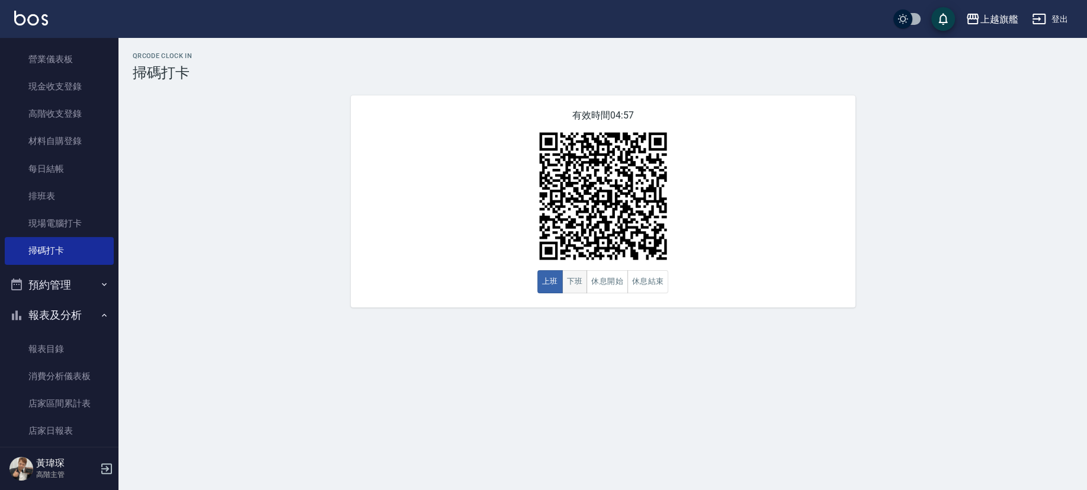
click at [570, 282] on button "下班" at bounding box center [574, 281] width 25 height 23
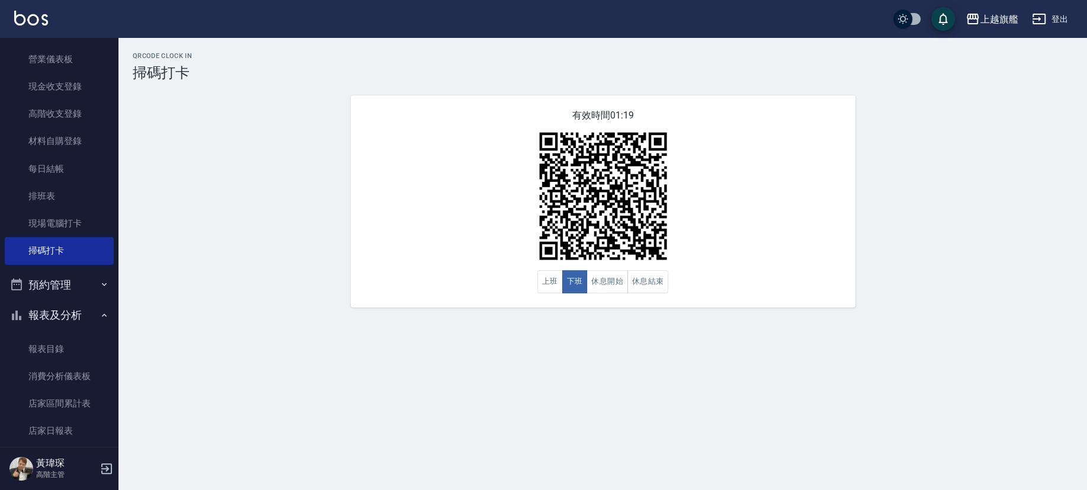
click at [480, 380] on div "QRcode Clock In 掃碼打卡 有效時間 01:19 上班 下班 休息開始 休息結束" at bounding box center [543, 245] width 1087 height 490
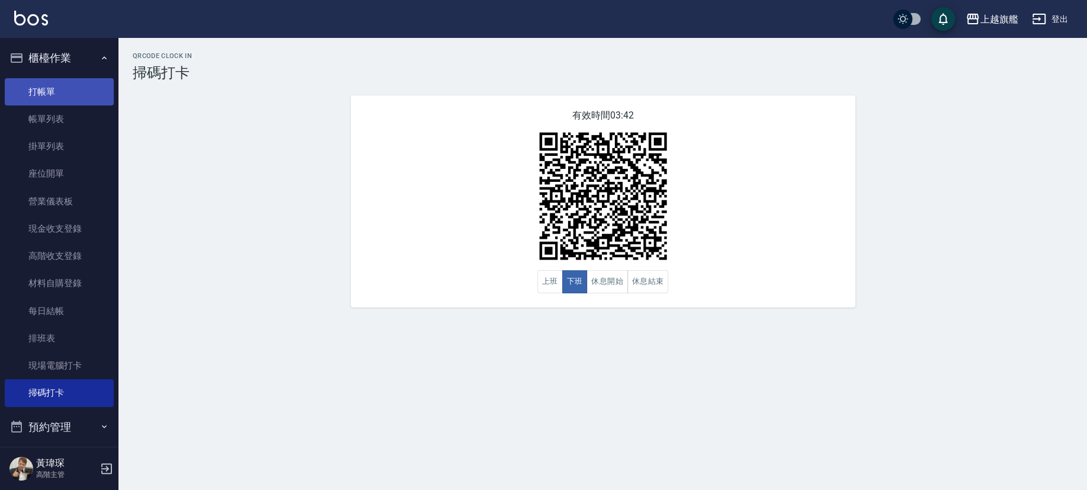
click at [41, 86] on link "打帳單" at bounding box center [59, 91] width 109 height 27
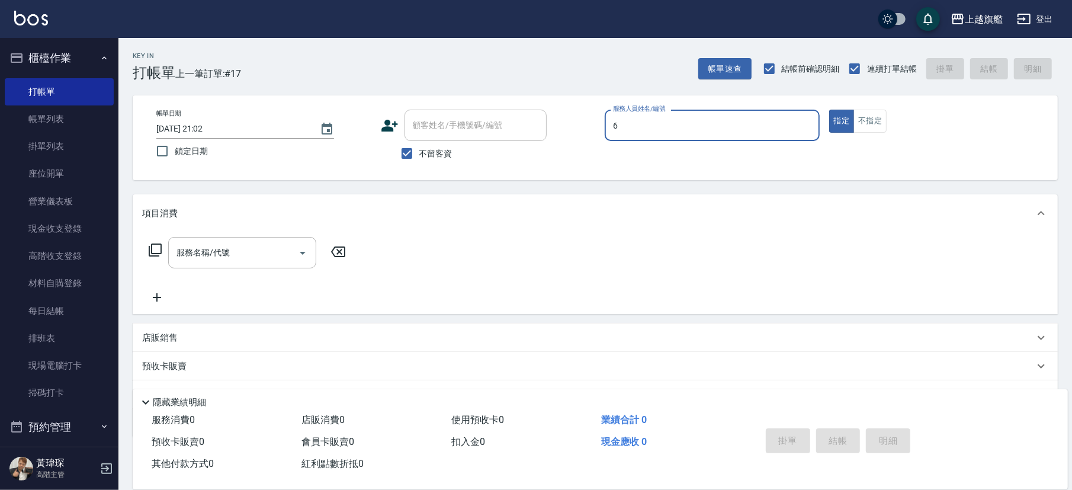
type input "[PERSON_NAME]-6"
type button "true"
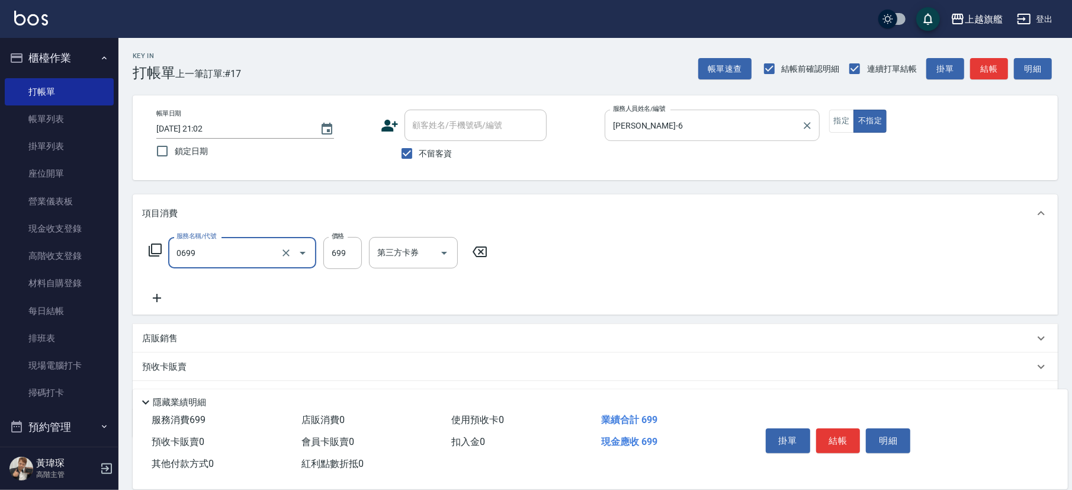
type input "精油SPA(0699)"
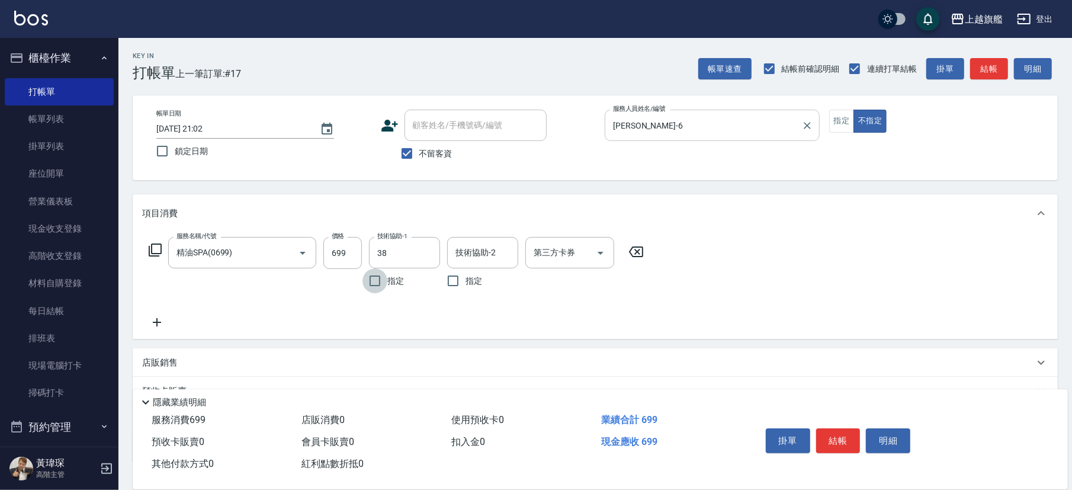
type input "[PERSON_NAME]-38"
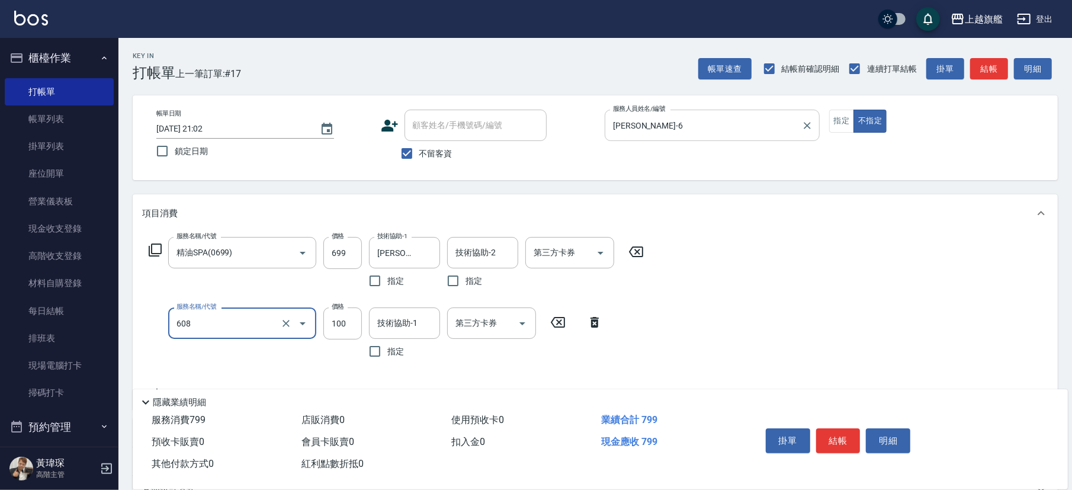
type input "專業/順護100(608)"
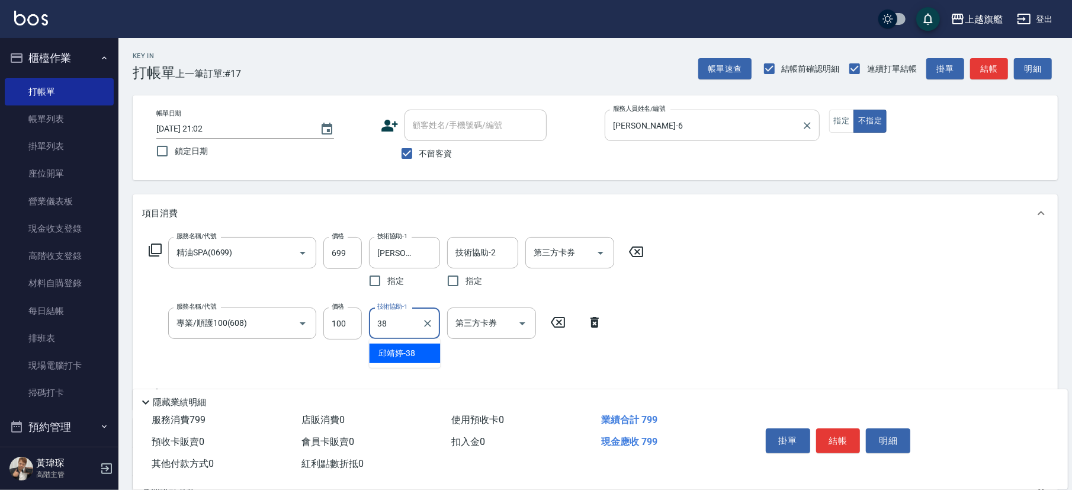
type input "[PERSON_NAME]-38"
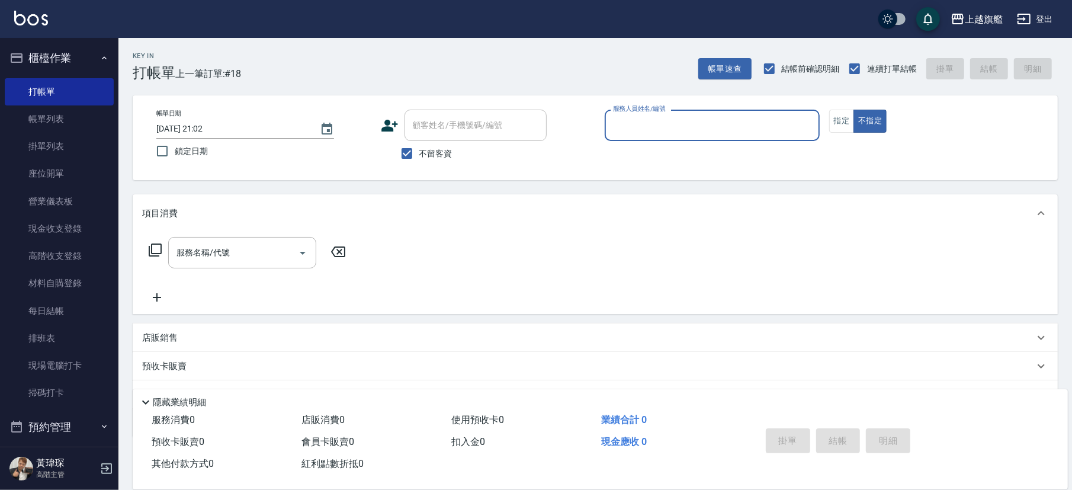
drag, startPoint x: 511, startPoint y: 320, endPoint x: 458, endPoint y: 290, distance: 61.3
click at [505, 321] on div "項目消費 服務名稱/代號 服務名稱/代號 店販銷售 服務人員姓名/編號 服務人員姓名/編號 商品代號/名稱 商品代號/名稱 預收卡販賣 卡券名稱/代號 卡券名…" at bounding box center [595, 315] width 925 height 243
click at [49, 62] on button "櫃檯作業" at bounding box center [59, 58] width 109 height 31
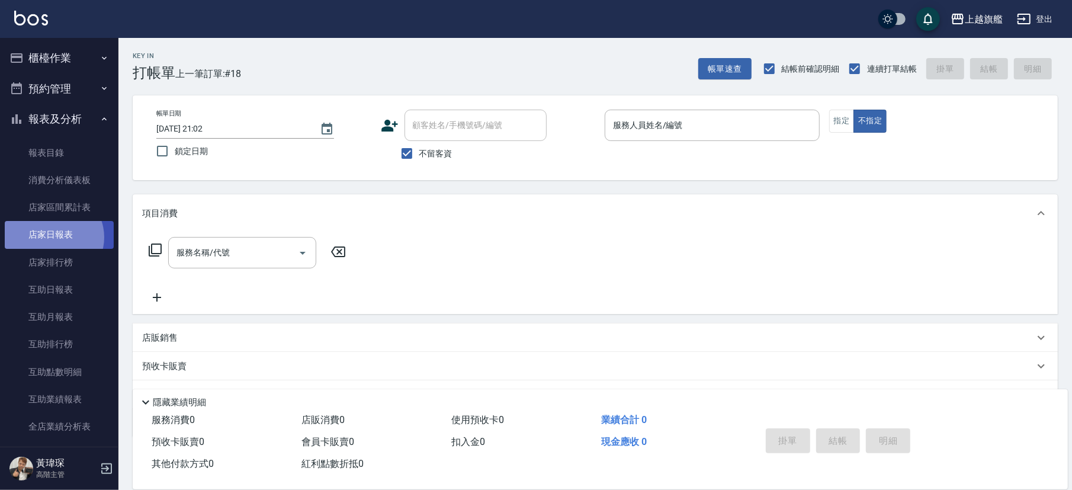
click at [53, 237] on link "店家日報表" at bounding box center [59, 234] width 109 height 27
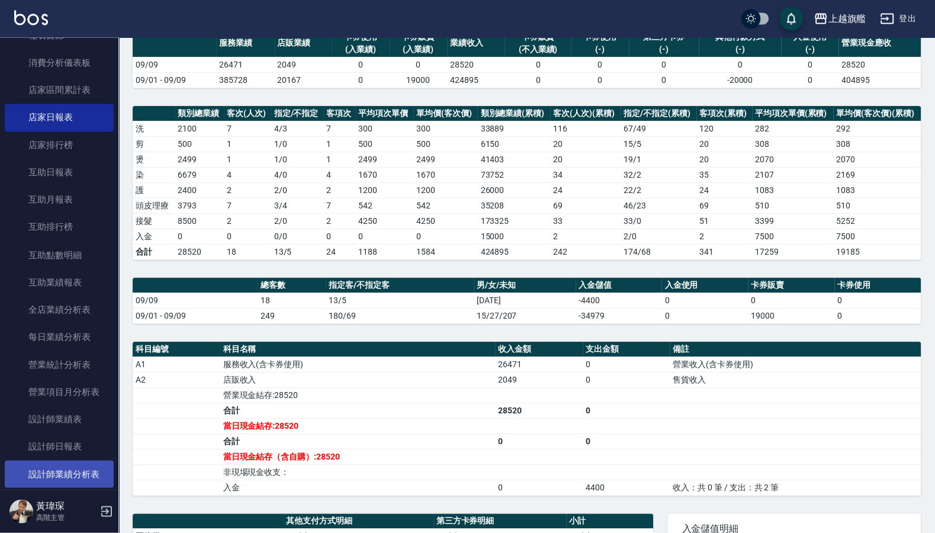
scroll to position [142, 0]
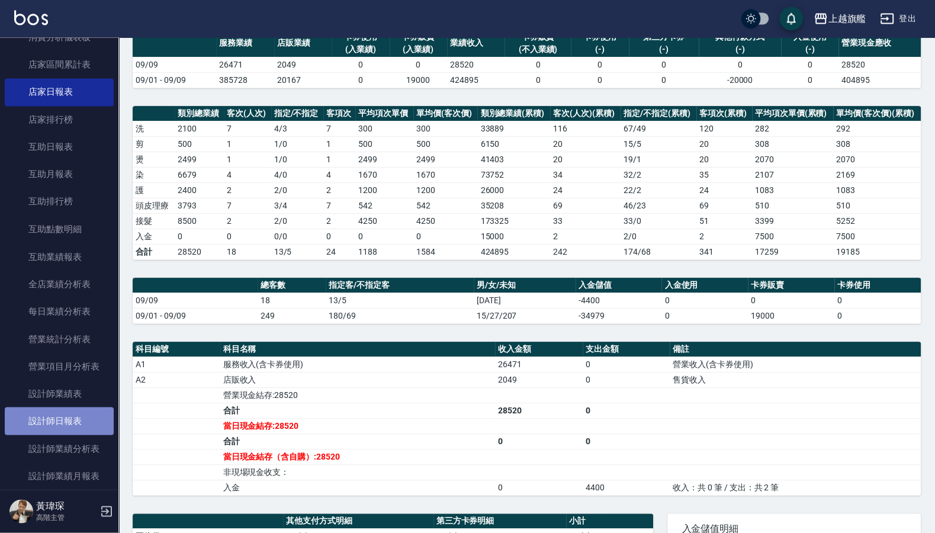
click at [66, 431] on link "設計師日報表" at bounding box center [59, 420] width 109 height 27
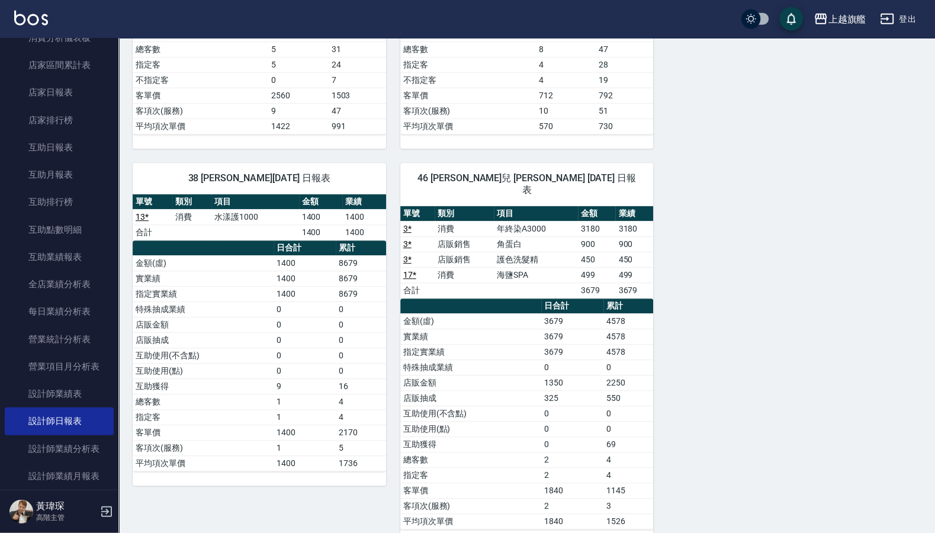
scroll to position [480, 0]
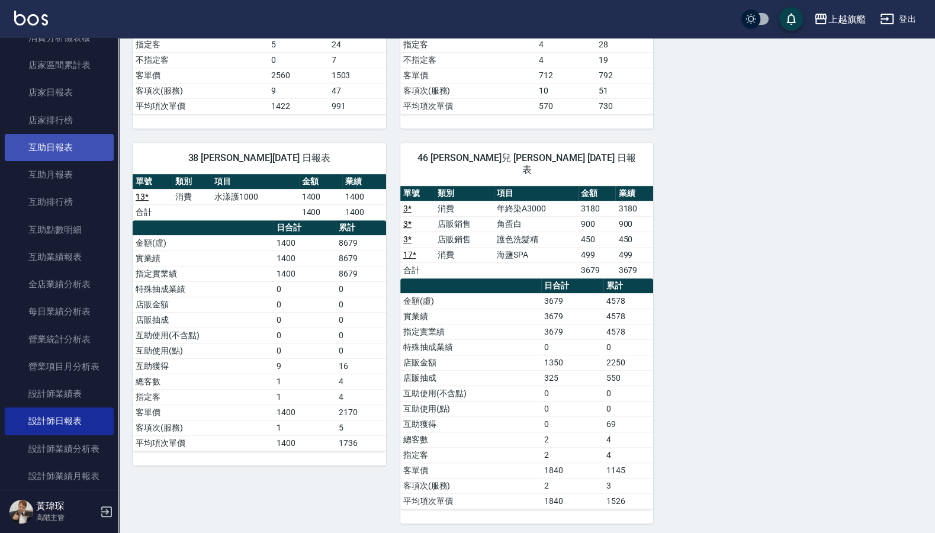
click at [44, 147] on link "互助日報表" at bounding box center [59, 147] width 109 height 27
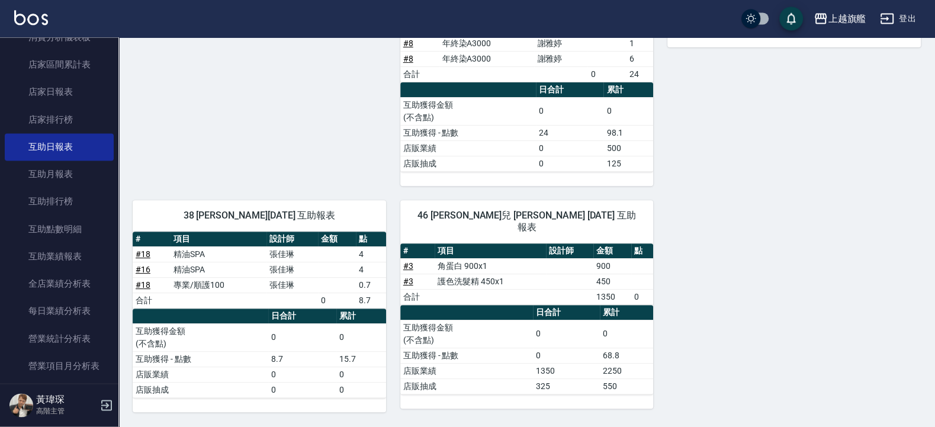
scroll to position [342, 0]
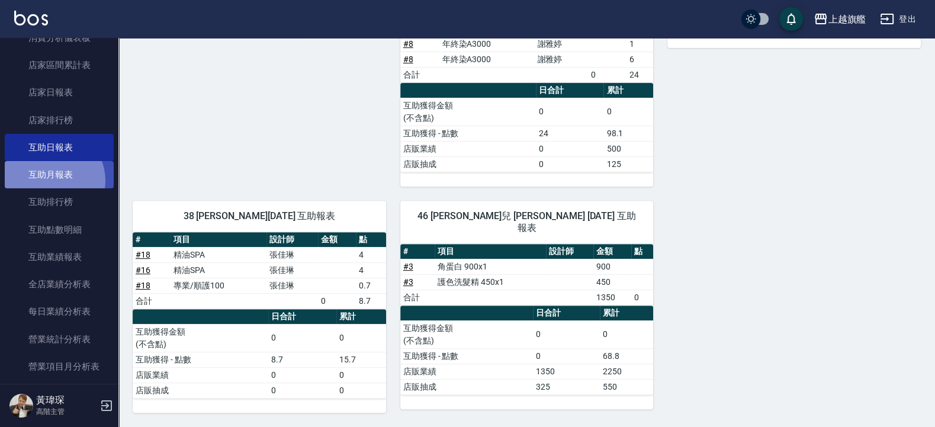
click at [51, 181] on link "互助月報表" at bounding box center [59, 174] width 109 height 27
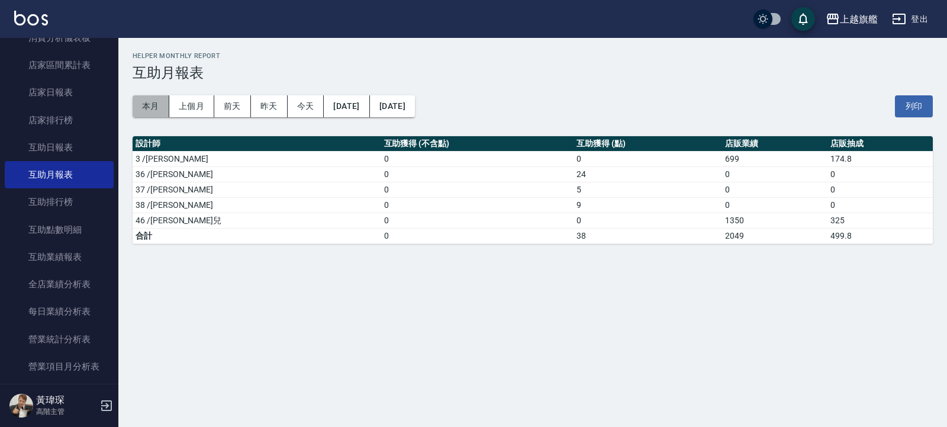
click at [153, 107] on button "本月" at bounding box center [151, 106] width 37 height 22
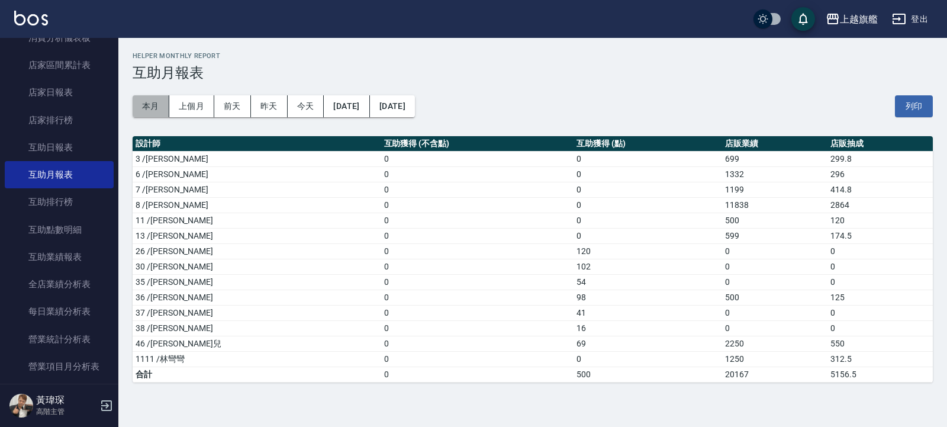
click at [153, 103] on button "本月" at bounding box center [151, 106] width 37 height 22
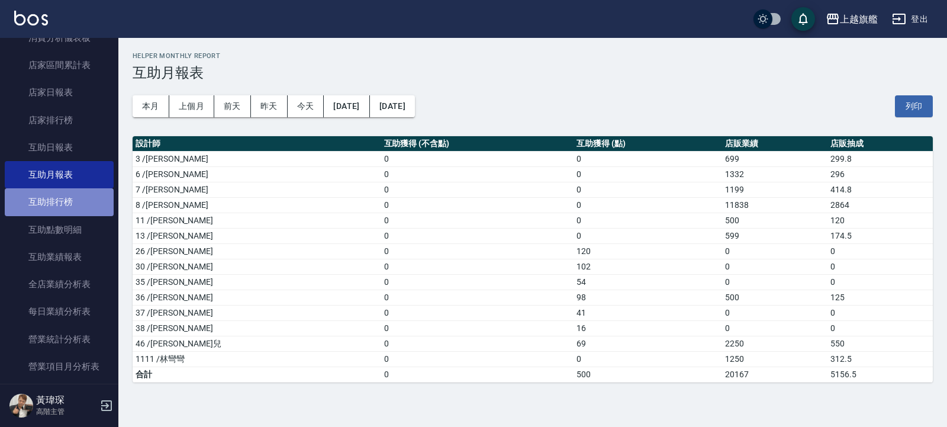
click at [94, 197] on link "互助排行榜" at bounding box center [59, 201] width 109 height 27
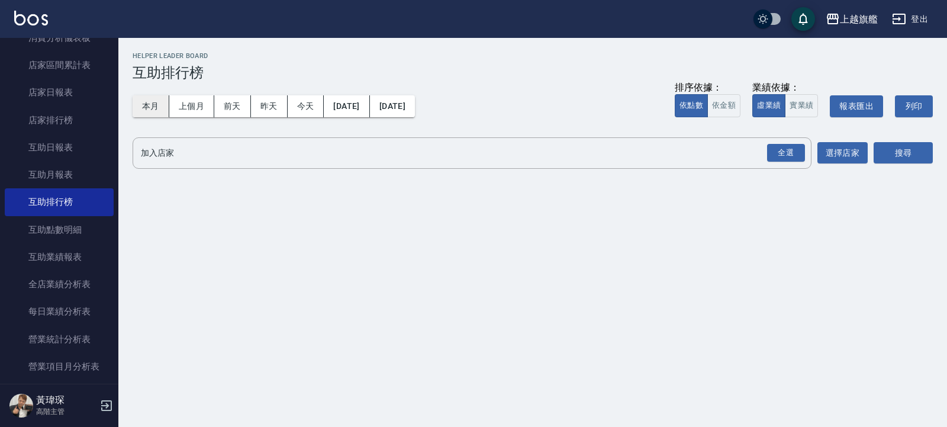
click at [165, 110] on button "本月" at bounding box center [151, 106] width 37 height 22
click at [841, 156] on button "選擇店家" at bounding box center [843, 153] width 50 height 22
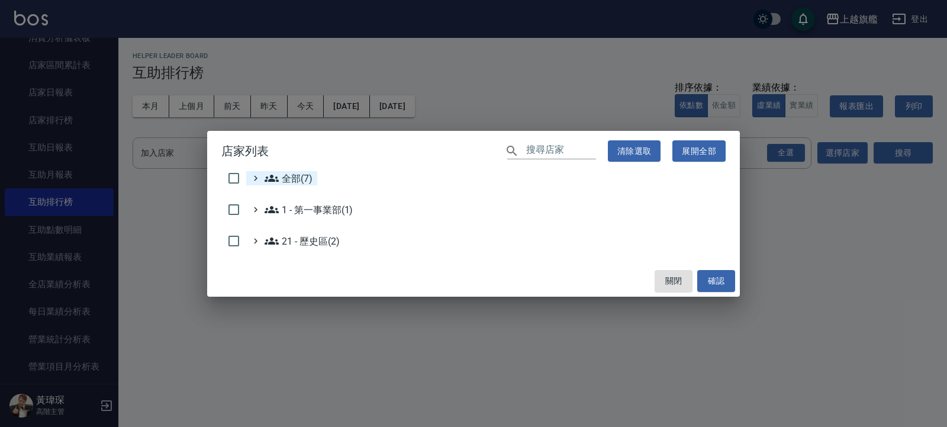
click at [281, 177] on span "全部(7)" at bounding box center [289, 178] width 48 height 14
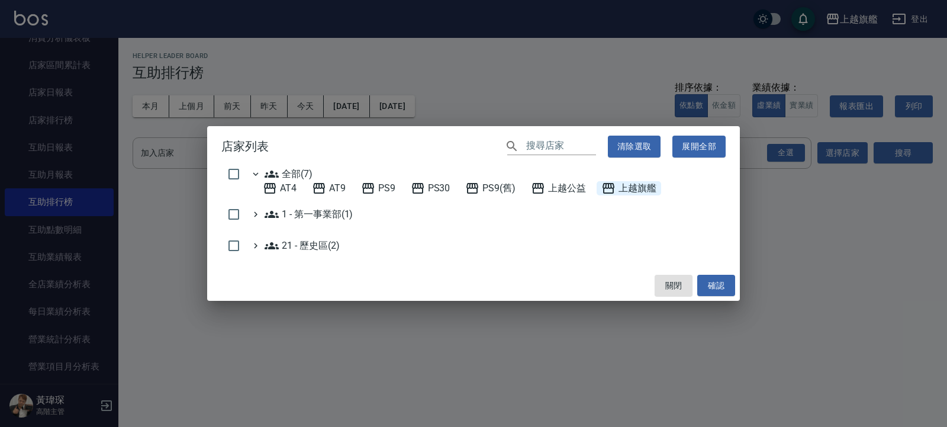
click at [640, 190] on span "上越旗艦" at bounding box center [629, 188] width 55 height 14
click at [734, 287] on button "確認" at bounding box center [717, 286] width 38 height 22
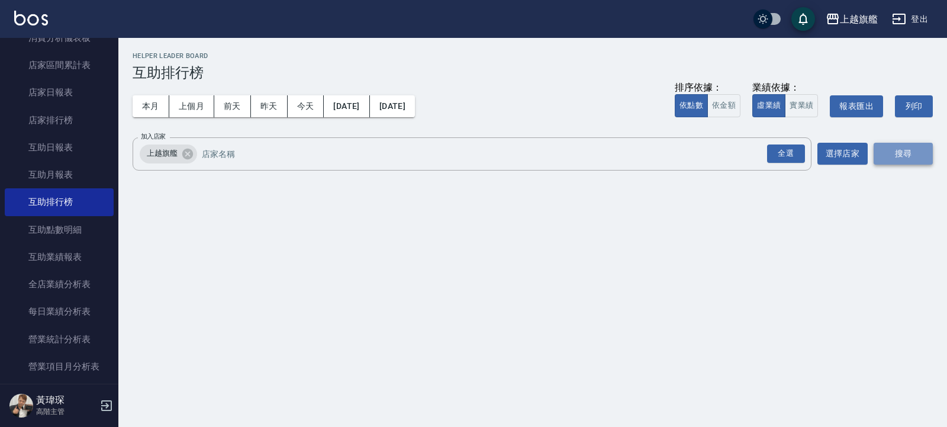
click at [896, 160] on button "搜尋" at bounding box center [903, 154] width 59 height 22
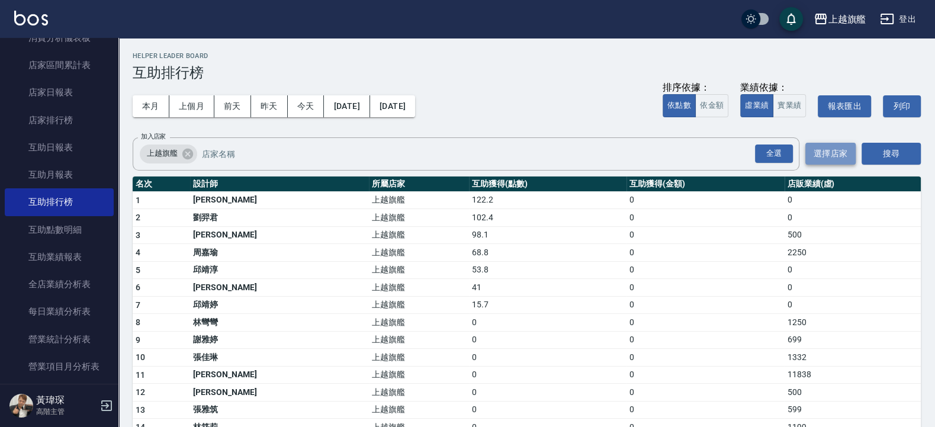
click at [840, 147] on button "選擇店家" at bounding box center [830, 154] width 50 height 22
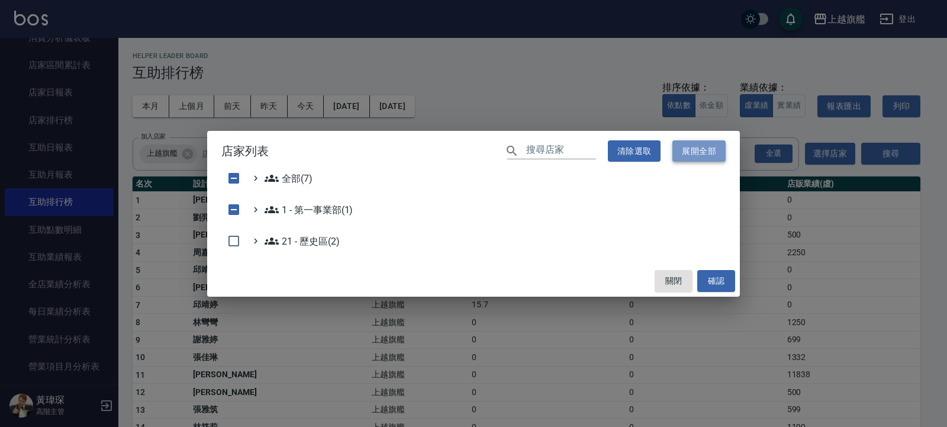
click at [693, 150] on button "展開全部" at bounding box center [699, 151] width 53 height 22
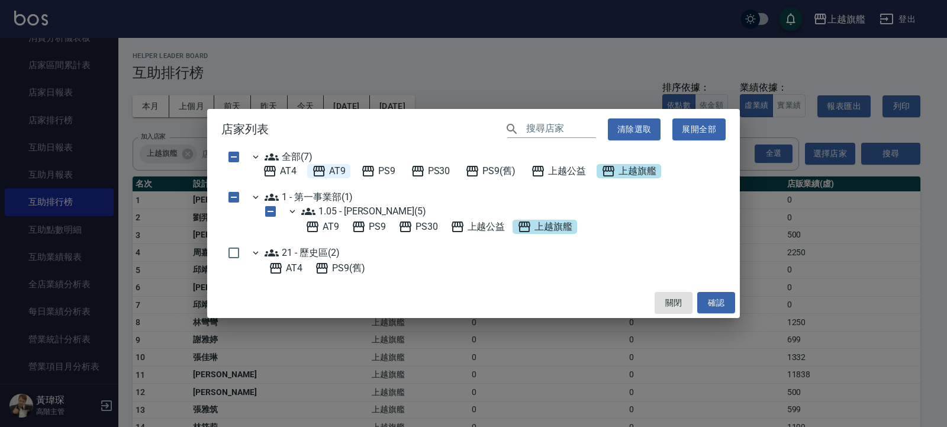
click at [339, 169] on span "AT9" at bounding box center [329, 171] width 34 height 14
click at [726, 301] on button "確認" at bounding box center [717, 303] width 38 height 22
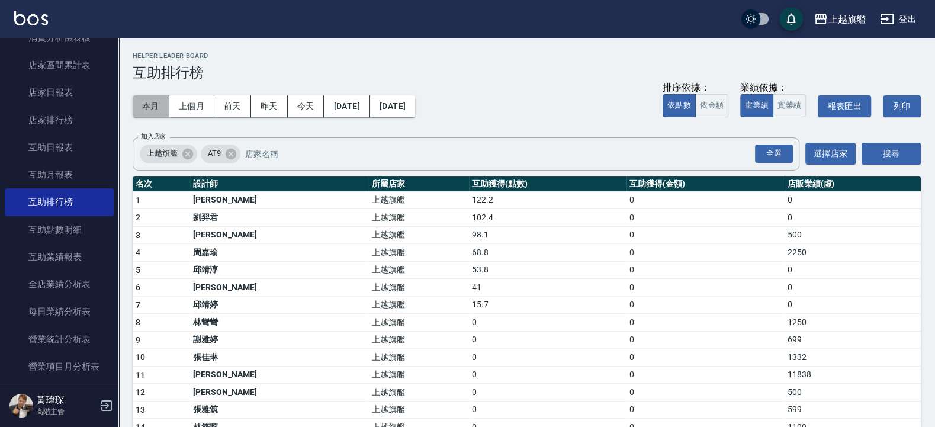
click at [150, 107] on button "本月" at bounding box center [151, 106] width 37 height 22
click at [180, 153] on span "上越旗艦" at bounding box center [162, 153] width 45 height 12
click at [186, 153] on icon at bounding box center [187, 153] width 13 height 13
click at [833, 147] on button "選擇店家" at bounding box center [830, 154] width 50 height 22
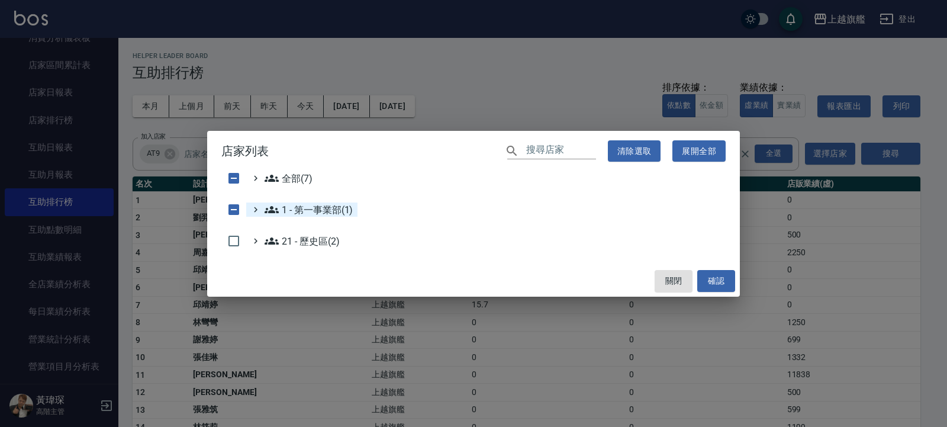
click at [332, 215] on 第一事業部\(1\) "1 - 第一事業部(1)" at bounding box center [309, 210] width 88 height 14
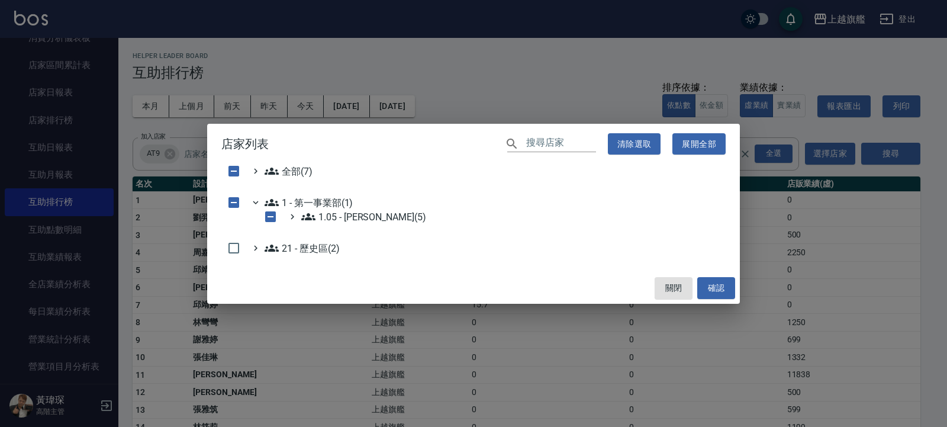
click at [329, 205] on 第一事業部\(1\) "1 - 第一事業部(1)" at bounding box center [309, 202] width 88 height 14
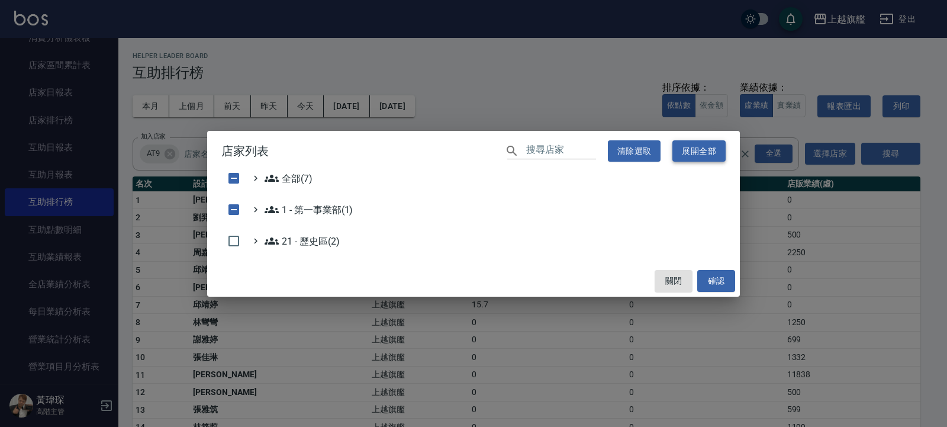
click at [685, 152] on button "展開全部" at bounding box center [699, 151] width 53 height 22
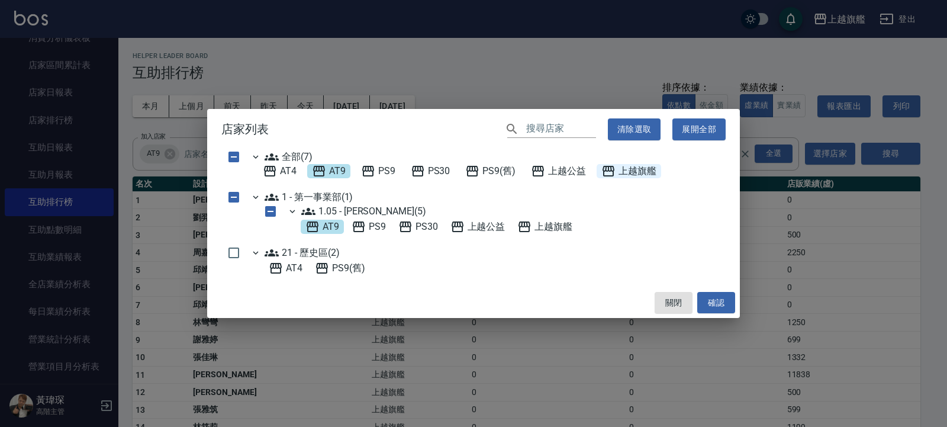
click at [628, 166] on span "上越旗艦" at bounding box center [629, 171] width 55 height 14
click at [711, 303] on button "確認" at bounding box center [717, 303] width 38 height 22
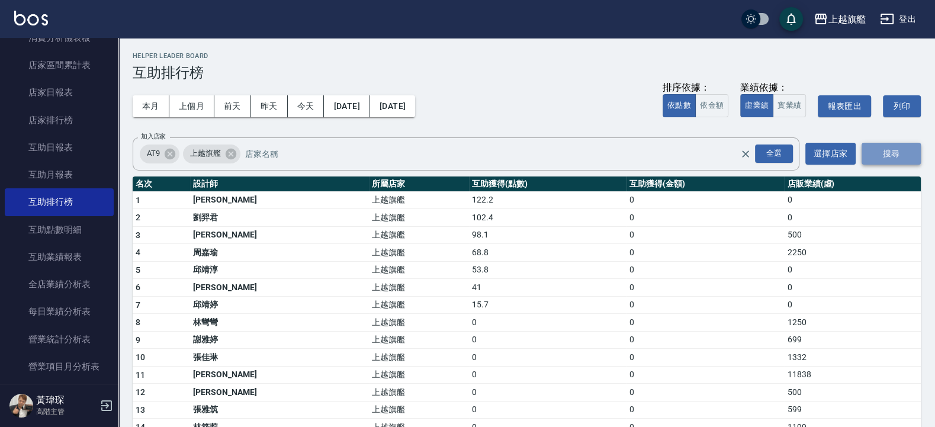
click at [882, 154] on button "搜尋" at bounding box center [891, 154] width 59 height 22
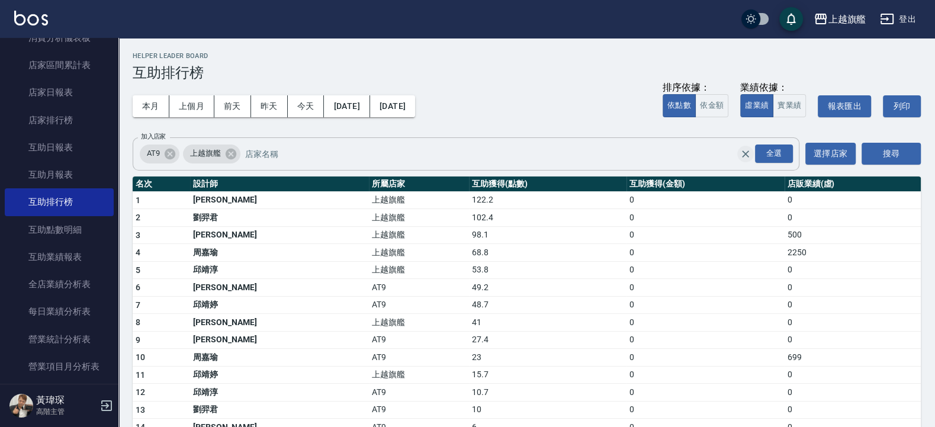
click at [750, 153] on icon "Clear" at bounding box center [746, 154] width 12 height 12
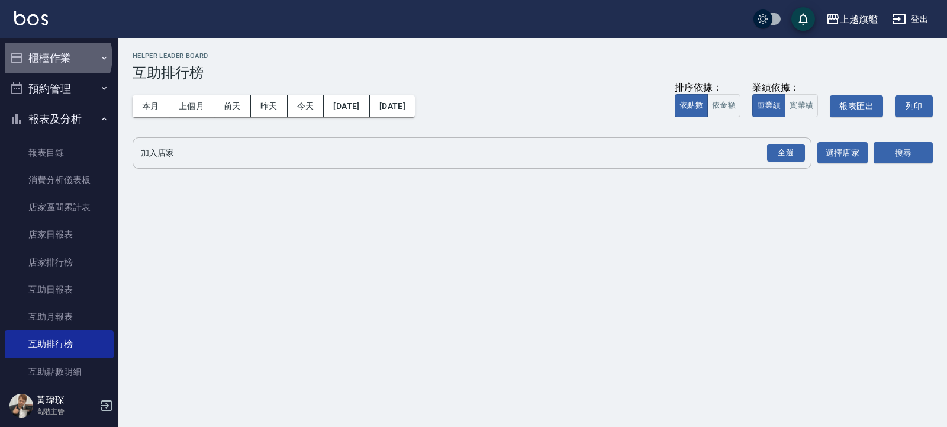
click at [57, 57] on button "櫃檯作業" at bounding box center [59, 58] width 109 height 31
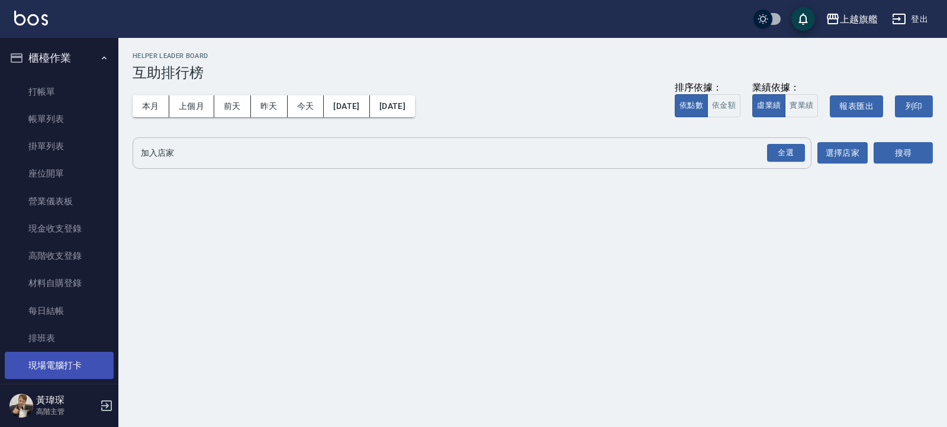
click at [77, 357] on link "現場電腦打卡" at bounding box center [59, 365] width 109 height 27
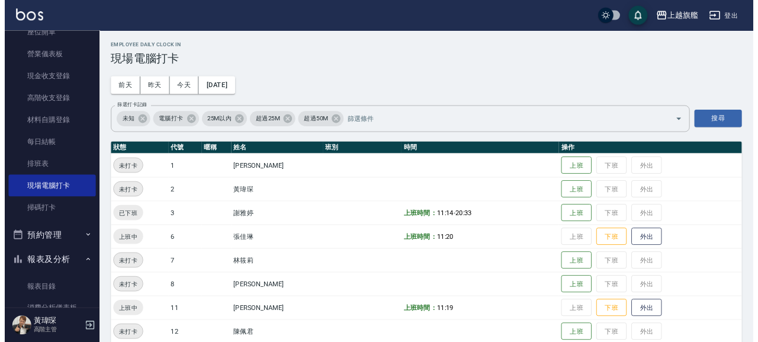
scroll to position [142, 0]
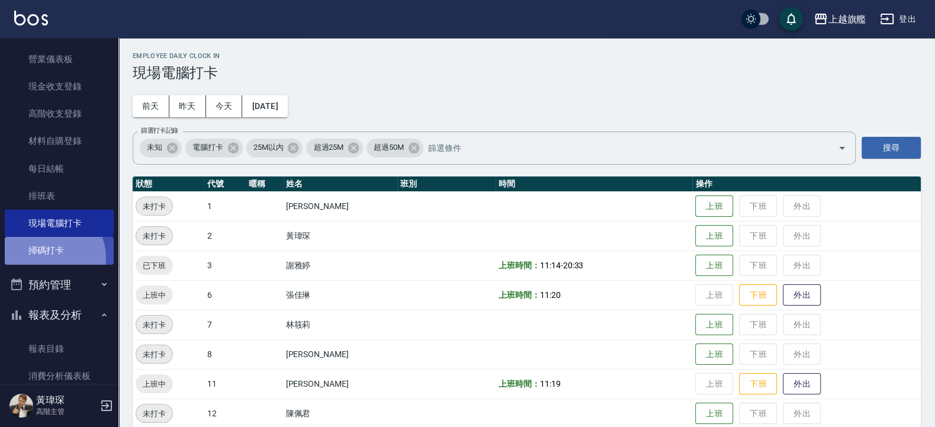
click at [46, 258] on link "掃碼打卡" at bounding box center [59, 250] width 109 height 27
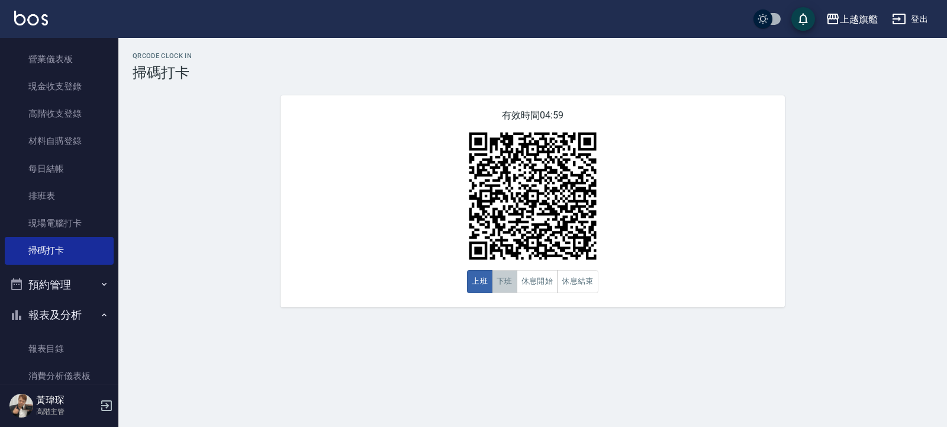
click at [503, 286] on button "下班" at bounding box center [504, 281] width 25 height 23
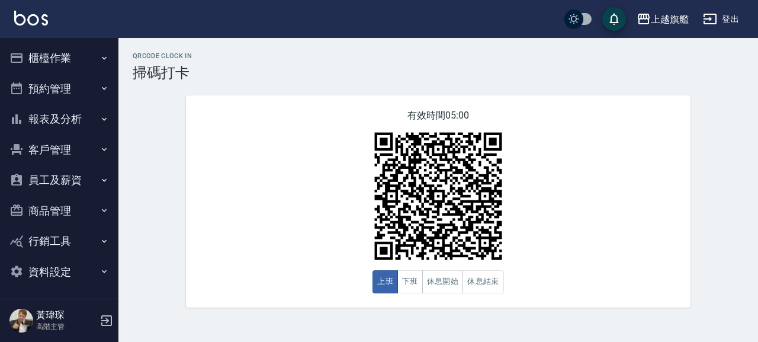
scroll to position [2, 0]
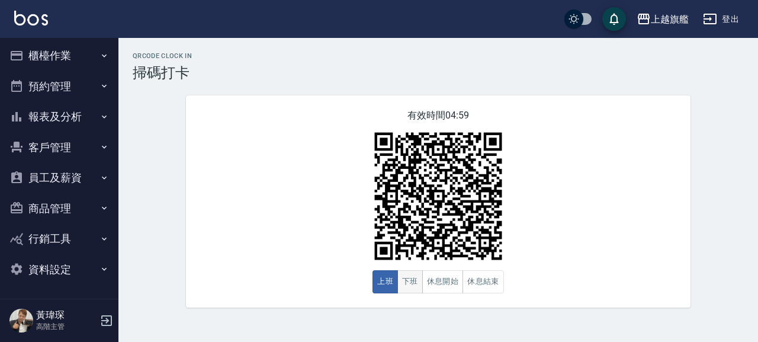
click at [406, 280] on button "下班" at bounding box center [409, 281] width 25 height 23
